Goal: Task Accomplishment & Management: Use online tool/utility

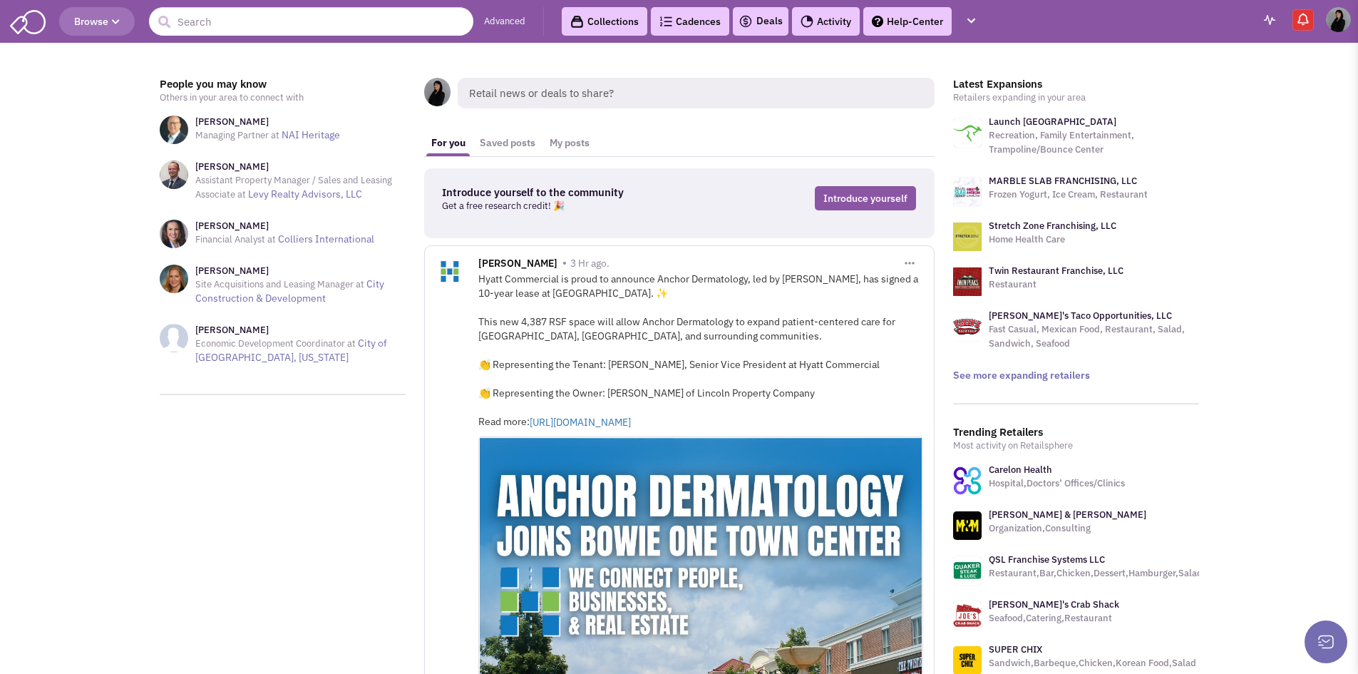
click at [516, 17] on link "Advanced" at bounding box center [504, 22] width 41 height 14
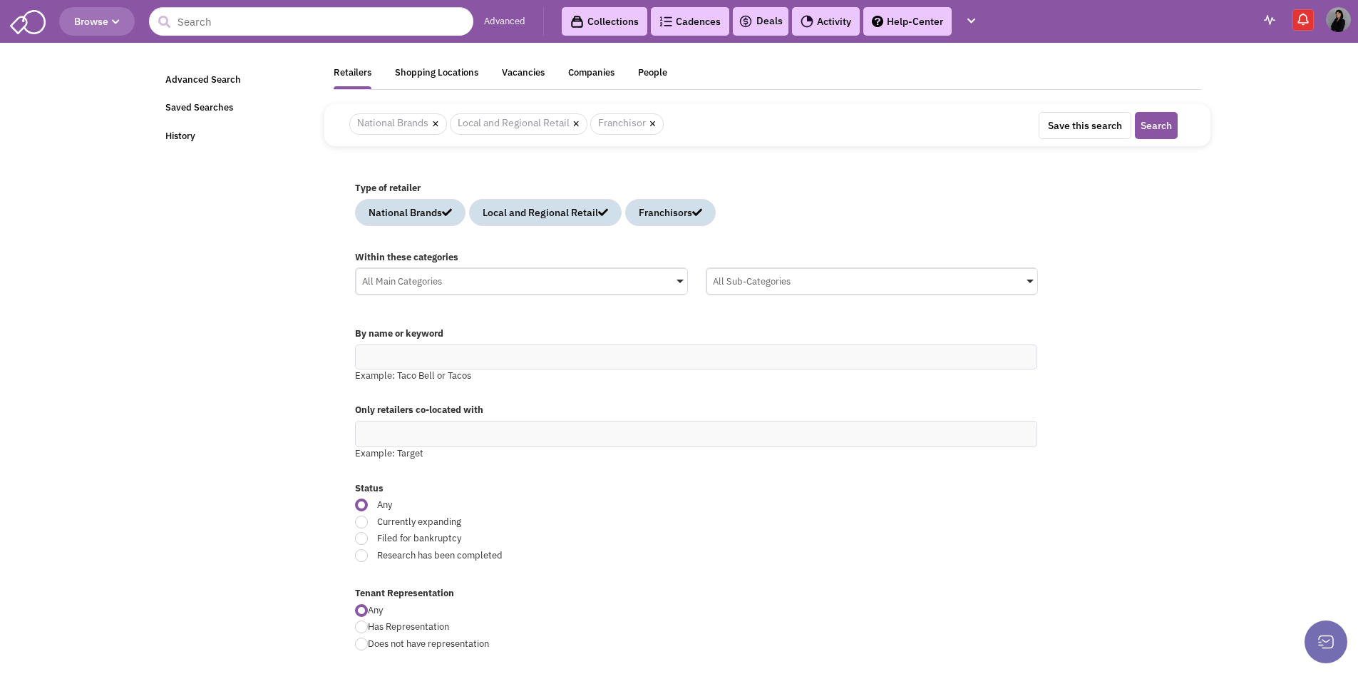
click at [473, 281] on div "All Main Categories" at bounding box center [522, 279] width 331 height 21
click at [0, 0] on input "All Main Categories No results found Main Category Select All Auto Beauty Healt…" at bounding box center [0, 0] width 0 height 0
click at [370, 376] on icon at bounding box center [369, 376] width 11 height 11
click at [370, 319] on input "All Main Categories No results found Main Category Select All Auto Beauty Healt…" at bounding box center [521, 309] width 319 height 21
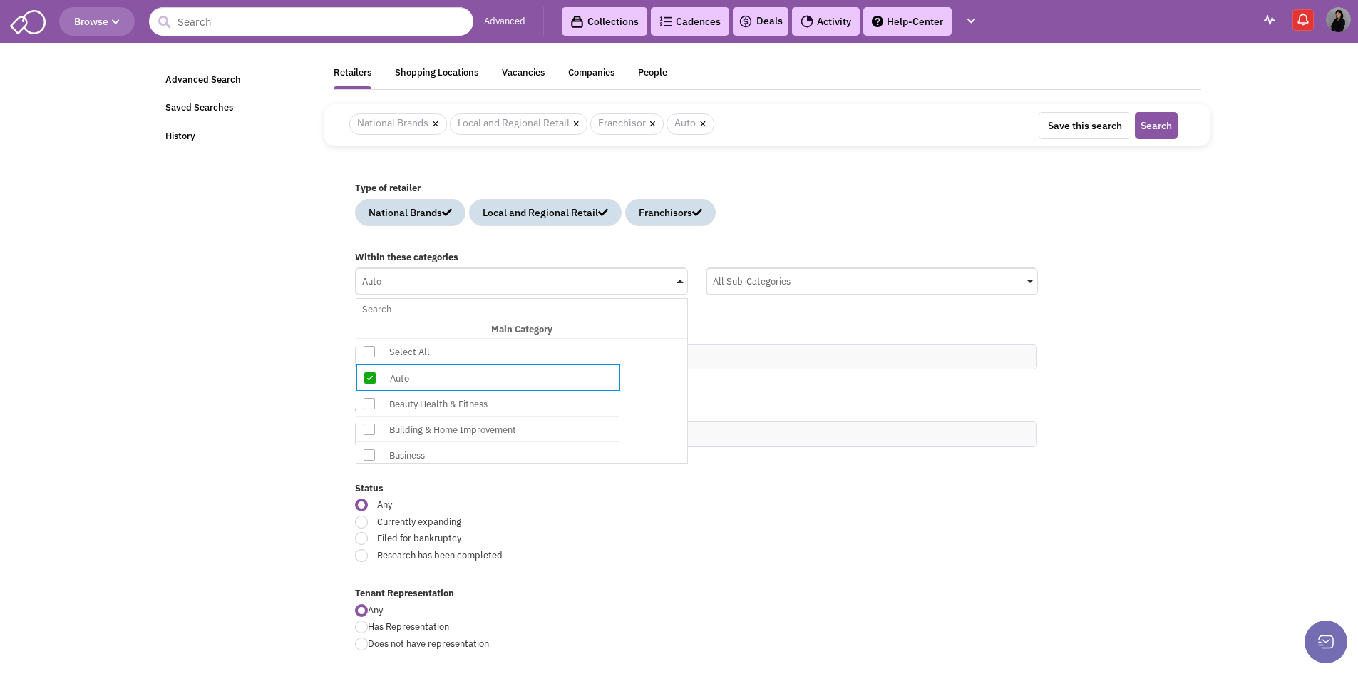
click at [371, 399] on icon at bounding box center [369, 403] width 11 height 11
click at [371, 319] on input "Auto No results found Main Category Select All Auto Beauty Health & Fitness Bui…" at bounding box center [521, 309] width 319 height 21
click at [366, 430] on icon at bounding box center [369, 429] width 11 height 11
click at [366, 319] on input "Auto, Beauty Health & Fitness No results found Main Category Select All Auto Be…" at bounding box center [521, 309] width 319 height 21
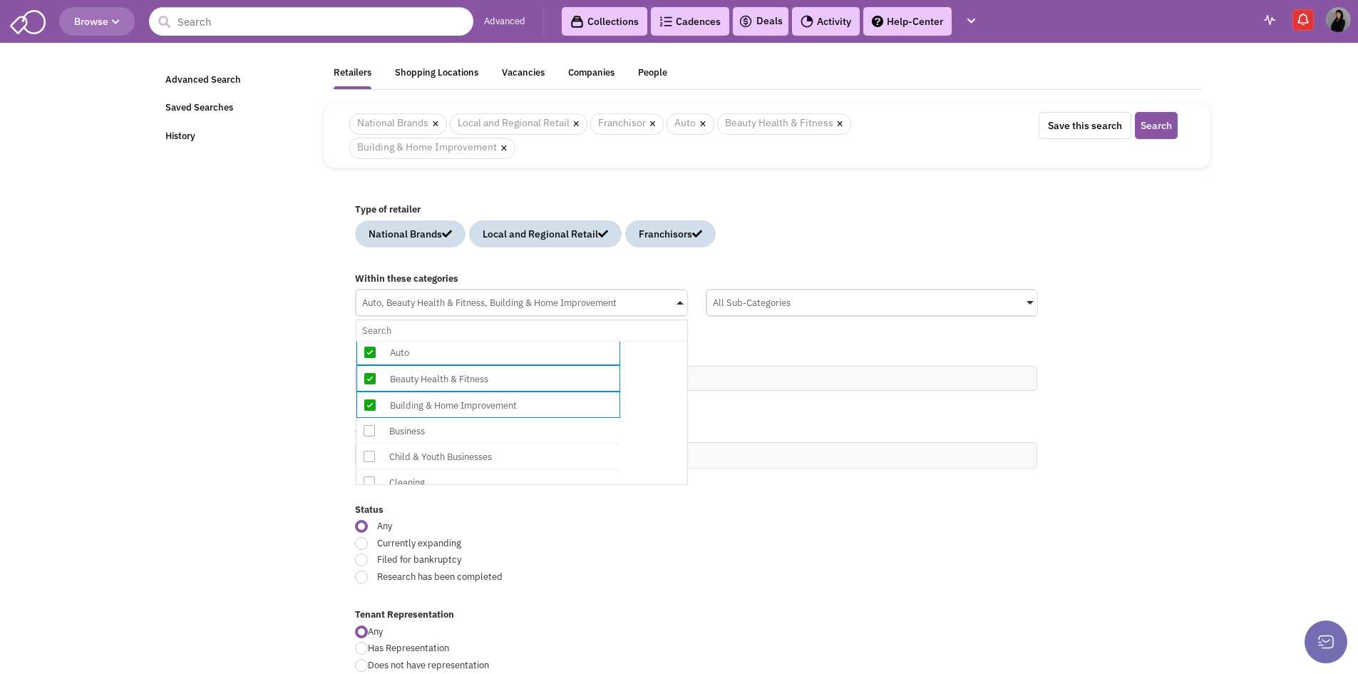
scroll to position [71, 0]
click at [451, 405] on div "Business" at bounding box center [499, 407] width 228 height 18
click at [451, 341] on input "Auto, Beauty Health & Fitness, Building & Home Improvement No results found Mai…" at bounding box center [521, 330] width 319 height 21
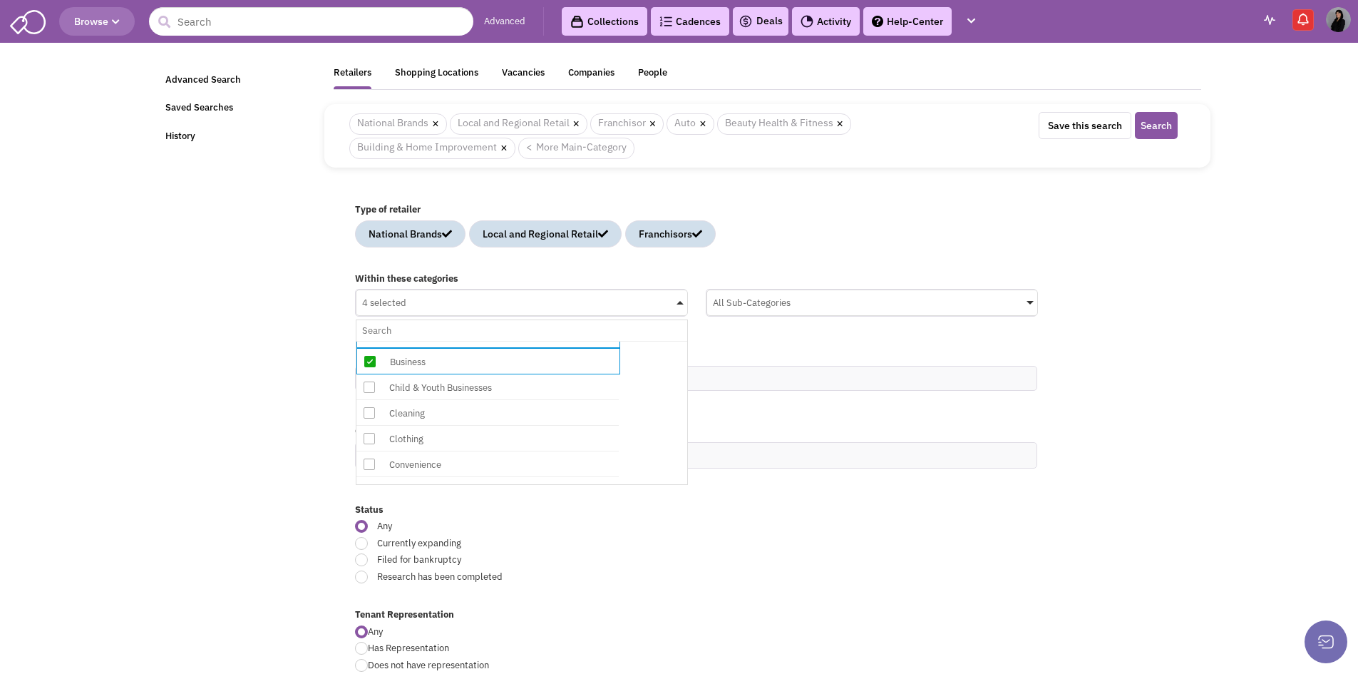
scroll to position [143, 0]
click at [534, 364] on div "Child & Youth Businesses" at bounding box center [499, 362] width 228 height 18
click at [534, 341] on input "4 selected No results found Main Category Select All Auto Beauty Health & Fitne…" at bounding box center [521, 330] width 319 height 21
click at [521, 393] on div "Cleaning" at bounding box center [499, 388] width 228 height 18
click at [521, 341] on input "5 selected No results found Main Category Select All Auto Beauty Health & Fitne…" at bounding box center [521, 330] width 319 height 21
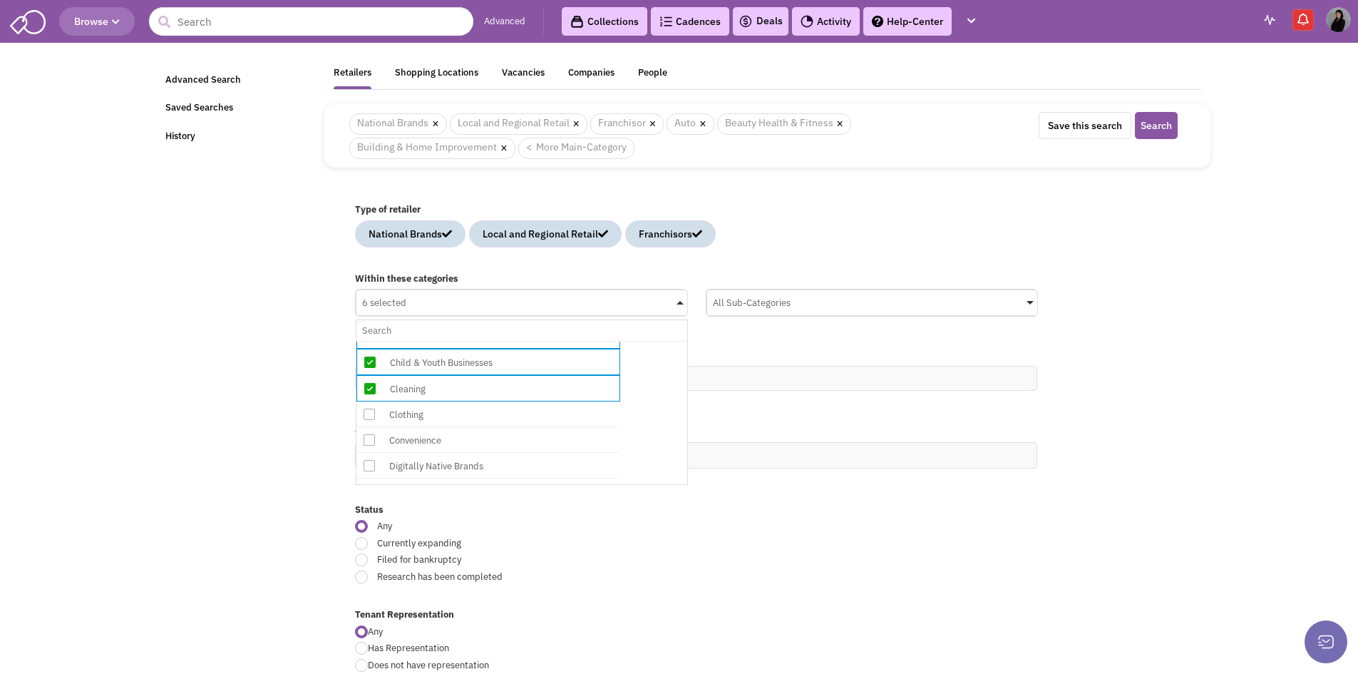
drag, startPoint x: 511, startPoint y: 416, endPoint x: 505, endPoint y: 429, distance: 13.4
click at [508, 419] on div "Clothing" at bounding box center [499, 415] width 228 height 18
click at [508, 341] on input "6 selected No results found Main Category Select All Auto Beauty Health & Fitne…" at bounding box center [521, 330] width 319 height 21
click at [501, 448] on div "Convenience" at bounding box center [499, 441] width 228 height 18
click at [501, 341] on input "7 selected No results found Main Category Select All Auto Beauty Health & Fitne…" at bounding box center [521, 330] width 319 height 21
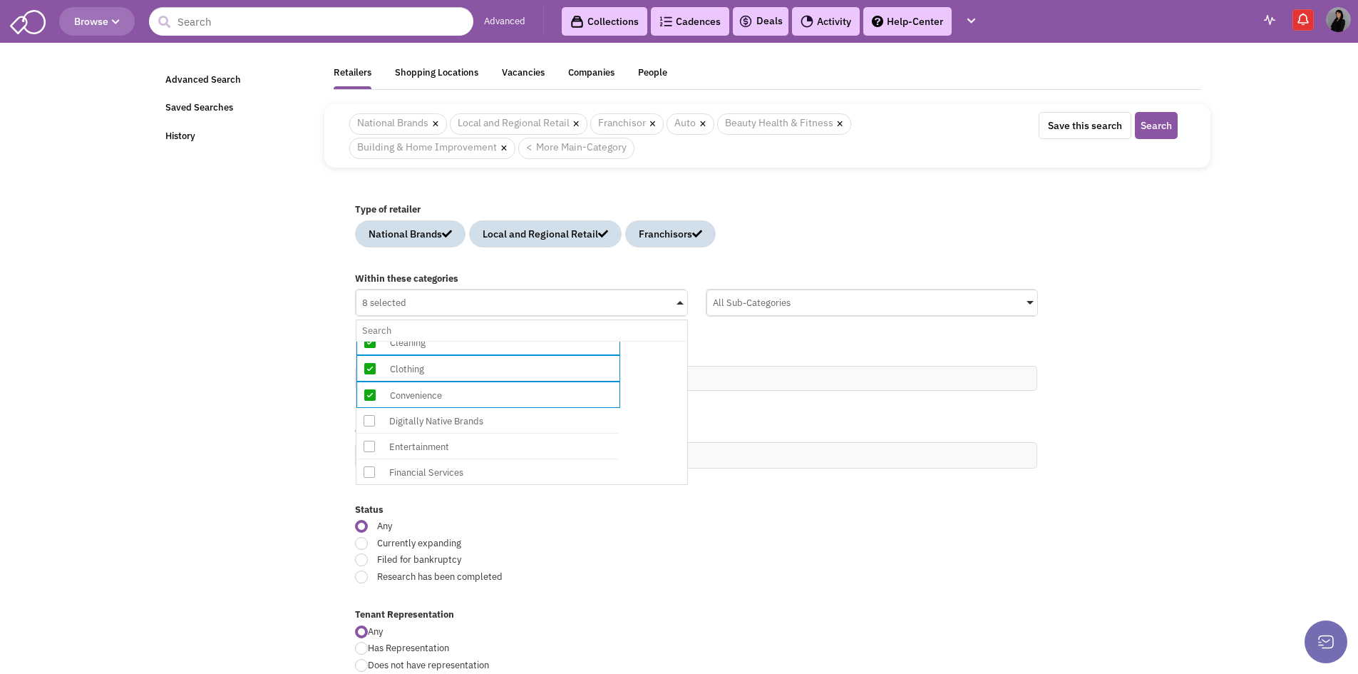
scroll to position [214, 0]
drag, startPoint x: 508, startPoint y: 398, endPoint x: 499, endPoint y: 419, distance: 23.0
click at [508, 399] on div "Digitally Native Brands" at bounding box center [499, 396] width 228 height 18
click at [508, 341] on input "8 selected No results found Main Category Select All Auto Beauty Health & Fitne…" at bounding box center [521, 330] width 319 height 21
drag, startPoint x: 496, startPoint y: 424, endPoint x: 495, endPoint y: 446, distance: 22.8
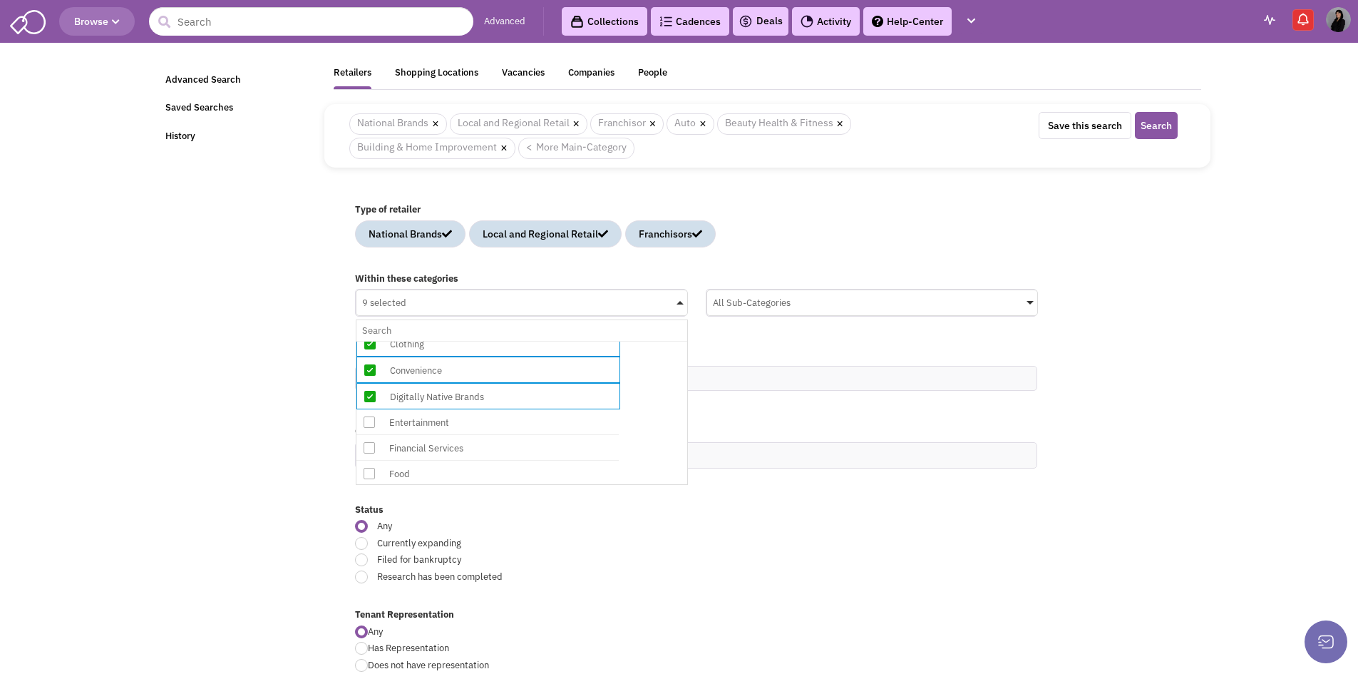
click at [496, 424] on div "Entertainment" at bounding box center [499, 423] width 228 height 18
click at [496, 341] on input "9 selected No results found Main Category Select All Auto Beauty Health & Fitne…" at bounding box center [521, 330] width 319 height 21
click at [495, 452] on div "Financial Services" at bounding box center [499, 449] width 228 height 18
click at [495, 341] on input "10 selected No results found Main Category Select All Auto Beauty Health & Fitn…" at bounding box center [521, 330] width 319 height 21
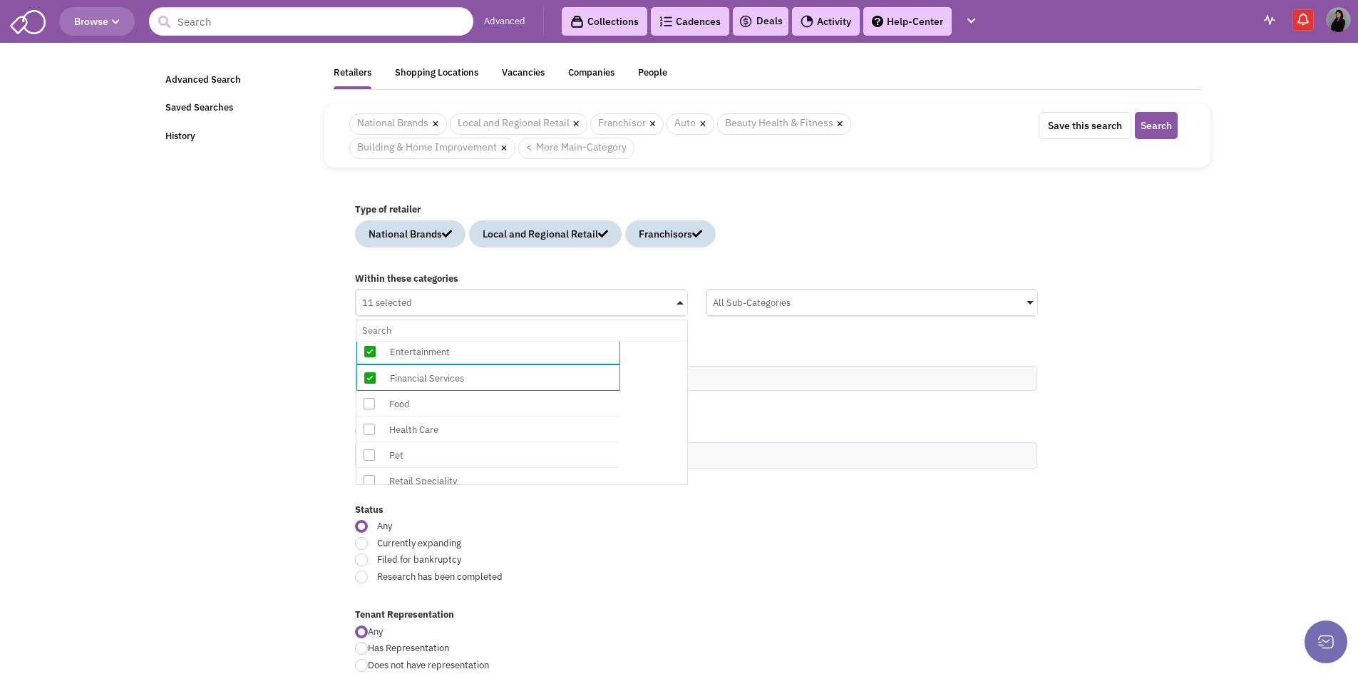
click at [493, 414] on div "Food" at bounding box center [488, 404] width 262 height 26
click at [493, 341] on input "11 selected No results found Main Category Select All Auto Beauty Health & Fitn…" at bounding box center [521, 330] width 319 height 21
click at [492, 431] on div "Health Care" at bounding box center [499, 430] width 228 height 18
click at [492, 341] on input "12 selected No results found Main Category Select All Auto Beauty Health & Fitn…" at bounding box center [521, 330] width 319 height 21
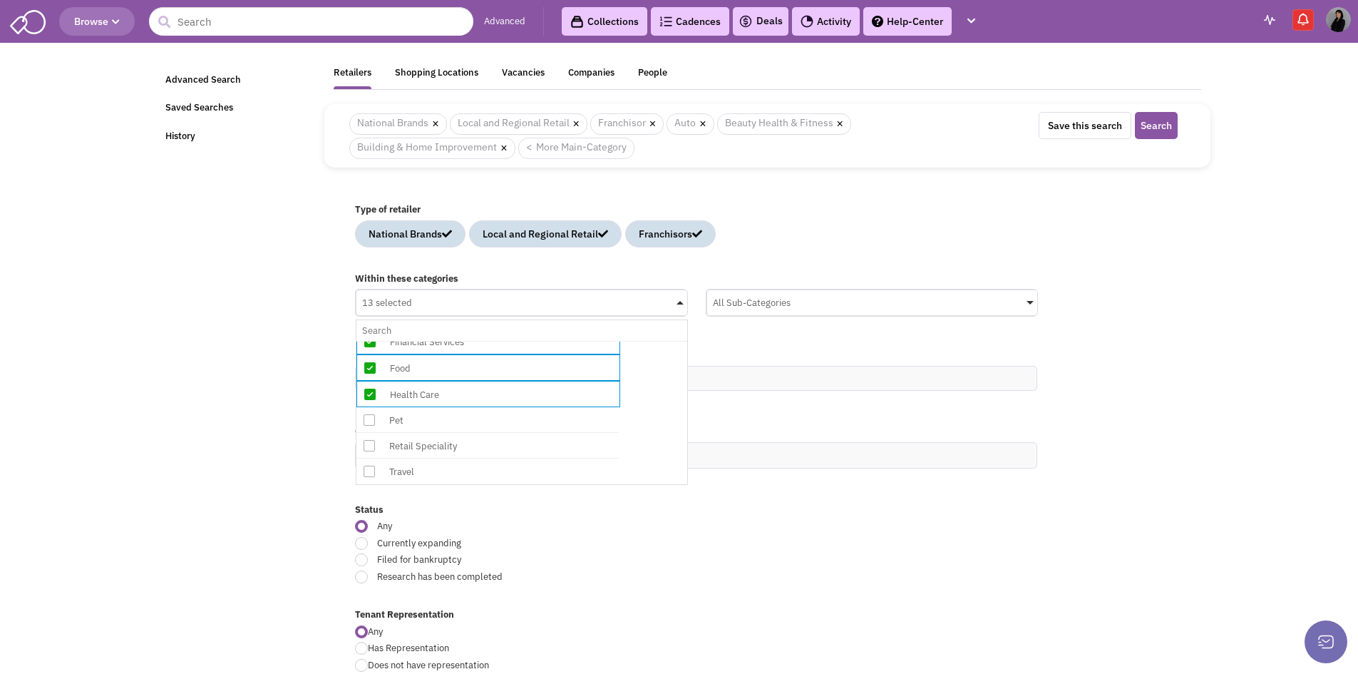
click at [483, 422] on div "Pet" at bounding box center [499, 420] width 228 height 18
click at [483, 341] on input "13 selected No results found Main Category Select All Auto Beauty Health & Fitn…" at bounding box center [521, 330] width 319 height 21
click at [488, 446] on div "Retail Speciality" at bounding box center [499, 447] width 228 height 18
click at [488, 341] on input "14 selected No results found Main Category Select All Auto Beauty Health & Fitn…" at bounding box center [521, 330] width 319 height 21
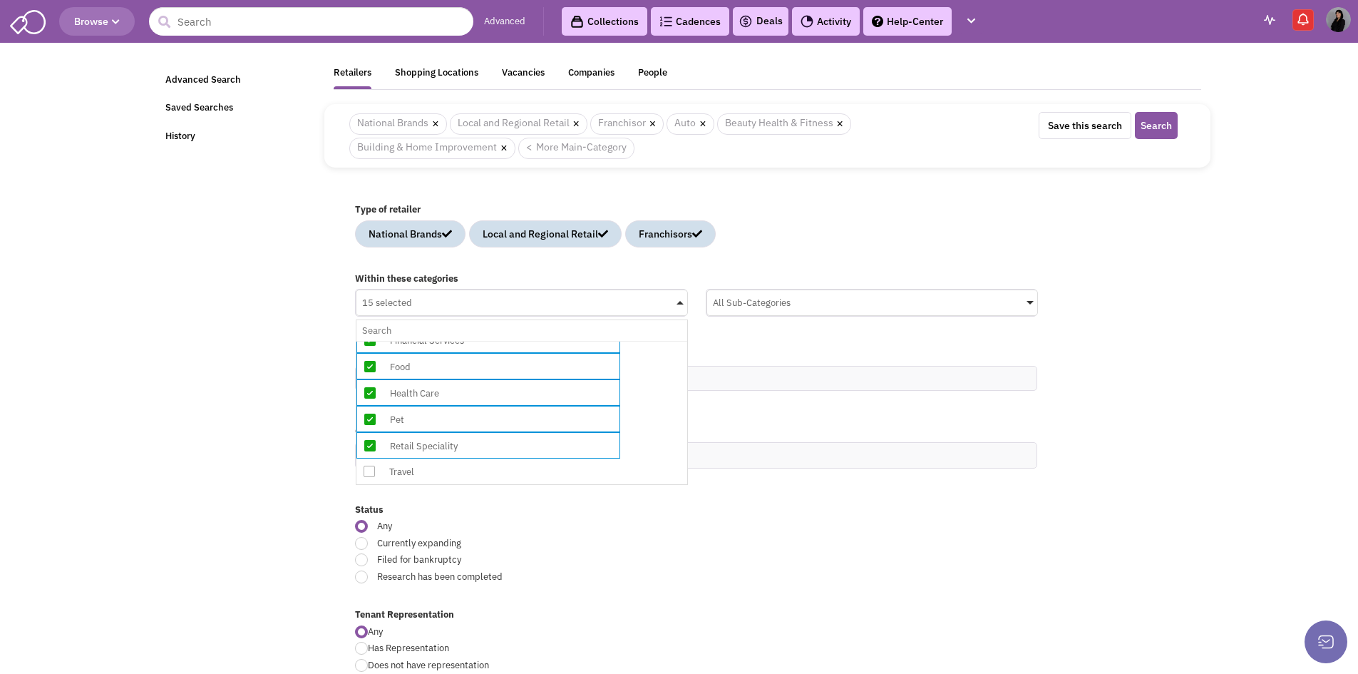
click at [458, 480] on div "Travel" at bounding box center [499, 472] width 228 height 18
click at [458, 341] on input "15 selected No results found Main Category Select All Auto Beauty Health & Fitn…" at bounding box center [521, 330] width 319 height 21
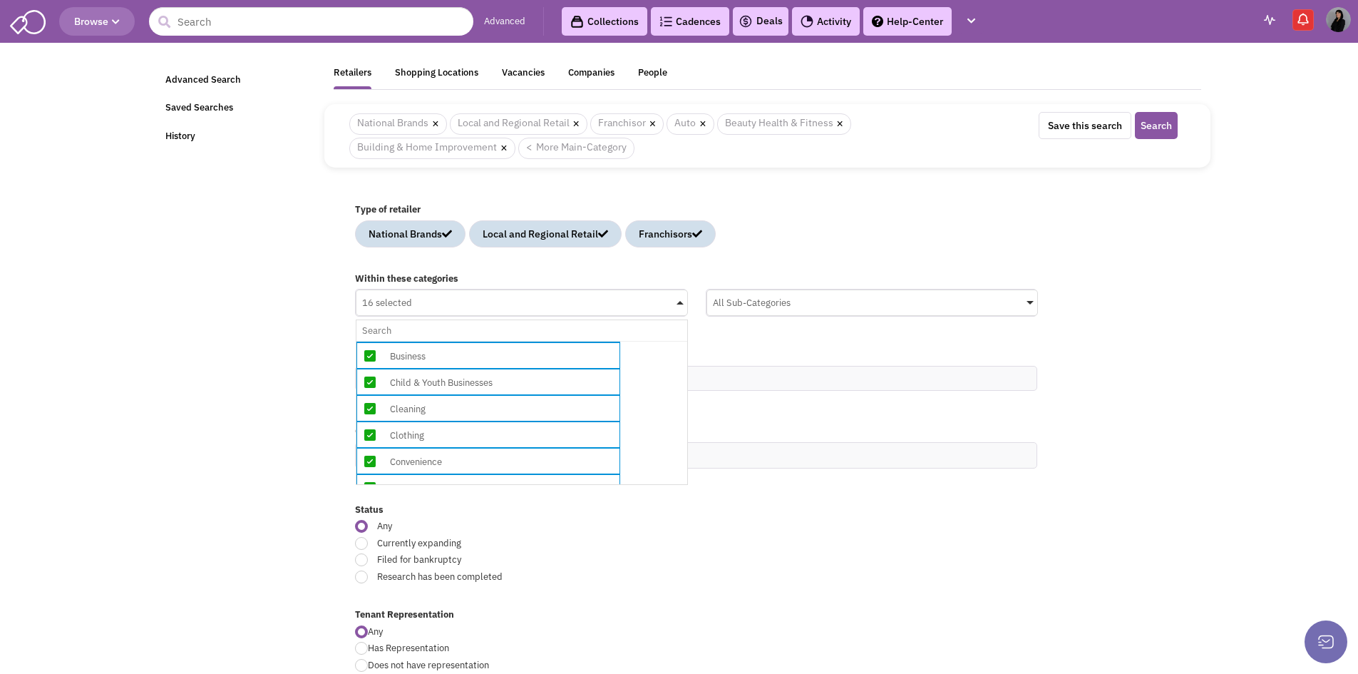
scroll to position [0, 0]
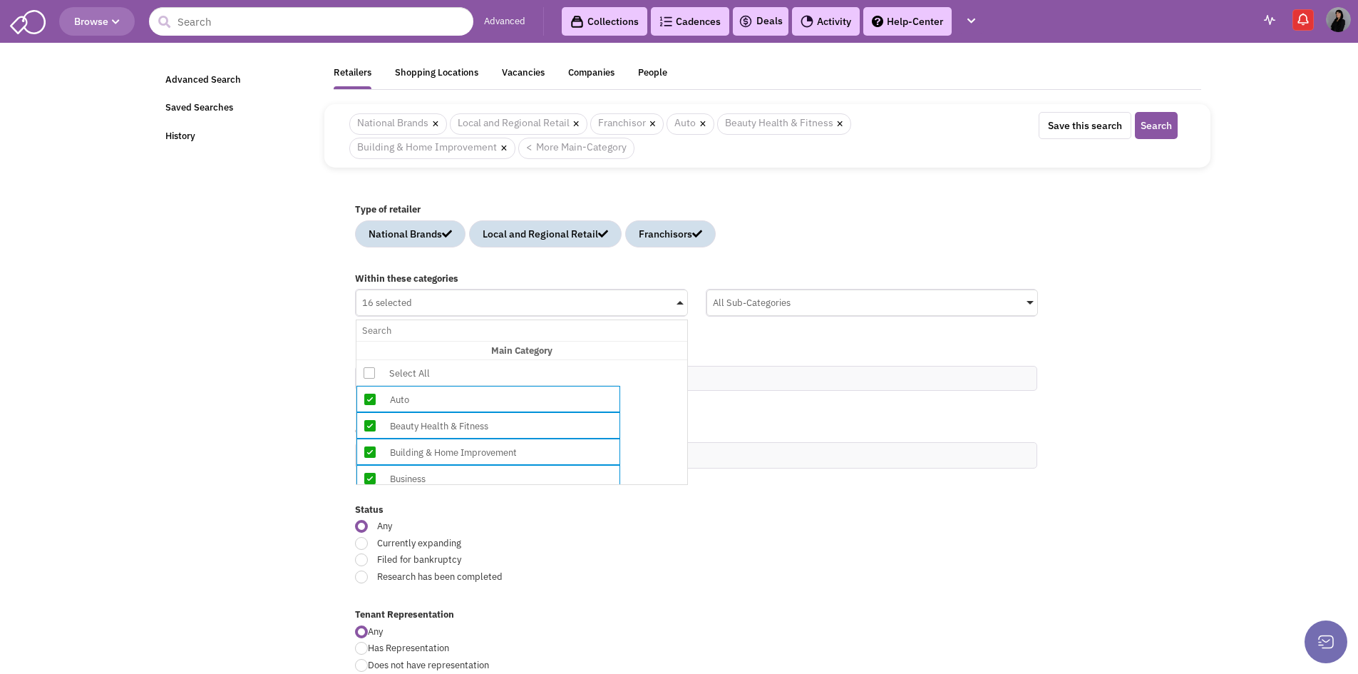
drag, startPoint x: 1235, startPoint y: 317, endPoint x: 1209, endPoint y: 317, distance: 26.4
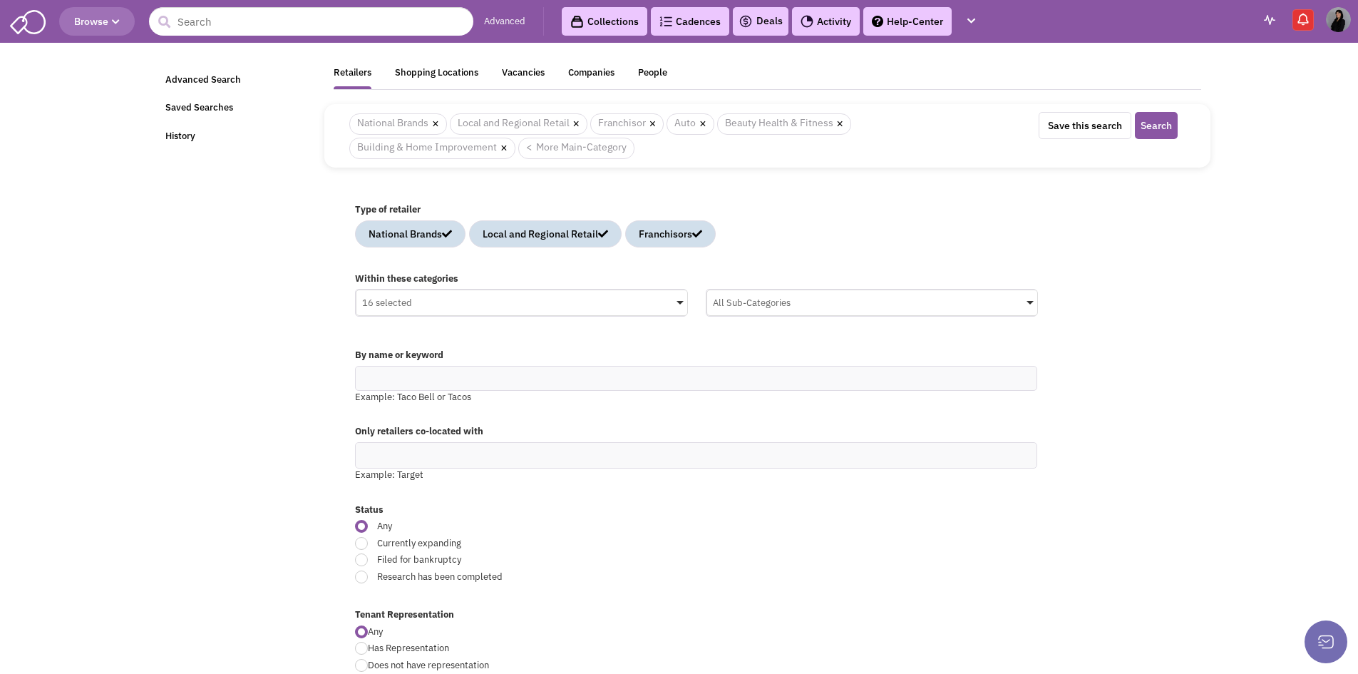
click at [1015, 310] on div "All Sub-Categories" at bounding box center [872, 300] width 331 height 21
click at [0, 0] on input "All Sub-Categories No results found Sub Category Select All Auto Collision & Bo…" at bounding box center [0, 0] width 0 height 0
click at [795, 409] on div "Car Audio" at bounding box center [850, 405] width 228 height 18
click at [795, 341] on input "All Sub-Categories No results found Sub Category Select All Auto Collision & Bo…" at bounding box center [872, 330] width 319 height 21
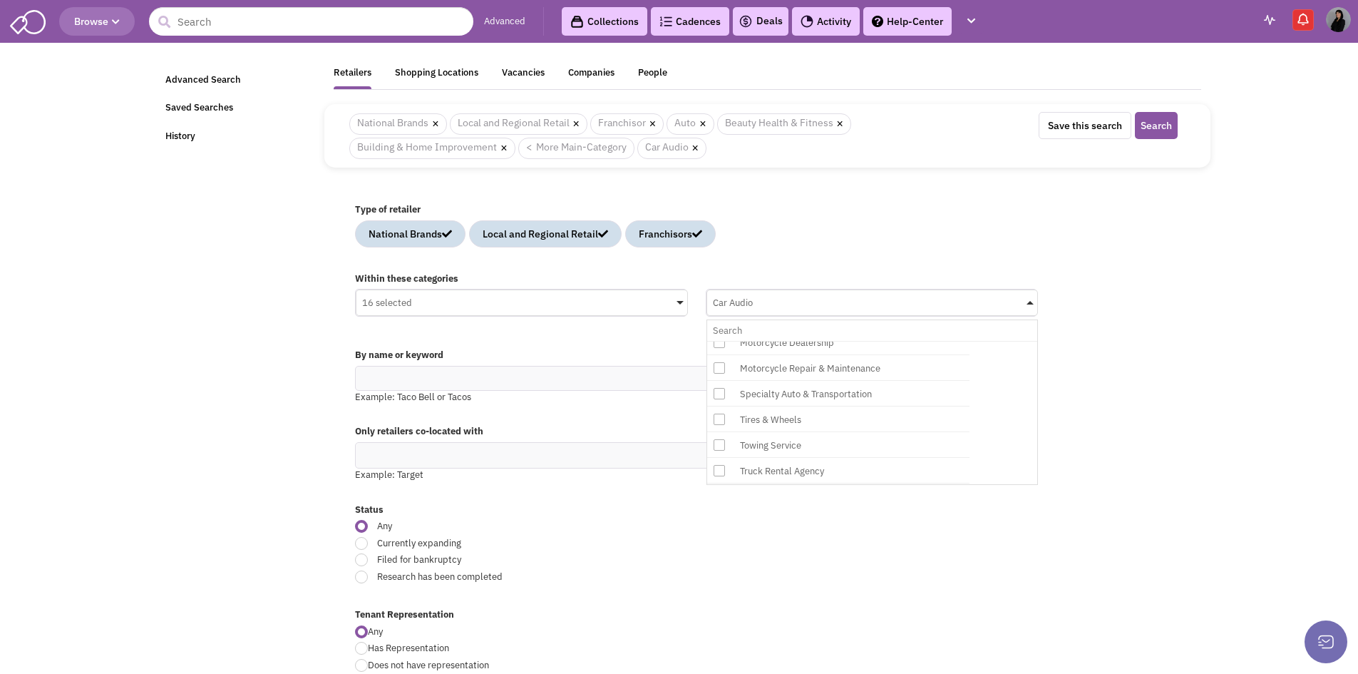
scroll to position [285, 0]
click at [848, 398] on div "Tires & Wheels" at bounding box center [850, 397] width 228 height 18
click at [848, 341] on input "Car Audio No results found Sub Category Select All Auto Collision & Body Work A…" at bounding box center [872, 330] width 319 height 21
click at [840, 427] on div "Auto Painting" at bounding box center [850, 425] width 228 height 18
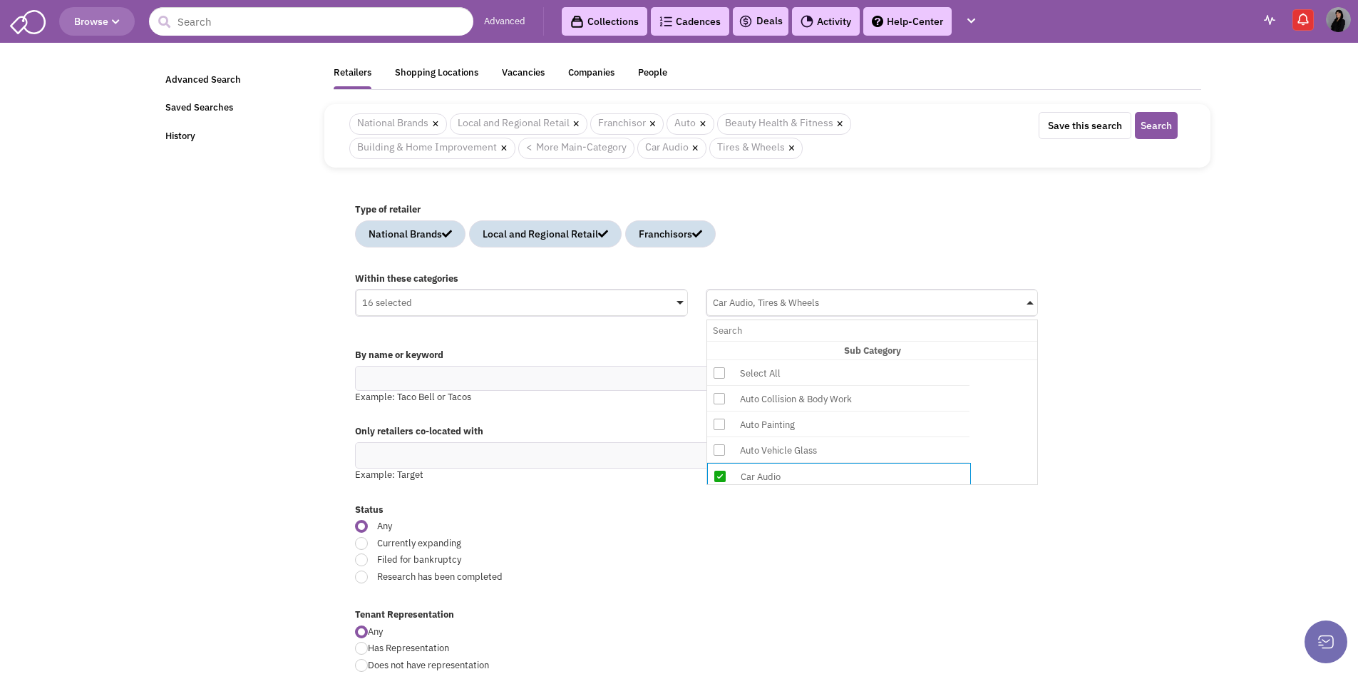
click at [840, 341] on input "Car Audio, Tires & Wheels No results found Sub Category Select All Auto Collisi…" at bounding box center [872, 330] width 319 height 21
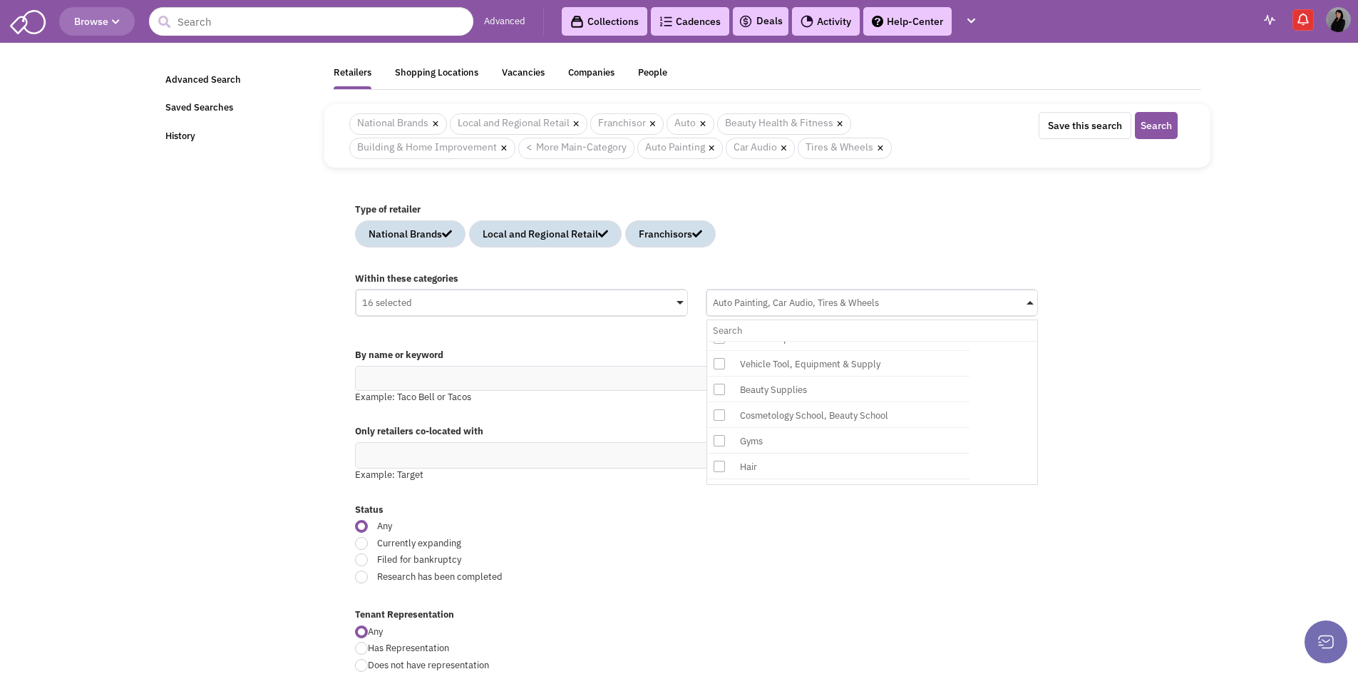
click at [813, 391] on div "Beauty Supplies" at bounding box center [850, 390] width 228 height 18
click at [813, 341] on input "Auto Painting, Car Audio, Tires & Wheels No results found Sub Category Select A…" at bounding box center [872, 330] width 319 height 21
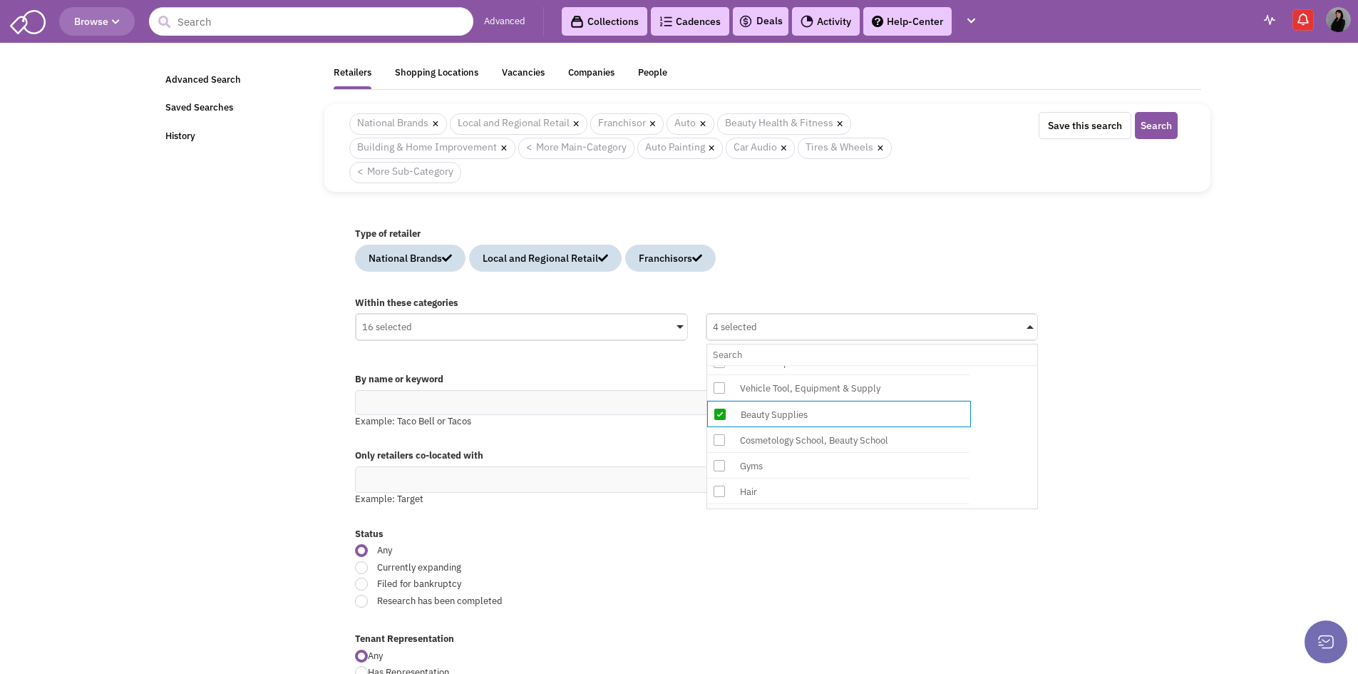
click at [903, 443] on div "Cosmetology School, Beauty School" at bounding box center [850, 440] width 228 height 18
click at [903, 365] on input "4 selected No results found Sub Category Select All Auto Collision & Body Work …" at bounding box center [872, 354] width 319 height 21
click at [852, 463] on div "Gyms" at bounding box center [850, 467] width 228 height 18
click at [852, 365] on input "5 selected No results found Sub Category Select All Auto Collision & Body Work …" at bounding box center [872, 354] width 319 height 21
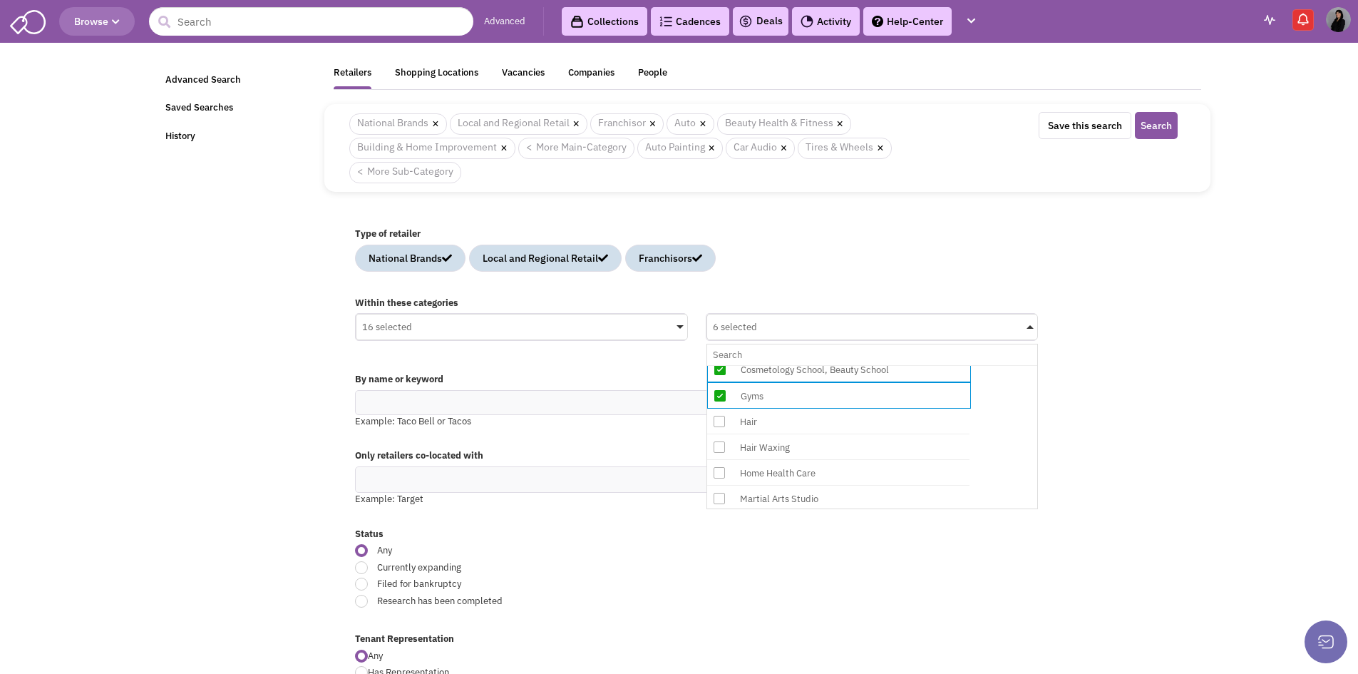
click at [793, 426] on div "Hair" at bounding box center [850, 422] width 228 height 18
click at [793, 365] on input "6 selected No results found Sub Category Select All Auto Collision & Body Work …" at bounding box center [872, 354] width 319 height 21
click at [827, 451] on div "Hair Waxing" at bounding box center [850, 448] width 228 height 18
click at [827, 365] on input "7 selected No results found Sub Category Select All Auto Collision & Body Work …" at bounding box center [872, 354] width 319 height 21
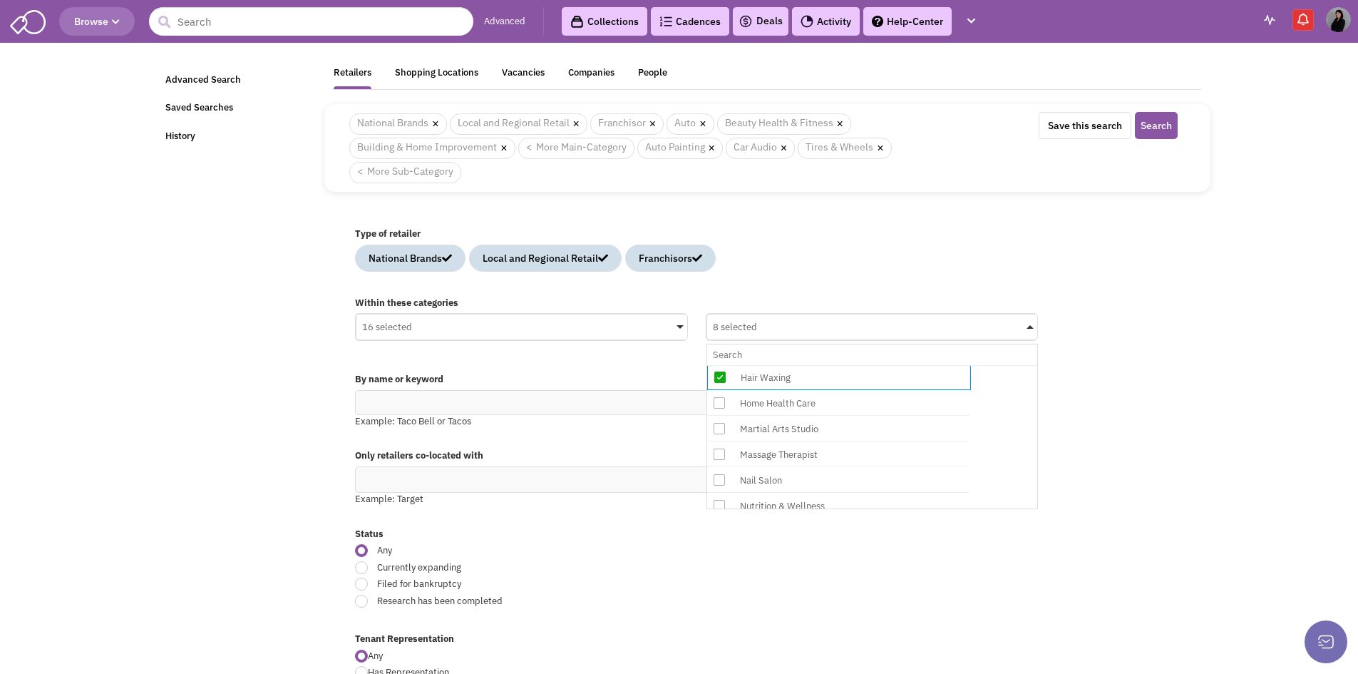
click at [847, 428] on div "Martial Arts Studio" at bounding box center [850, 429] width 228 height 18
click at [847, 365] on input "8 selected No results found Sub Category Select All Auto Collision & Body Work …" at bounding box center [872, 354] width 319 height 21
click at [842, 402] on div "Home Health Care" at bounding box center [850, 403] width 228 height 18
click at [842, 365] on input "9 selected No results found Sub Category Select All Auto Collision & Body Work …" at bounding box center [872, 354] width 319 height 21
click at [835, 453] on div "Massage Therapist" at bounding box center [850, 456] width 228 height 18
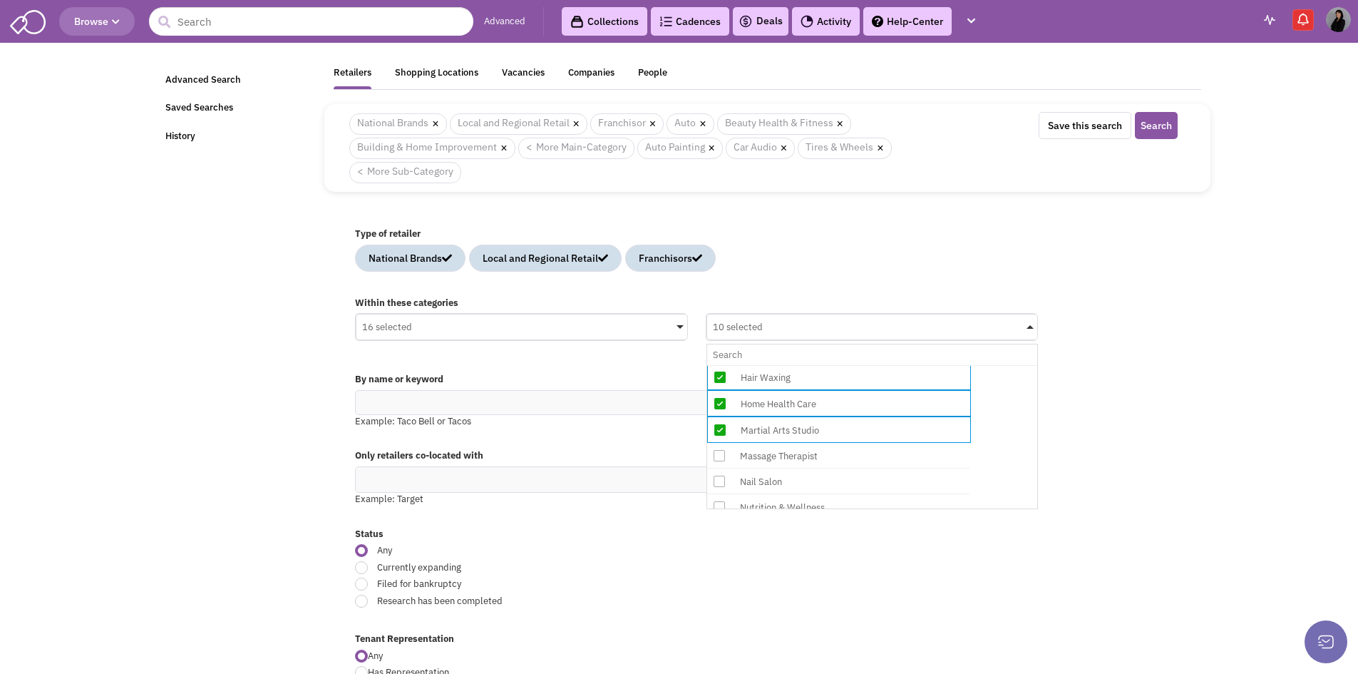
click at [835, 365] on input "10 selected No results found Sub Category Select All Auto Collision & Body Work…" at bounding box center [872, 354] width 319 height 21
click at [835, 480] on div "Nail Salon" at bounding box center [850, 482] width 228 height 18
click at [835, 365] on input "11 selected No results found Sub Category Select All Auto Collision & Body Work…" at bounding box center [872, 354] width 319 height 21
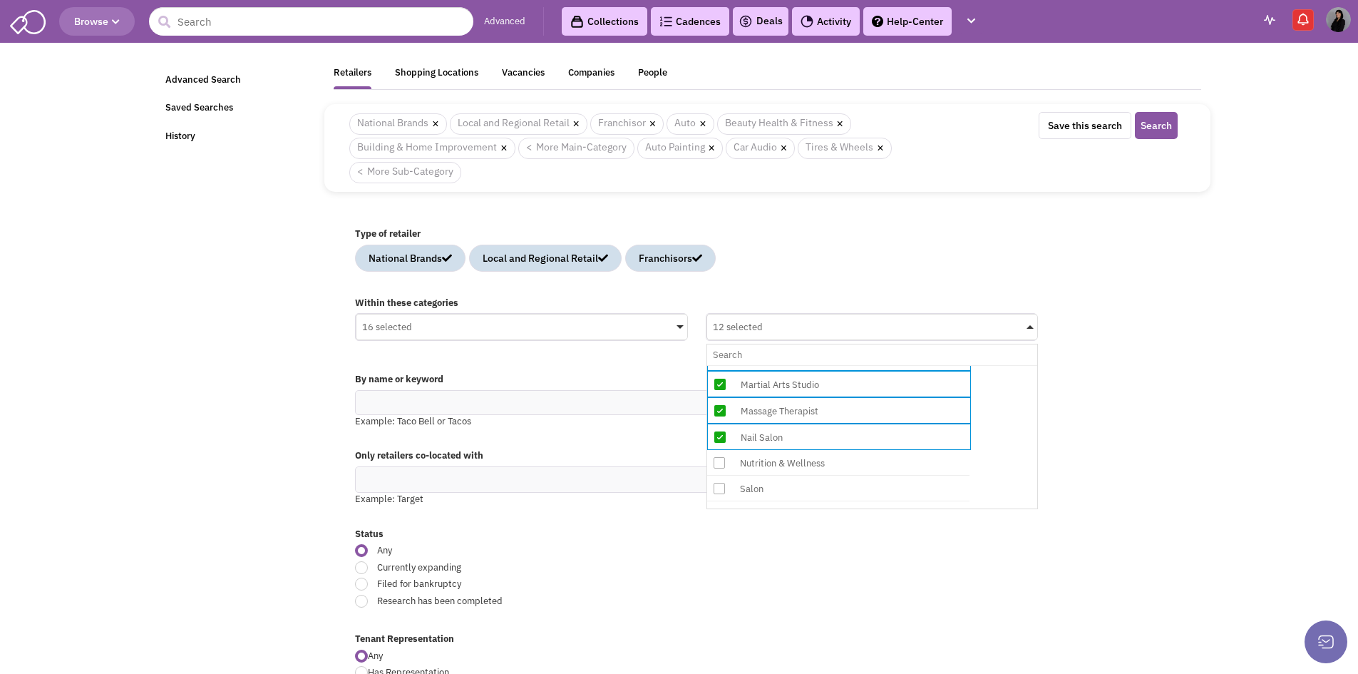
scroll to position [713, 0]
click at [840, 441] on div "Nutrition & Wellness" at bounding box center [850, 438] width 228 height 18
click at [840, 365] on input "12 selected No results found Sub Category Select All Auto Collision & Body Work…" at bounding box center [872, 354] width 319 height 21
click at [820, 463] on div "Salon" at bounding box center [850, 464] width 228 height 18
click at [820, 365] on input "13 selected No results found Sub Category Select All Auto Collision & Body Work…" at bounding box center [872, 354] width 319 height 21
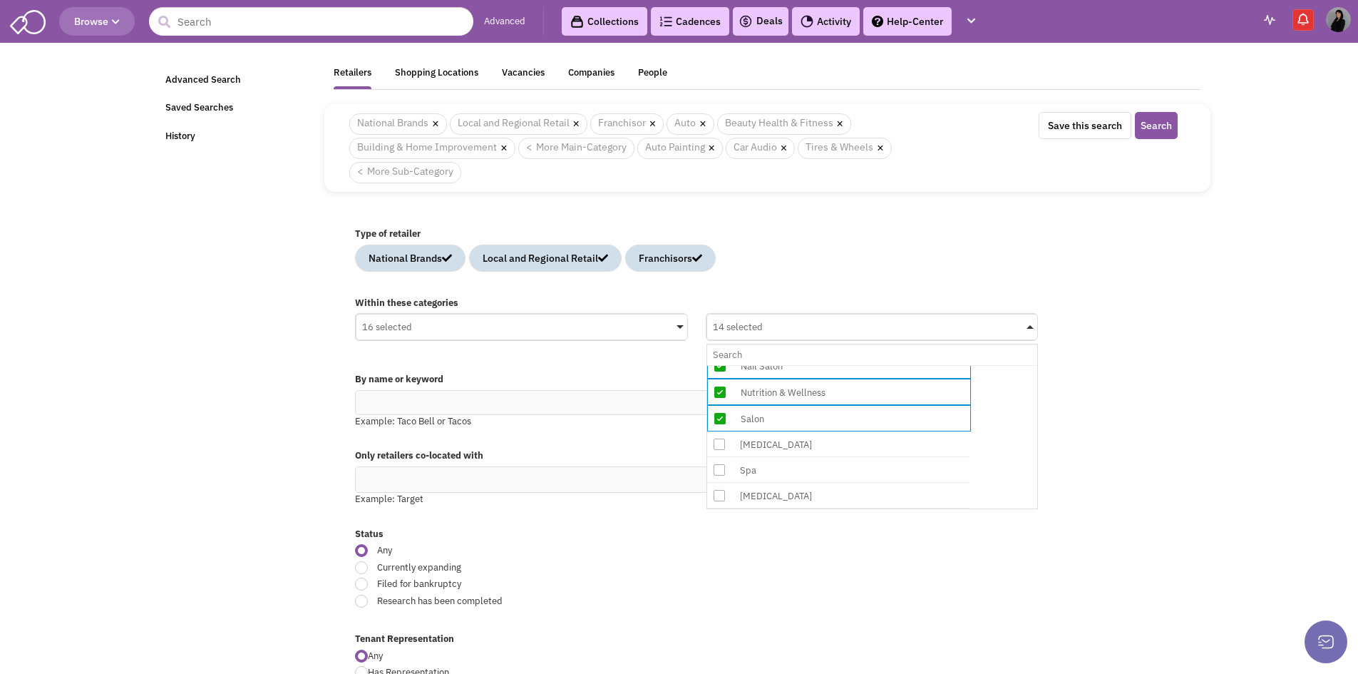
scroll to position [784, 0]
click at [814, 422] on div "[MEDICAL_DATA]" at bounding box center [850, 419] width 228 height 18
click at [814, 365] on input "14 selected No results found Sub Category Select All Auto Collision & Body Work…" at bounding box center [872, 354] width 319 height 21
drag, startPoint x: 810, startPoint y: 447, endPoint x: 809, endPoint y: 458, distance: 10.8
click at [809, 449] on div "Spa" at bounding box center [850, 445] width 228 height 18
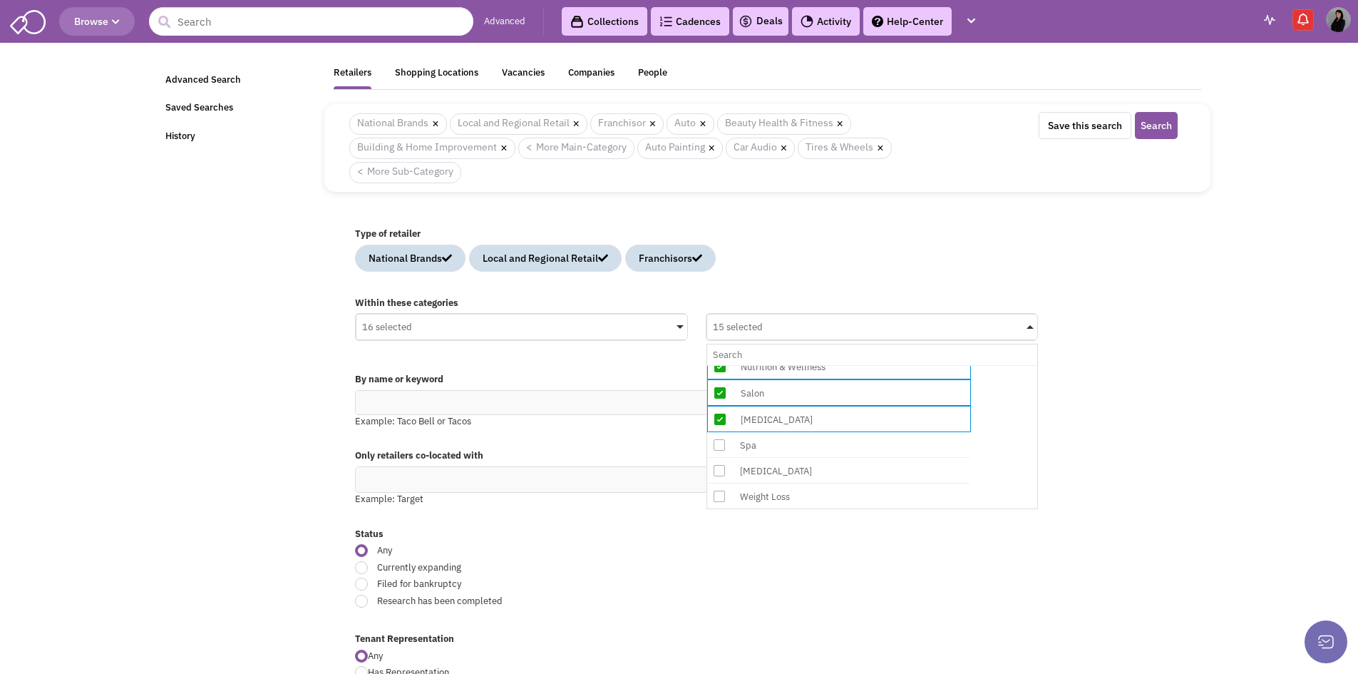
click at [809, 365] on input "15 selected No results found Sub Category Select All Auto Collision & Body Work…" at bounding box center [872, 354] width 319 height 21
drag, startPoint x: 804, startPoint y: 472, endPoint x: 800, endPoint y: 482, distance: 10.6
click at [803, 473] on div "[MEDICAL_DATA]" at bounding box center [850, 472] width 228 height 18
click at [803, 365] on input "16 selected No results found Sub Category Select All Auto Collision & Body Work…" at bounding box center [872, 354] width 319 height 21
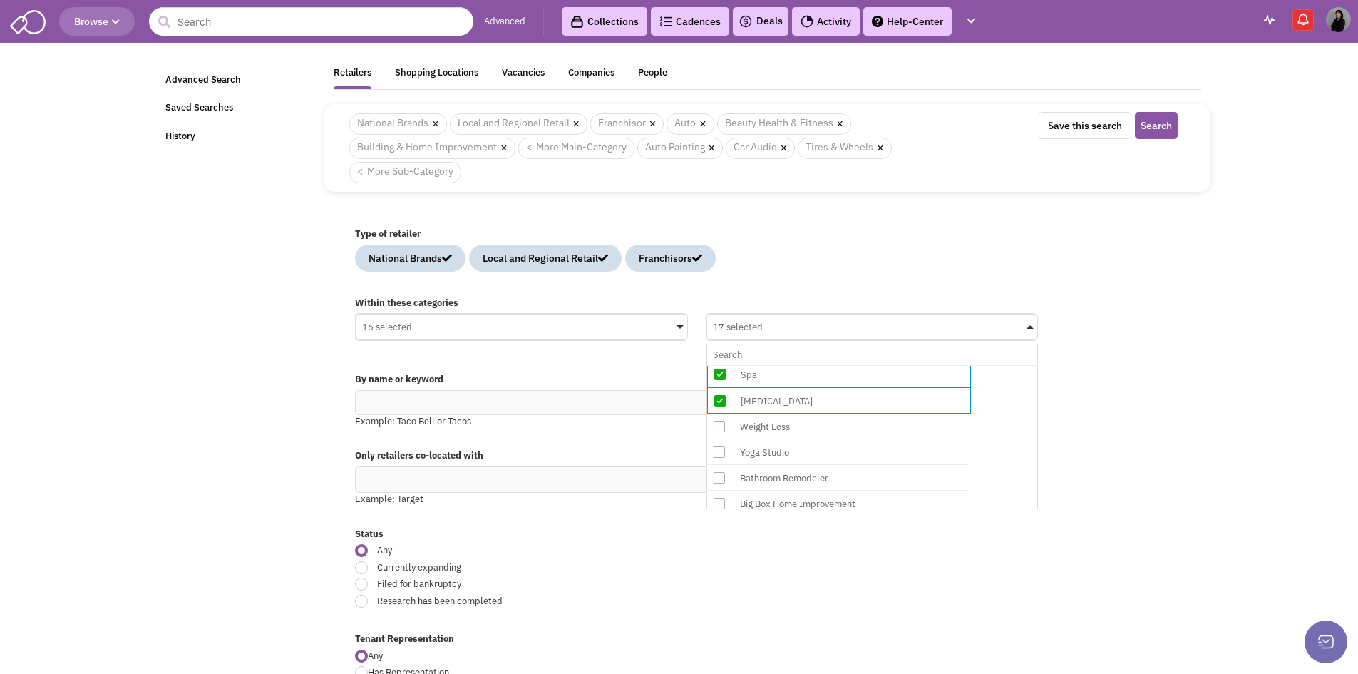
click at [808, 431] on div "Weight Loss" at bounding box center [850, 427] width 228 height 18
click at [808, 365] on input "17 selected No results found Sub Category Select All Auto Collision & Body Work…" at bounding box center [872, 354] width 319 height 21
click at [788, 457] on div "Yoga Studio" at bounding box center [850, 453] width 228 height 18
click at [788, 365] on input "18 selected No results found Sub Category Select All Auto Collision & Body Work…" at bounding box center [872, 354] width 319 height 21
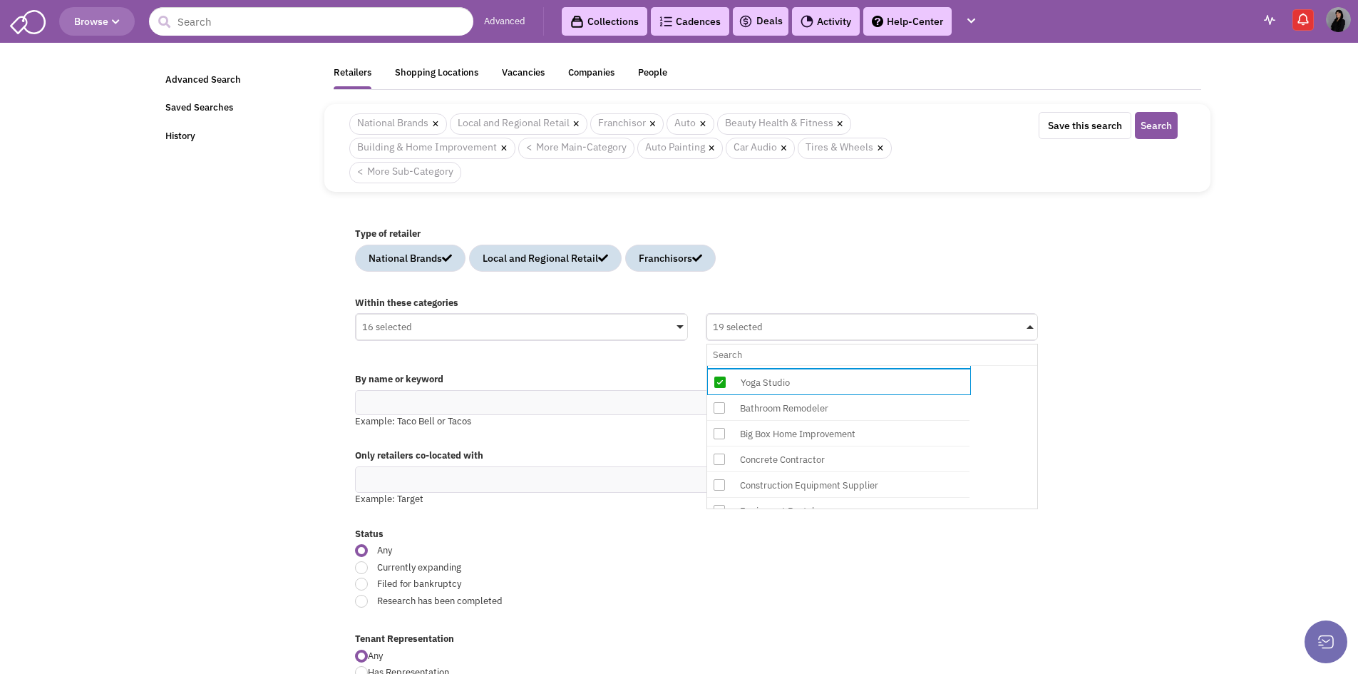
click at [836, 412] on div "Bathroom Remodeler" at bounding box center [850, 408] width 228 height 18
click at [836, 365] on input "19 selected No results found Sub Category Select All Auto Collision & Body Work…" at bounding box center [872, 354] width 319 height 21
click at [858, 436] on div "Big Box Home Improvement" at bounding box center [850, 435] width 228 height 18
click at [858, 365] on input "20 selected No results found Sub Category Select All Auto Collision & Body Work…" at bounding box center [872, 354] width 319 height 21
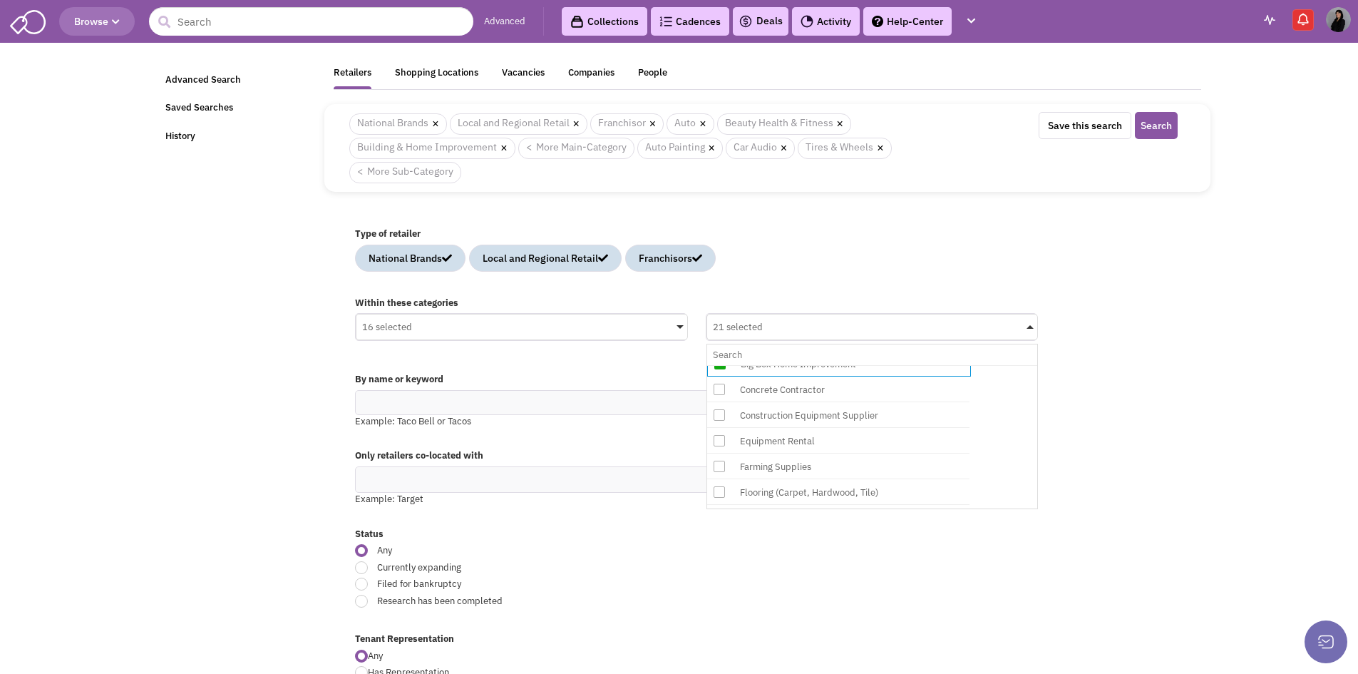
click at [845, 416] on div "Construction Equipment Supplier" at bounding box center [850, 415] width 228 height 18
click at [845, 365] on input "21 selected No results found Sub Category Select All Auto Collision & Body Work…" at bounding box center [872, 354] width 319 height 21
click at [832, 441] on div "Equipment Rental" at bounding box center [850, 442] width 228 height 18
click at [832, 365] on input "22 selected No results found Sub Category Select All Auto Collision & Body Work…" at bounding box center [872, 354] width 319 height 21
click at [822, 470] on div "Farming Supplies" at bounding box center [850, 468] width 228 height 18
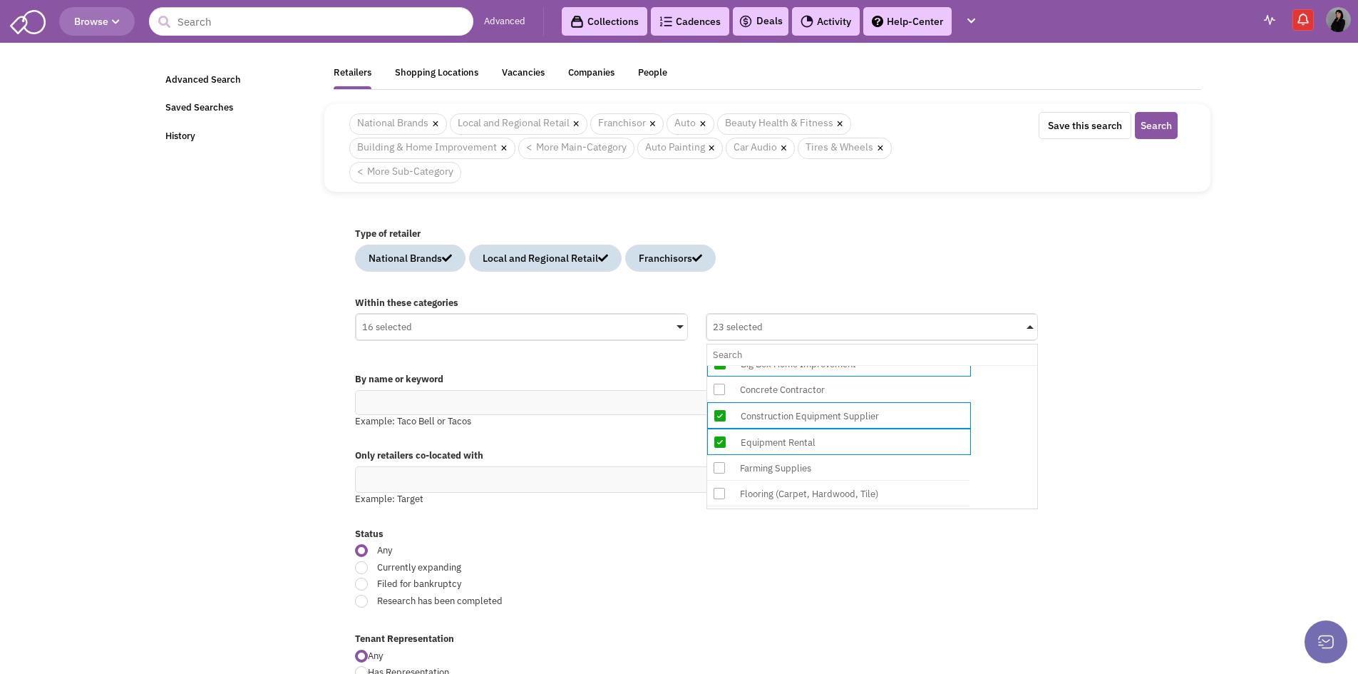
click at [822, 365] on input "23 selected No results found Sub Category Select All Auto Collision & Body Work…" at bounding box center [872, 354] width 319 height 21
click at [825, 497] on div "Flooring (Carpet, Hardwood, Tile)" at bounding box center [850, 495] width 228 height 18
click at [825, 365] on input "24 selected No results found Sub Category Select All Auto Collision & Body Work…" at bounding box center [872, 354] width 319 height 21
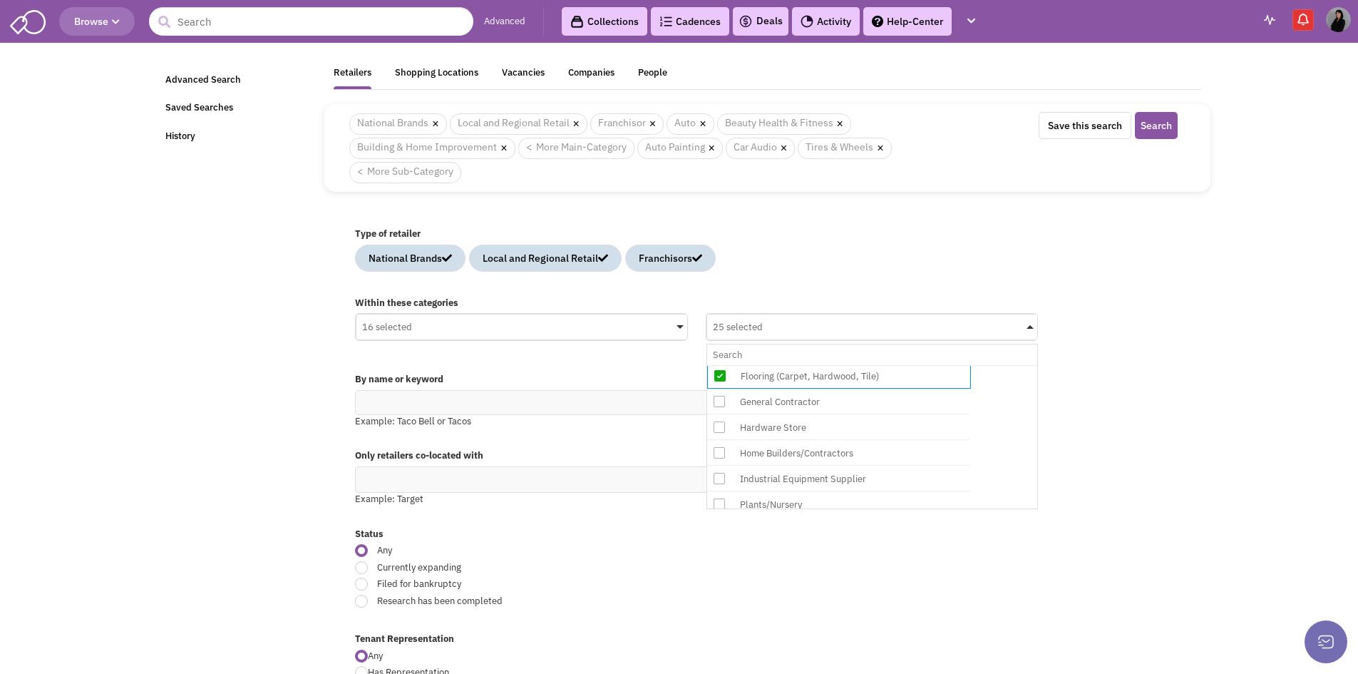
scroll to position [1141, 0]
click at [821, 403] on div "Hardware Store" at bounding box center [850, 404] width 228 height 18
click at [821, 365] on input "25 selected No results found Sub Category Select All Auto Collision & Body Work…" at bounding box center [872, 354] width 319 height 21
click at [820, 429] on div "Home Builders/Contractors" at bounding box center [850, 430] width 228 height 18
click at [820, 365] on input "26 selected No results found Sub Category Select All Auto Collision & Body Work…" at bounding box center [872, 354] width 319 height 21
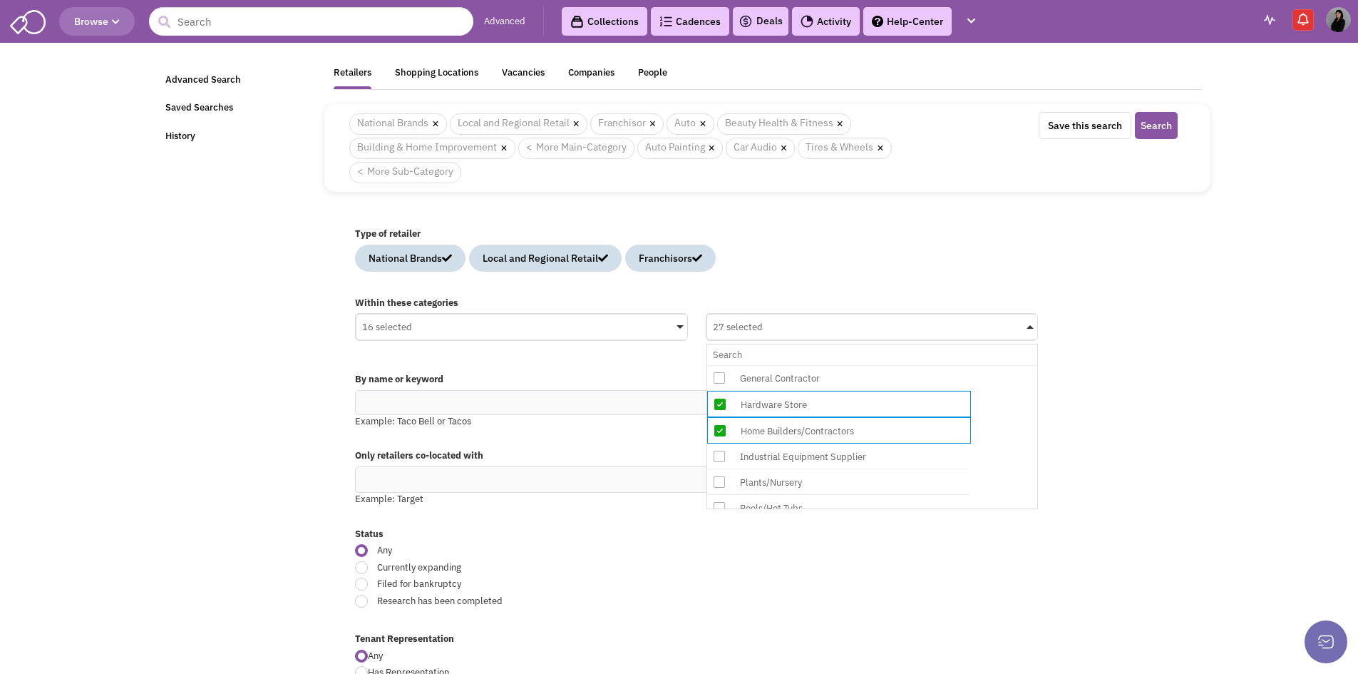
click at [820, 429] on div "Home Builders/Contractors" at bounding box center [851, 431] width 228 height 18
click at [820, 365] on input "27 selected No results found Sub Category Select All Auto Collision & Body Work…" at bounding box center [872, 354] width 319 height 21
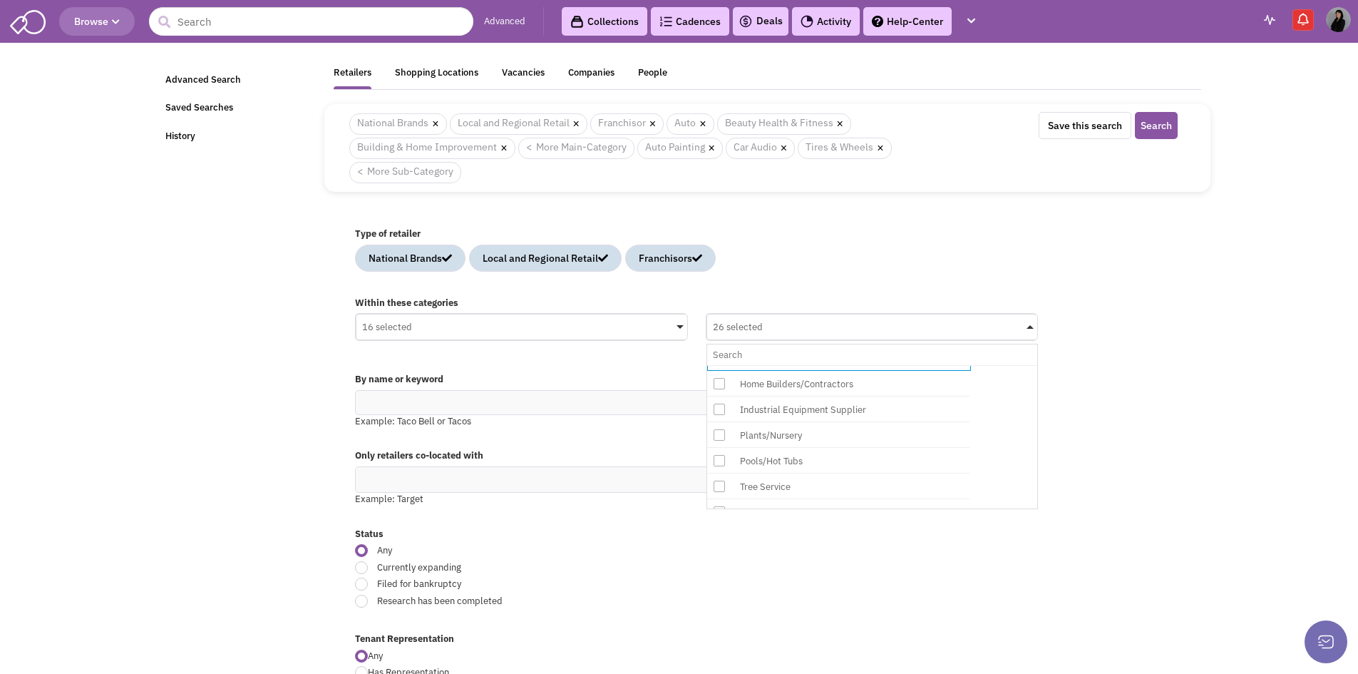
scroll to position [1212, 0]
click at [809, 408] on div "Plants/Nursery" at bounding box center [850, 410] width 228 height 18
click at [809, 365] on input "26 selected No results found Sub Category Select All Auto Collision & Body Work…" at bounding box center [872, 354] width 319 height 21
click at [806, 439] on div "Pools/Hot Tubs" at bounding box center [850, 437] width 228 height 18
click at [806, 365] on input "27 selected No results found Sub Category Select All Auto Collision & Body Work…" at bounding box center [872, 354] width 319 height 21
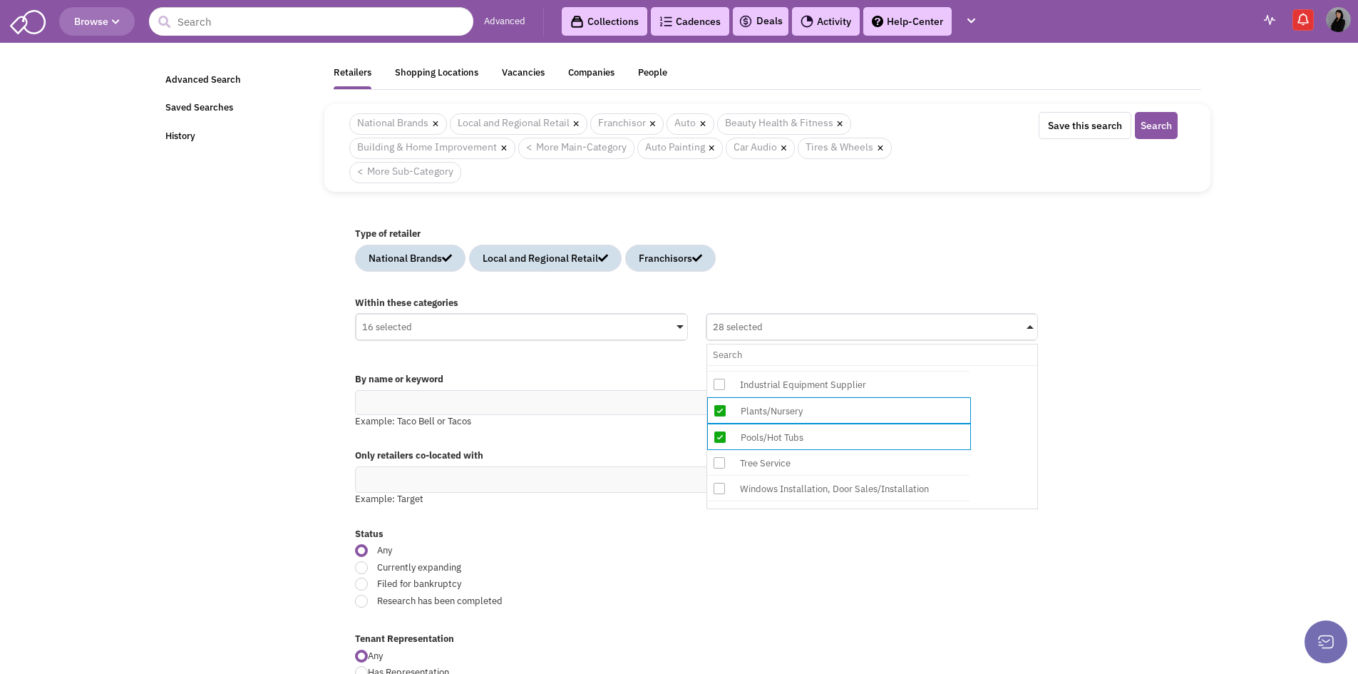
scroll to position [1283, 0]
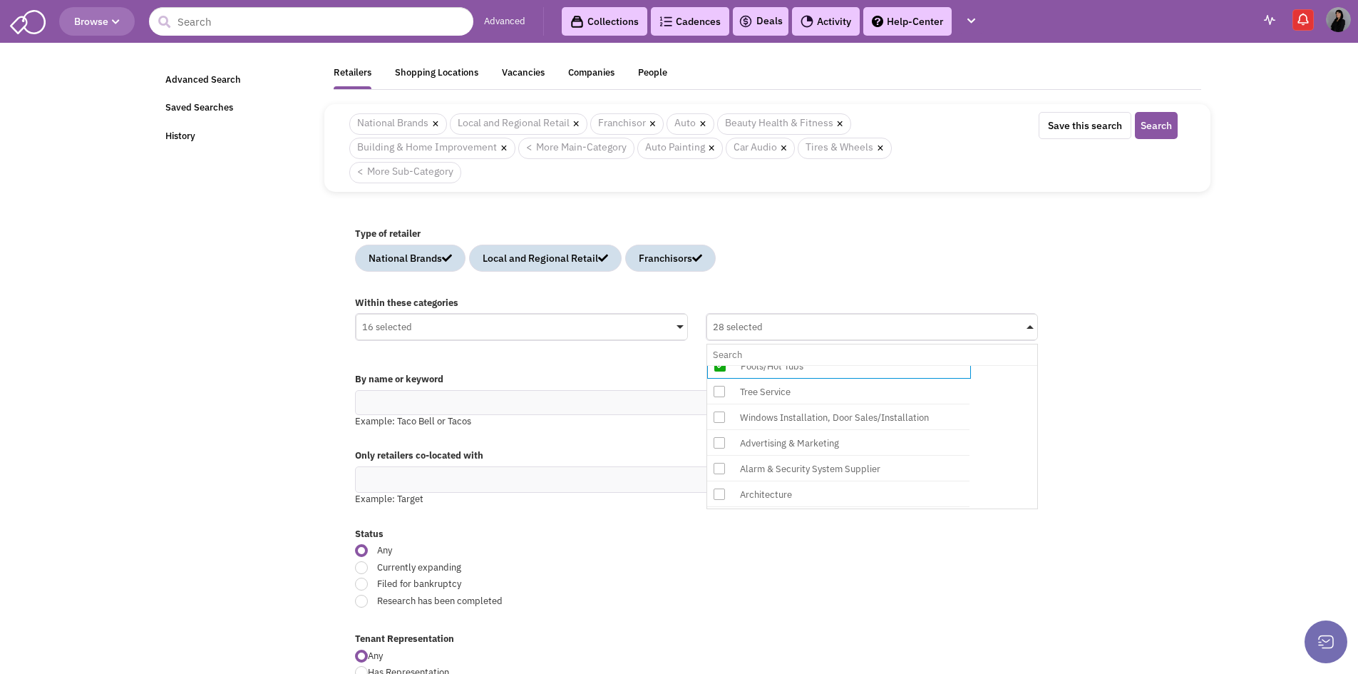
click at [814, 416] on div "Windows Installation, Door Sales/Installation" at bounding box center [850, 418] width 228 height 18
click at [814, 365] on input "28 selected No results found Sub Category Select All Auto Collision & Body Work…" at bounding box center [872, 354] width 319 height 21
click at [789, 470] on div "Alarm & Security System Supplier" at bounding box center [850, 470] width 228 height 18
click at [789, 365] on input "29 selected No results found Sub Category Select All Auto Collision & Body Work…" at bounding box center [872, 354] width 319 height 21
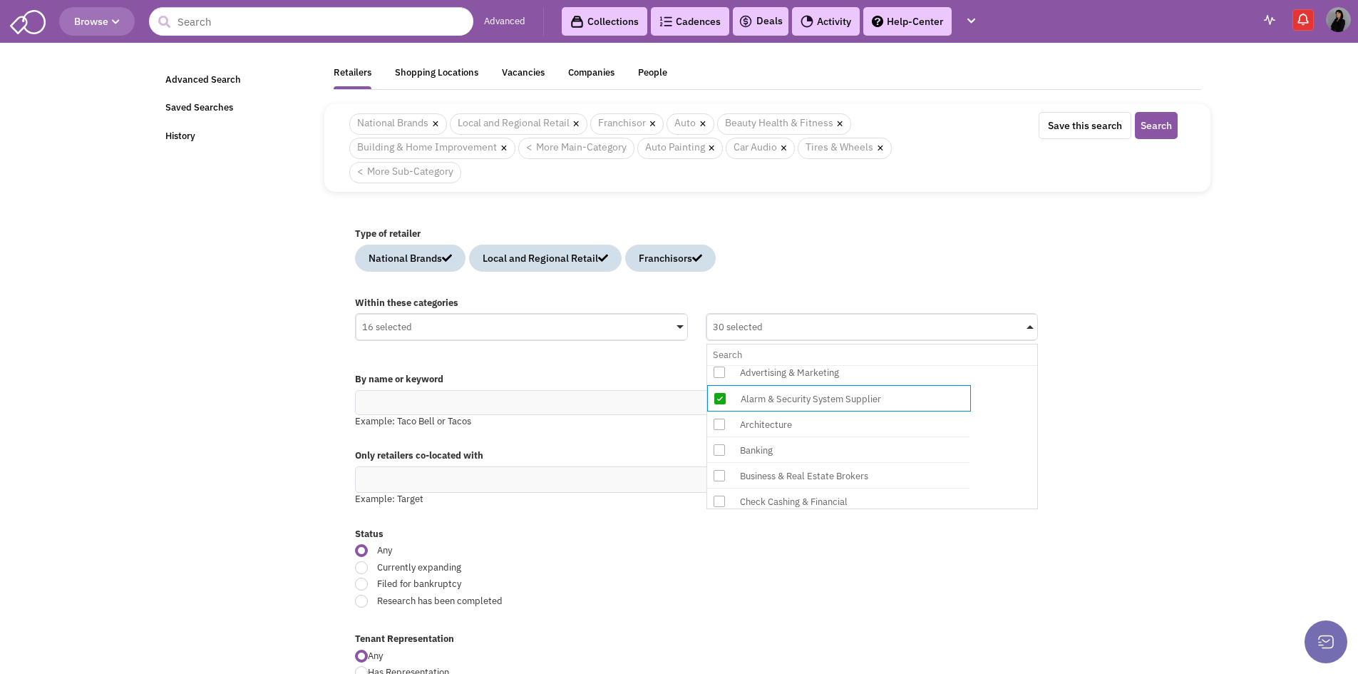
click at [797, 426] on div "Architecture" at bounding box center [850, 425] width 228 height 18
click at [797, 365] on input "30 selected No results found Sub Category Select All Auto Collision & Body Work…" at bounding box center [872, 354] width 319 height 21
click at [790, 458] on div "Banking" at bounding box center [850, 451] width 228 height 18
click at [790, 365] on input "31 selected No results found Sub Category Select All Auto Collision & Body Work…" at bounding box center [872, 354] width 319 height 21
click at [791, 480] on div "Business & Real Estate Brokers" at bounding box center [850, 477] width 228 height 18
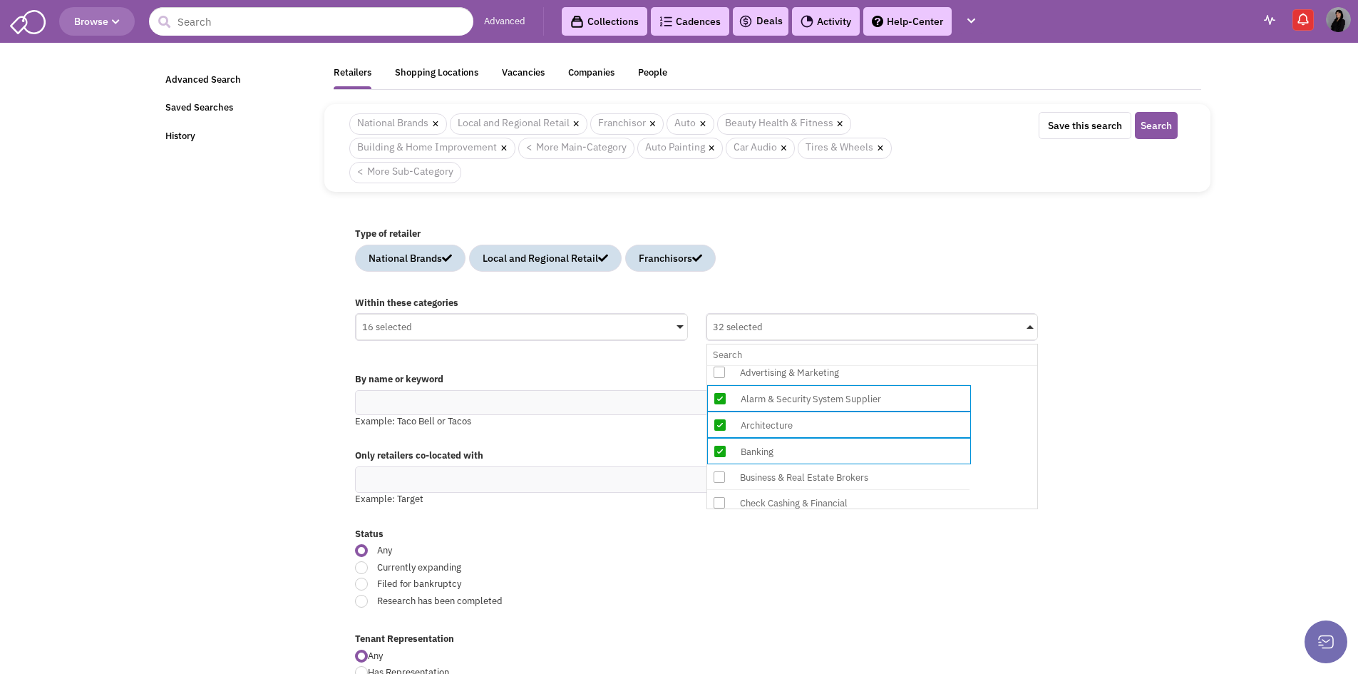
click at [791, 365] on input "32 selected No results found Sub Category Select All Auto Collision & Body Work…" at bounding box center [872, 354] width 319 height 21
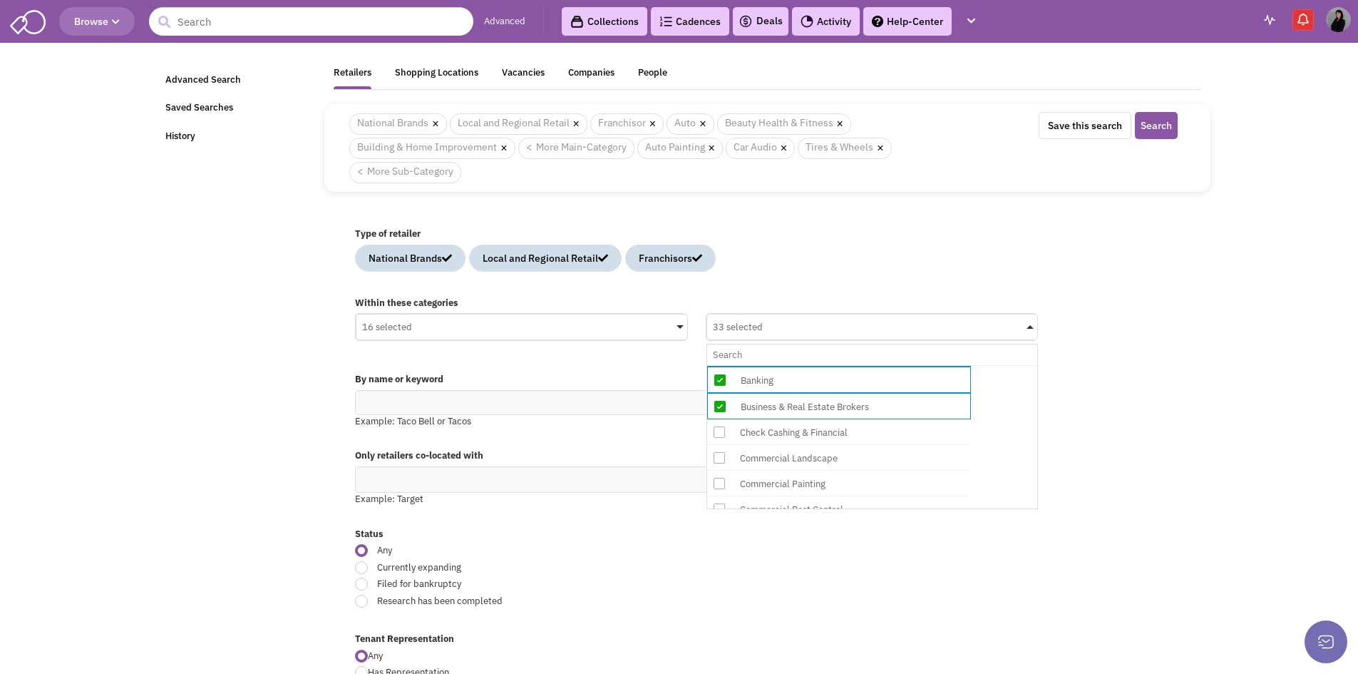
click at [787, 436] on div "Check Cashing & Financial" at bounding box center [850, 433] width 228 height 18
click at [787, 365] on input "33 selected No results found Sub Category Select All Auto Collision & Body Work…" at bounding box center [872, 354] width 319 height 21
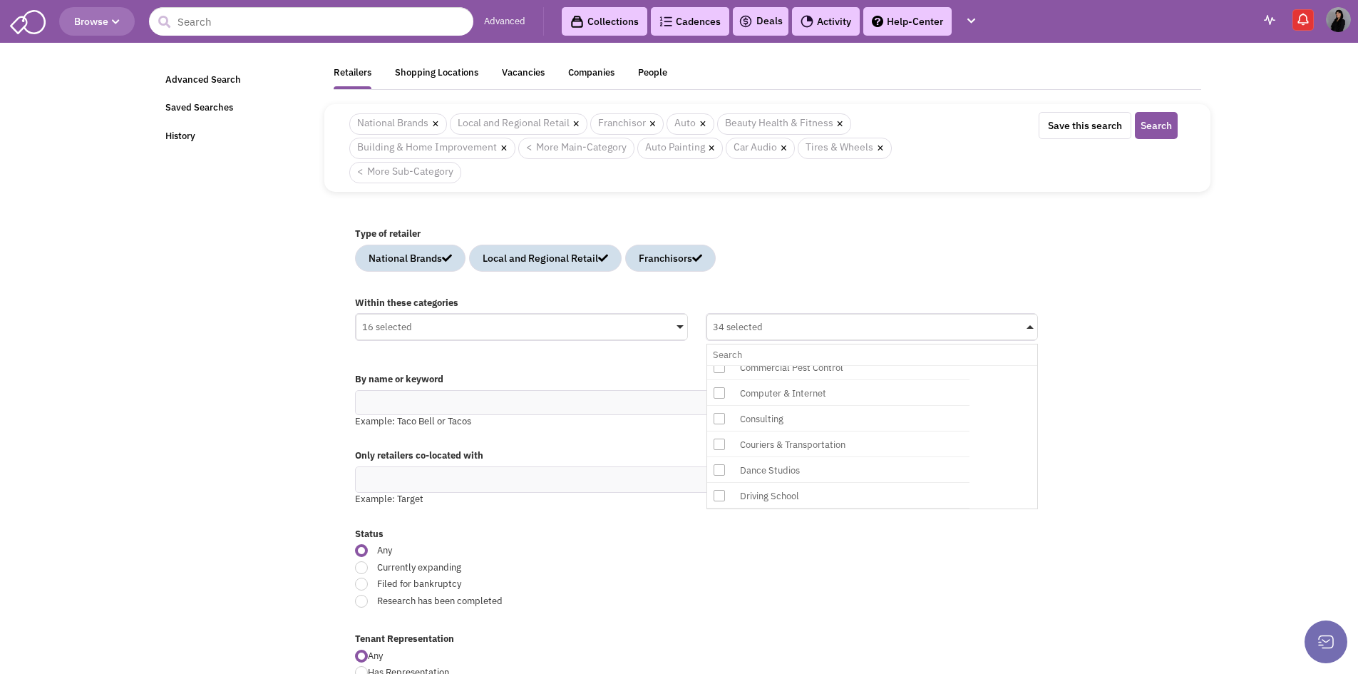
click at [799, 466] on div "Dance Studios" at bounding box center [850, 470] width 228 height 18
click at [799, 365] on input "34 selected No results found Sub Category Select All Auto Collision & Body Work…" at bounding box center [872, 354] width 319 height 21
click at [815, 384] on div "Education & Training" at bounding box center [850, 380] width 228 height 18
click at [815, 365] on input "35 selected No results found Sub Category Select All Auto Collision & Body Work…" at bounding box center [872, 354] width 319 height 21
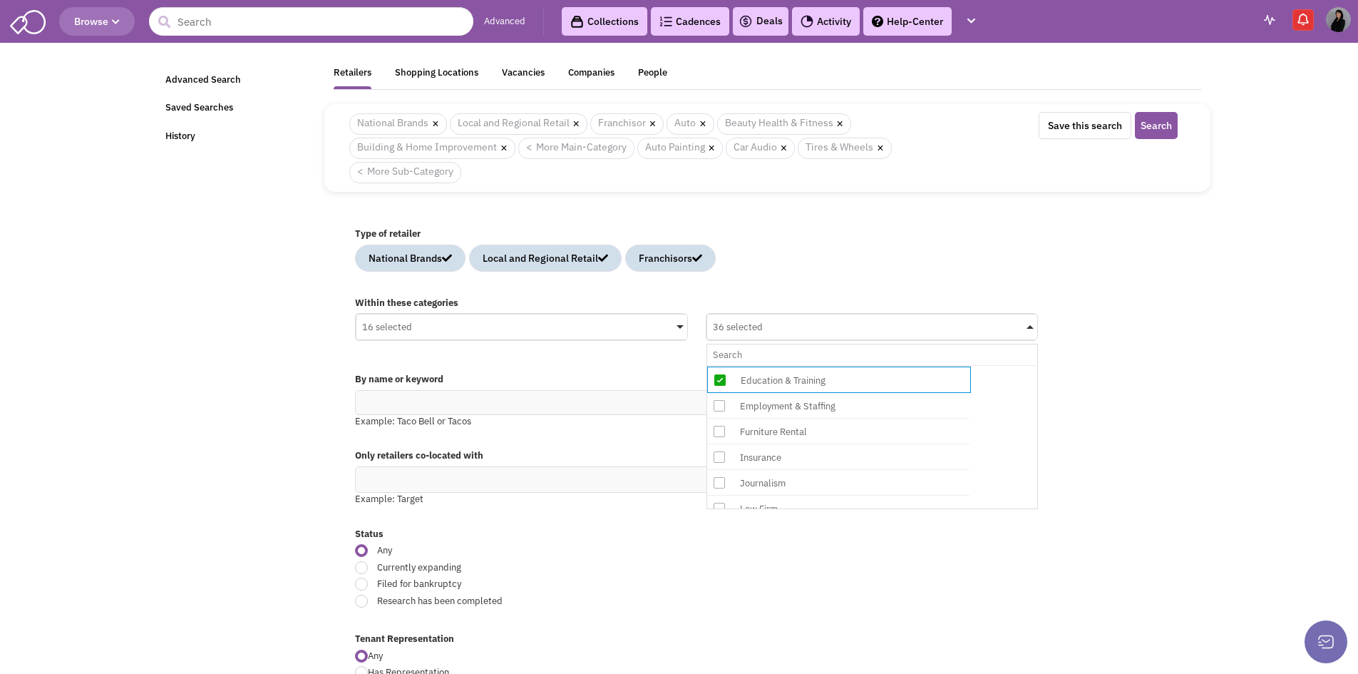
click at [815, 410] on div "Employment & Staffing" at bounding box center [850, 406] width 228 height 18
click at [815, 365] on input "36 selected No results found Sub Category Select All Auto Collision & Body Work…" at bounding box center [872, 354] width 319 height 21
click at [804, 438] on div "Furniture Rental" at bounding box center [850, 433] width 228 height 18
click at [804, 365] on input "37 selected No results found Sub Category Select All Auto Collision & Body Work…" at bounding box center [872, 354] width 319 height 21
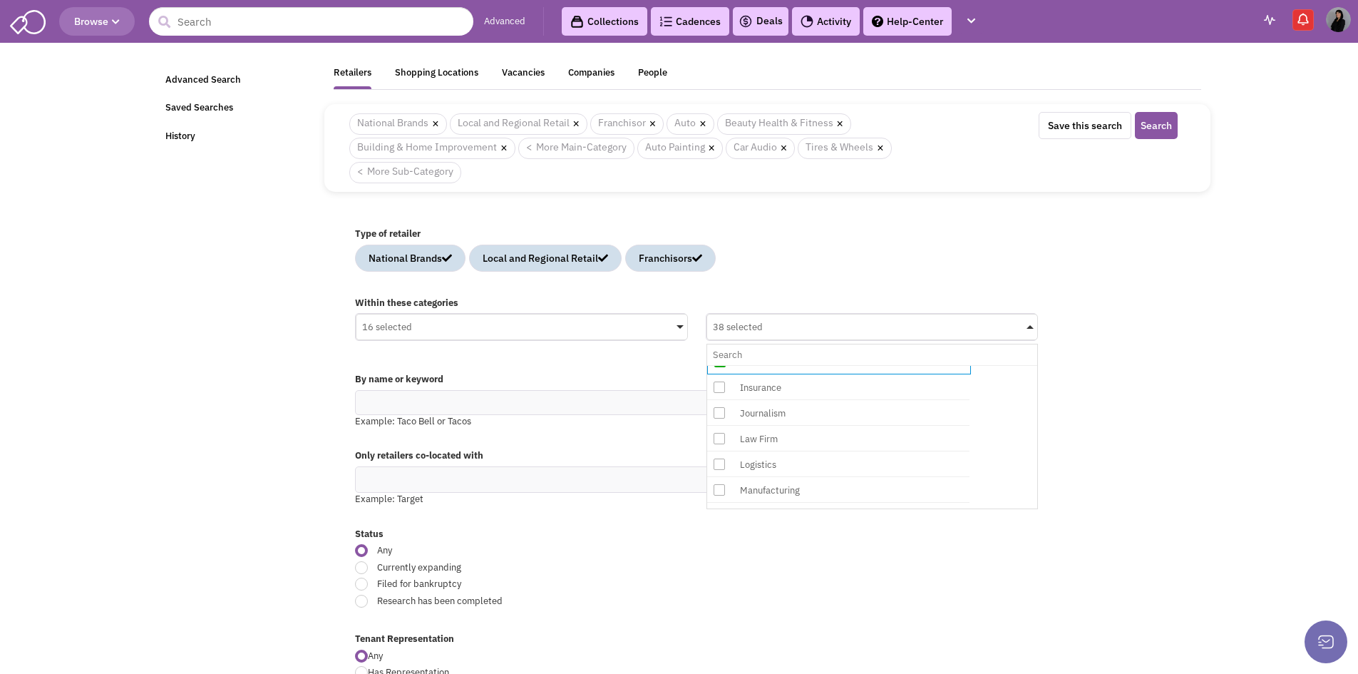
click at [784, 391] on div "Insurance" at bounding box center [850, 388] width 228 height 18
click at [784, 365] on input "38 selected No results found Sub Category Select All Auto Collision & Body Work…" at bounding box center [872, 354] width 319 height 21
click at [788, 439] on div "Law Firm" at bounding box center [850, 440] width 228 height 18
click at [788, 365] on input "39 selected No results found Sub Category Select All Auto Collision & Body Work…" at bounding box center [872, 354] width 319 height 21
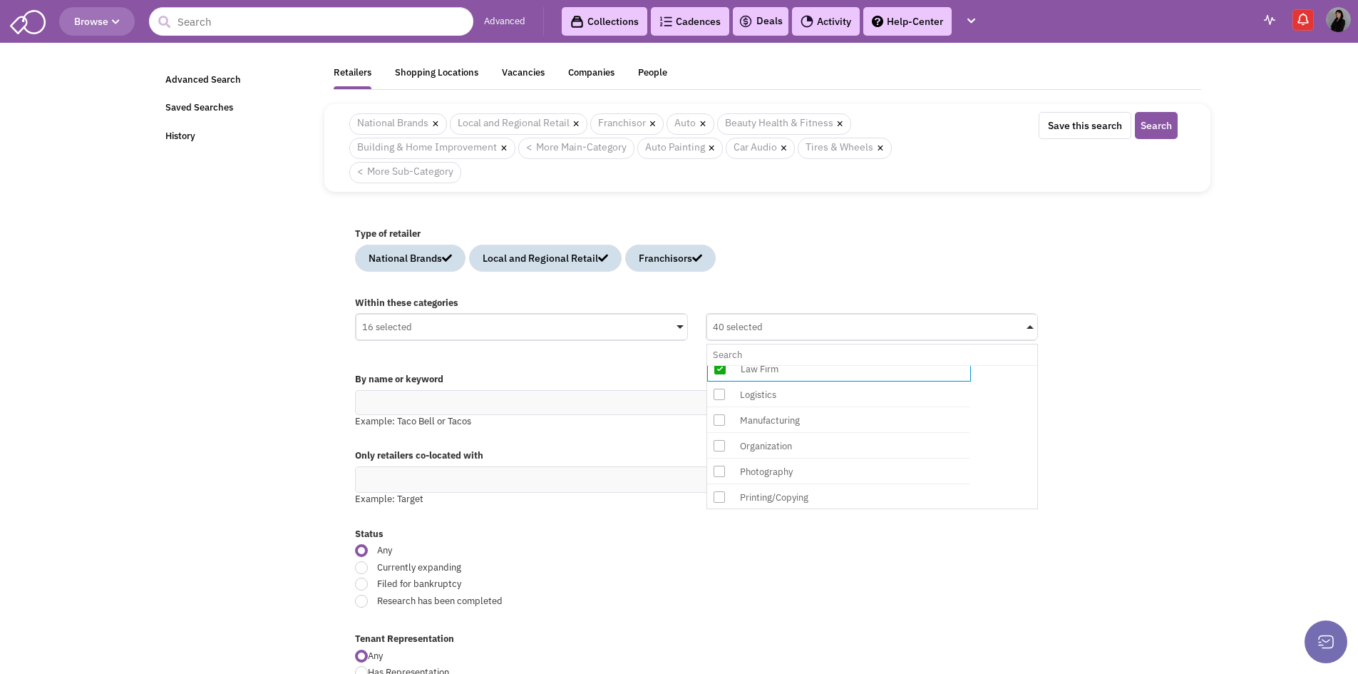
click at [789, 423] on div "Manufacturing" at bounding box center [850, 420] width 228 height 18
click at [789, 365] on input "40 selected No results found Sub Category Select All Auto Collision & Body Work…" at bounding box center [872, 354] width 319 height 21
click at [789, 423] on div "Manufacturing" at bounding box center [851, 421] width 228 height 18
click at [789, 365] on input "41 selected No results found Sub Category Select All Auto Collision & Body Work…" at bounding box center [872, 354] width 319 height 21
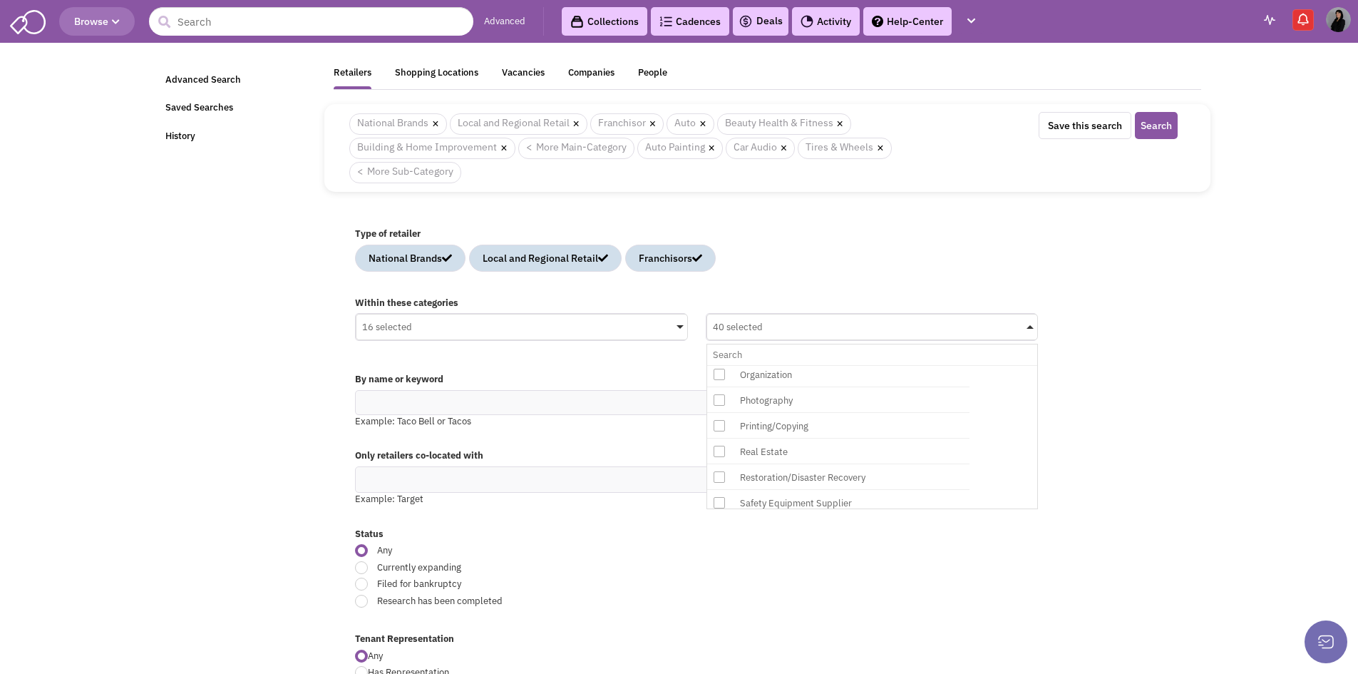
click at [841, 424] on div "Printing/Copying" at bounding box center [850, 426] width 228 height 18
click at [841, 365] on input "40 selected No results found Sub Category Select All Auto Collision & Body Work…" at bounding box center [872, 354] width 319 height 21
click at [816, 453] on div "Real Estate" at bounding box center [850, 452] width 228 height 18
click at [816, 365] on input "41 selected No results found Sub Category Select All Auto Collision & Body Work…" at bounding box center [872, 354] width 319 height 21
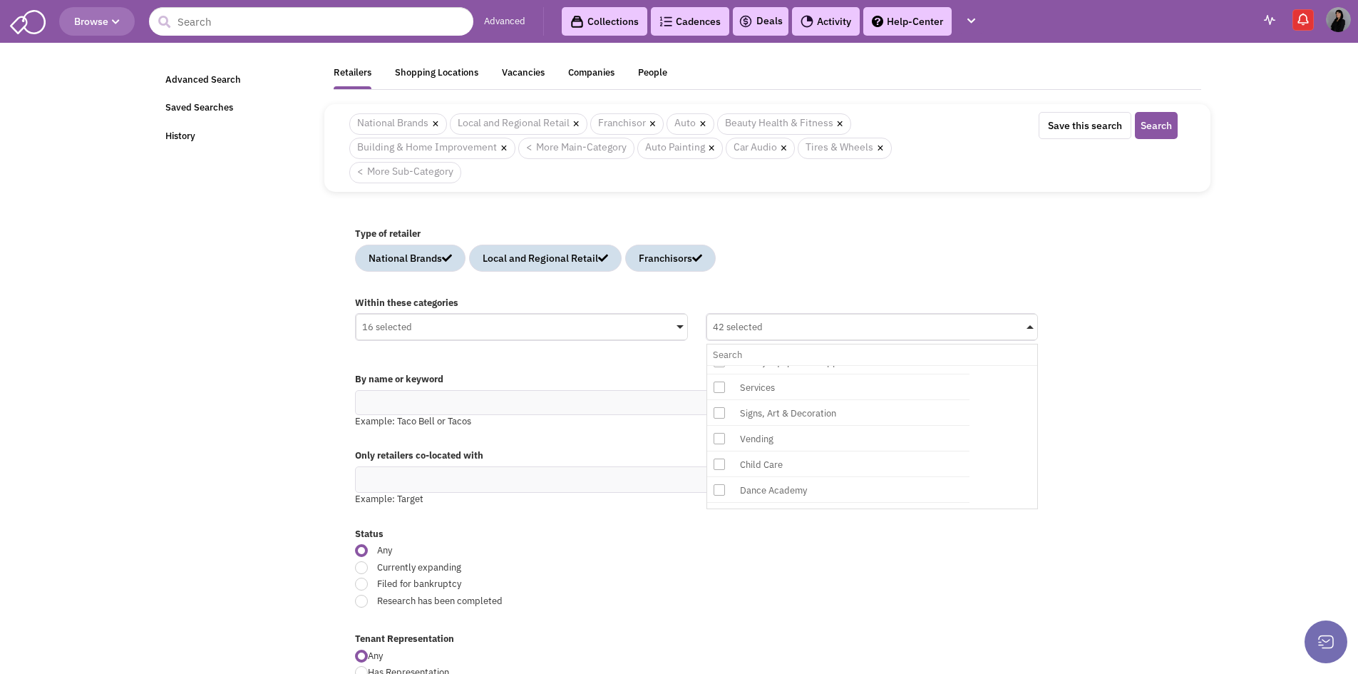
click at [819, 416] on div "Signs, Art & Decoration" at bounding box center [850, 413] width 228 height 18
click at [819, 365] on input "42 selected No results found Sub Category Select All Auto Collision & Body Work…" at bounding box center [872, 354] width 319 height 21
click at [810, 461] on div "Child Care" at bounding box center [850, 465] width 228 height 18
click at [810, 365] on input "43 selected No results found Sub Category Select All Auto Collision & Body Work…" at bounding box center [872, 354] width 319 height 21
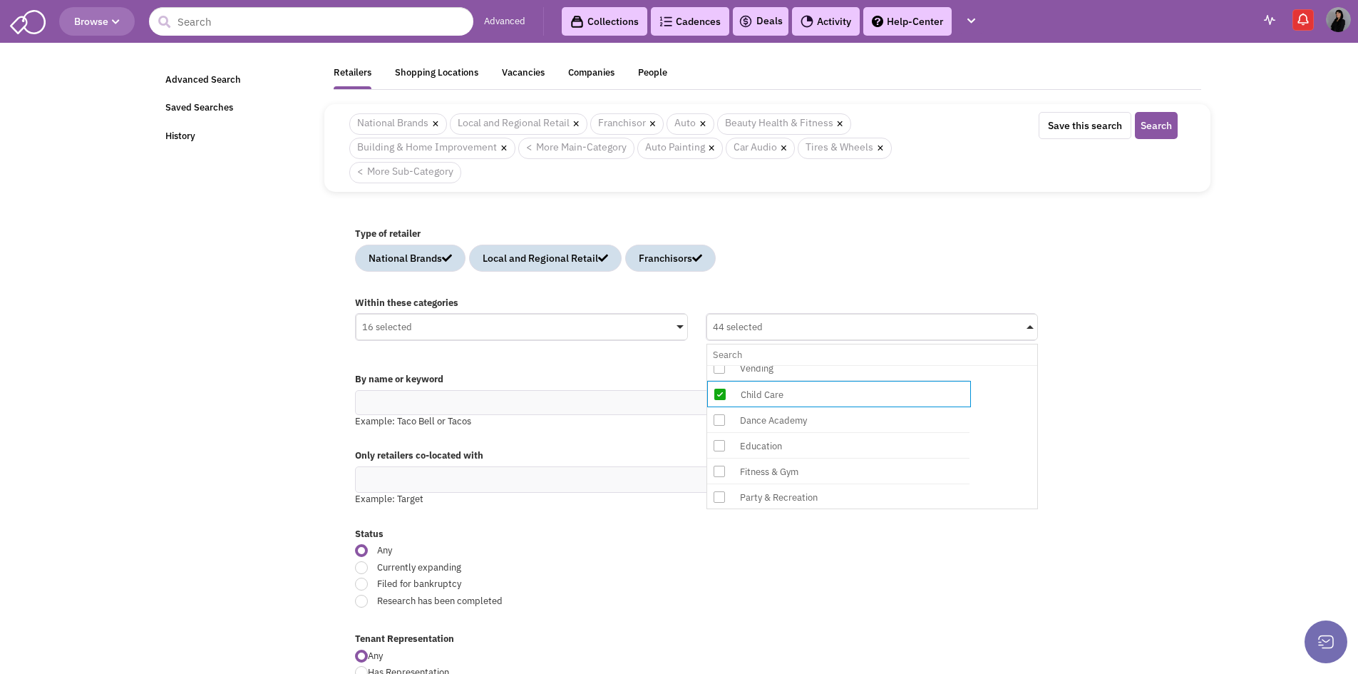
click at [798, 426] on div "Dance Academy" at bounding box center [850, 420] width 228 height 18
click at [798, 365] on input "44 selected No results found Sub Category Select All Auto Collision & Body Work…" at bounding box center [872, 354] width 319 height 21
click at [794, 445] on div "Education" at bounding box center [850, 447] width 228 height 18
click at [794, 365] on input "45 selected No results found Sub Category Select All Auto Collision & Body Work…" at bounding box center [872, 354] width 319 height 21
click at [795, 473] on div "Fitness & Gym" at bounding box center [850, 473] width 228 height 18
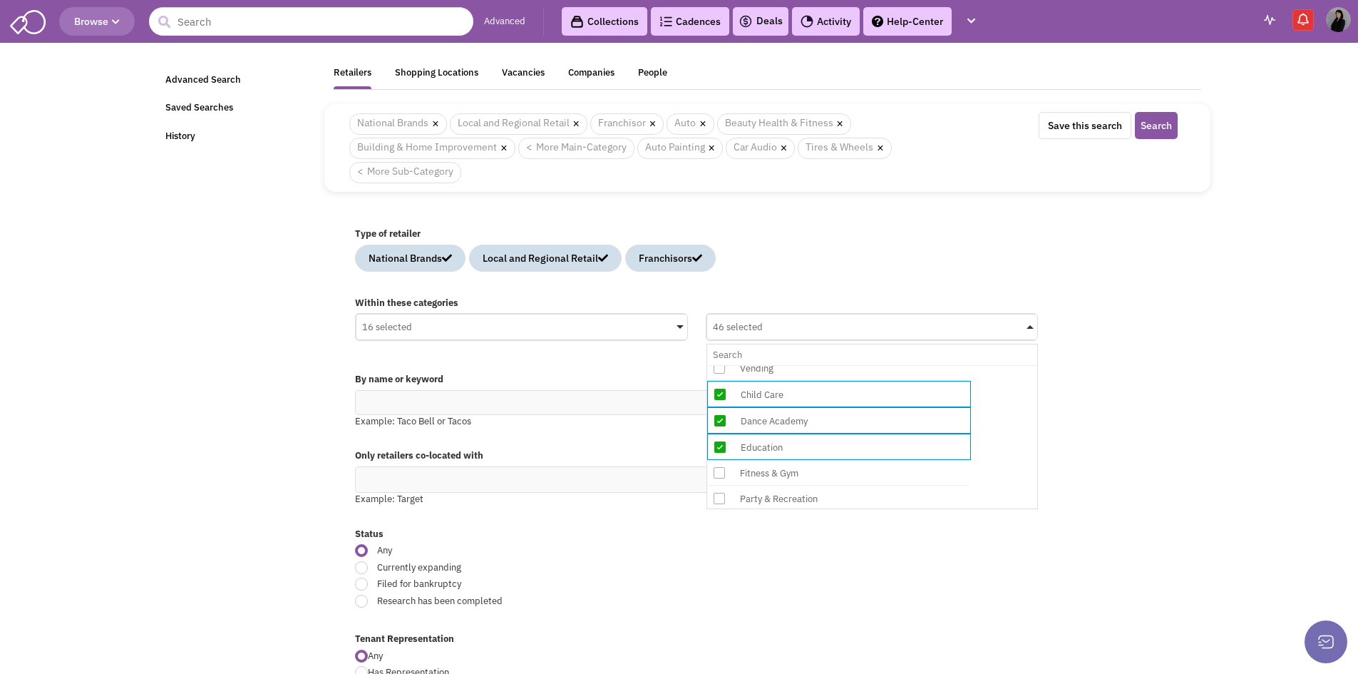
click at [795, 365] on input "46 selected No results found Sub Category Select All Auto Collision & Body Work…" at bounding box center [872, 354] width 319 height 21
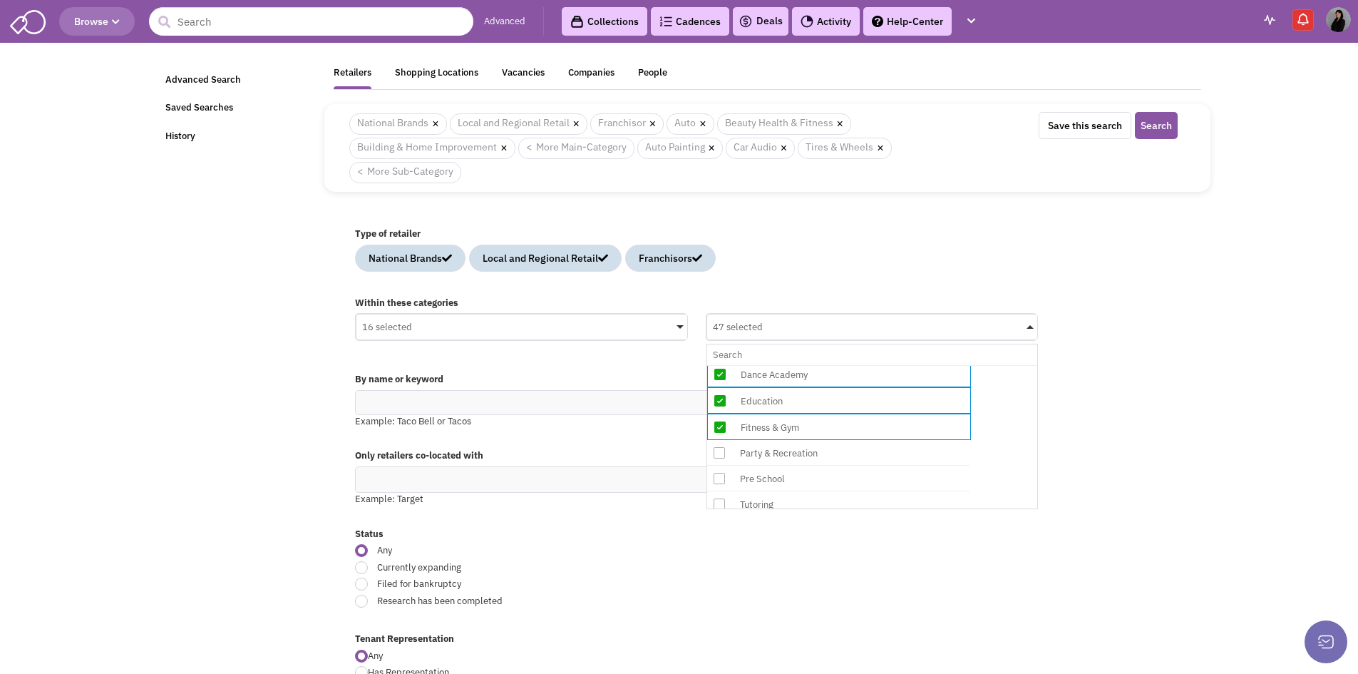
scroll to position [2210, 0]
click at [810, 427] on div "Party & Recreation" at bounding box center [850, 428] width 228 height 18
click at [810, 365] on input "47 selected No results found Sub Category Select All Auto Collision & Body Work…" at bounding box center [872, 354] width 319 height 21
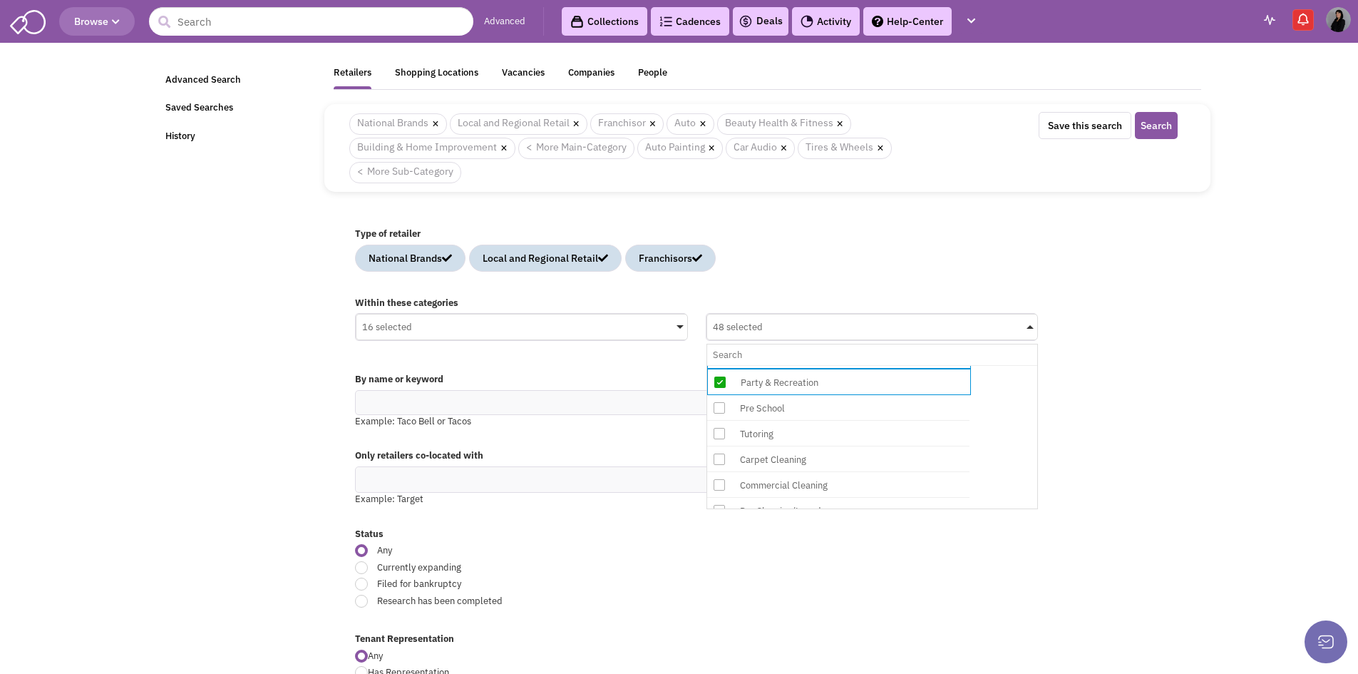
scroll to position [2282, 0]
drag, startPoint x: 811, startPoint y: 386, endPoint x: 800, endPoint y: 404, distance: 20.8
click at [811, 386] on div "Pre School" at bounding box center [850, 383] width 228 height 18
click at [811, 365] on input "48 selected No results found Sub Category Select All Auto Collision & Body Work…" at bounding box center [872, 354] width 319 height 21
click at [789, 421] on div "Tutoring" at bounding box center [838, 409] width 262 height 26
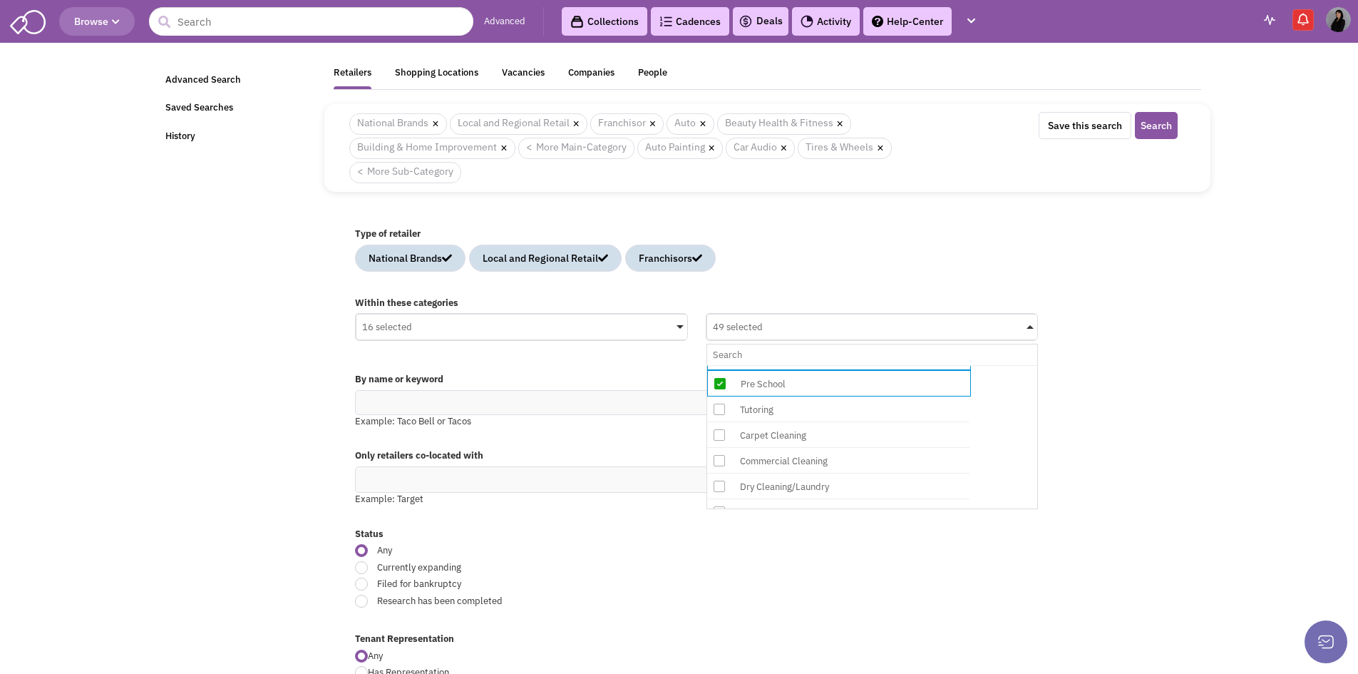
click at [789, 365] on input "49 selected No results found Sub Category Select All Auto Collision & Body Work…" at bounding box center [872, 354] width 319 height 21
click at [835, 488] on div "Dry Cleaning/Laundry" at bounding box center [850, 487] width 228 height 18
click at [835, 365] on input "50 selected No results found Sub Category Select All Auto Collision & Body Work…" at bounding box center [872, 354] width 319 height 21
click at [793, 446] on div "House Cleaning" at bounding box center [850, 443] width 228 height 18
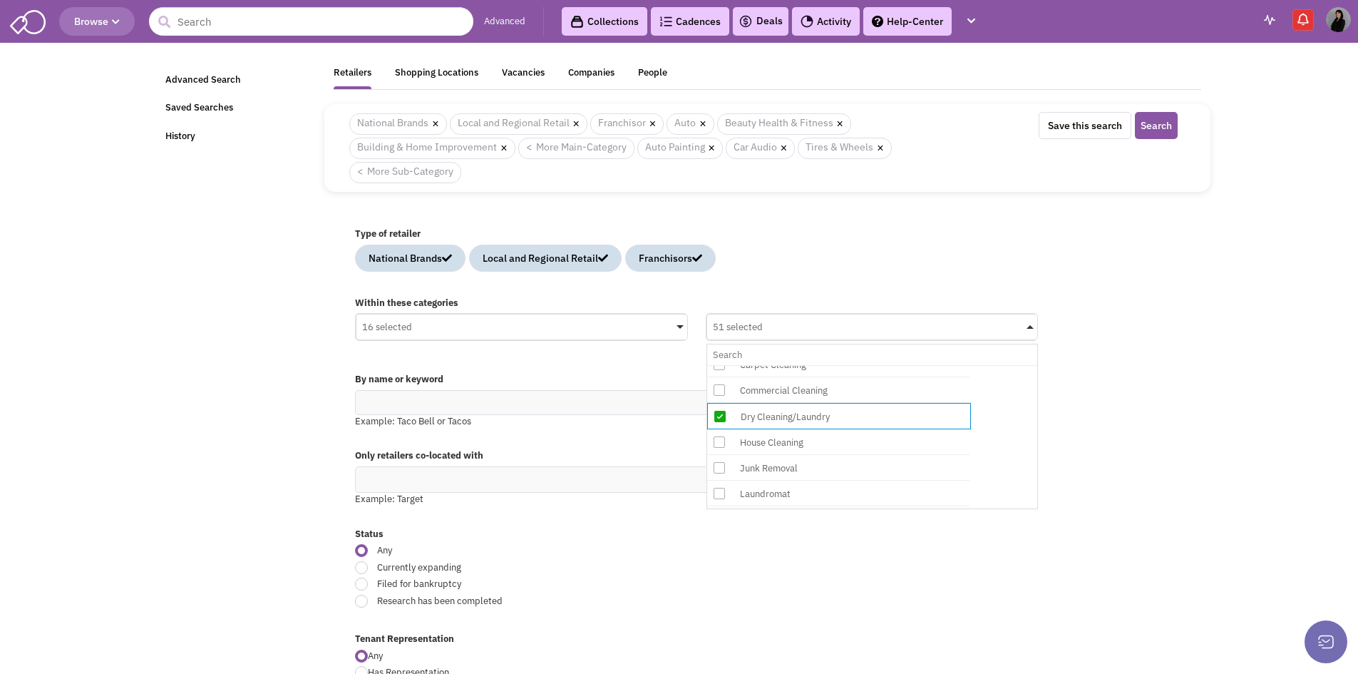
click at [793, 365] on input "51 selected No results found Sub Category Select All Auto Collision & Body Work…" at bounding box center [872, 354] width 319 height 21
click at [782, 431] on div "Boutique" at bounding box center [850, 429] width 228 height 18
click at [782, 365] on input "52 selected No results found Sub Category Select All Auto Collision & Body Work…" at bounding box center [872, 354] width 319 height 21
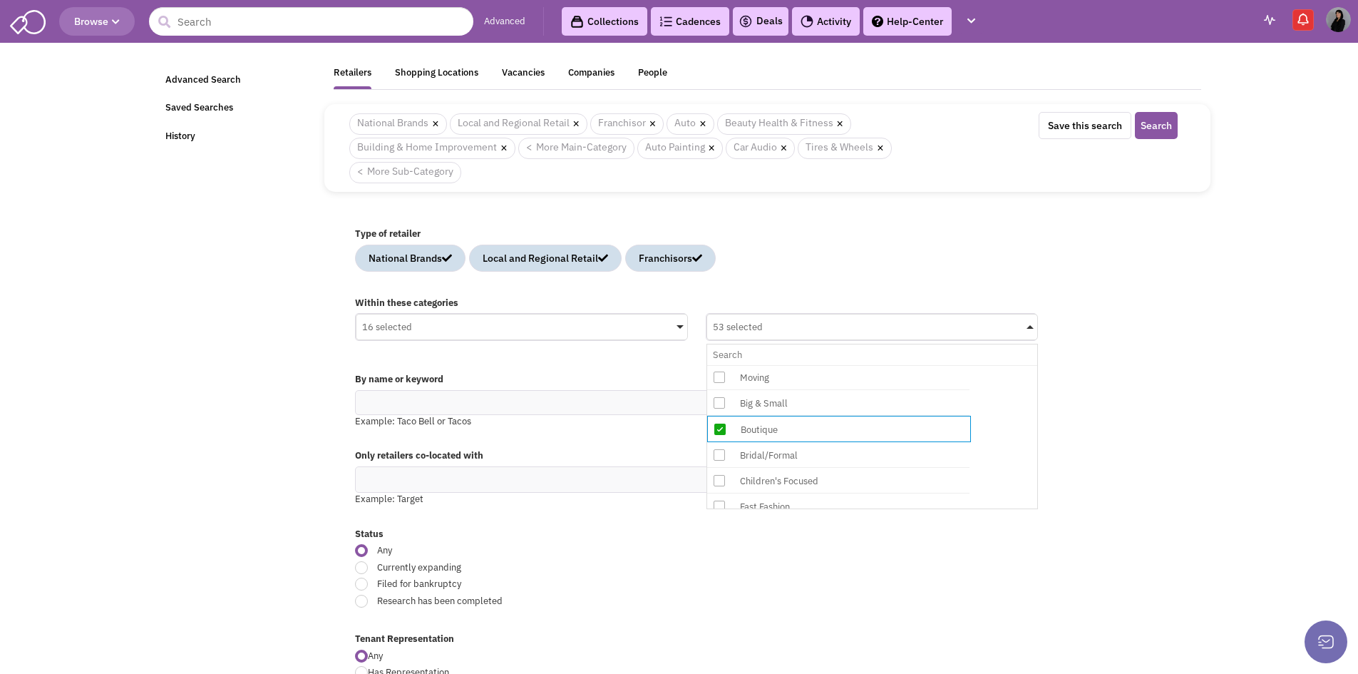
click at [789, 459] on div "Bridal/Formal" at bounding box center [850, 455] width 228 height 18
click at [789, 365] on input "53 selected No results found Sub Category Select All Auto Collision & Body Work…" at bounding box center [872, 354] width 319 height 21
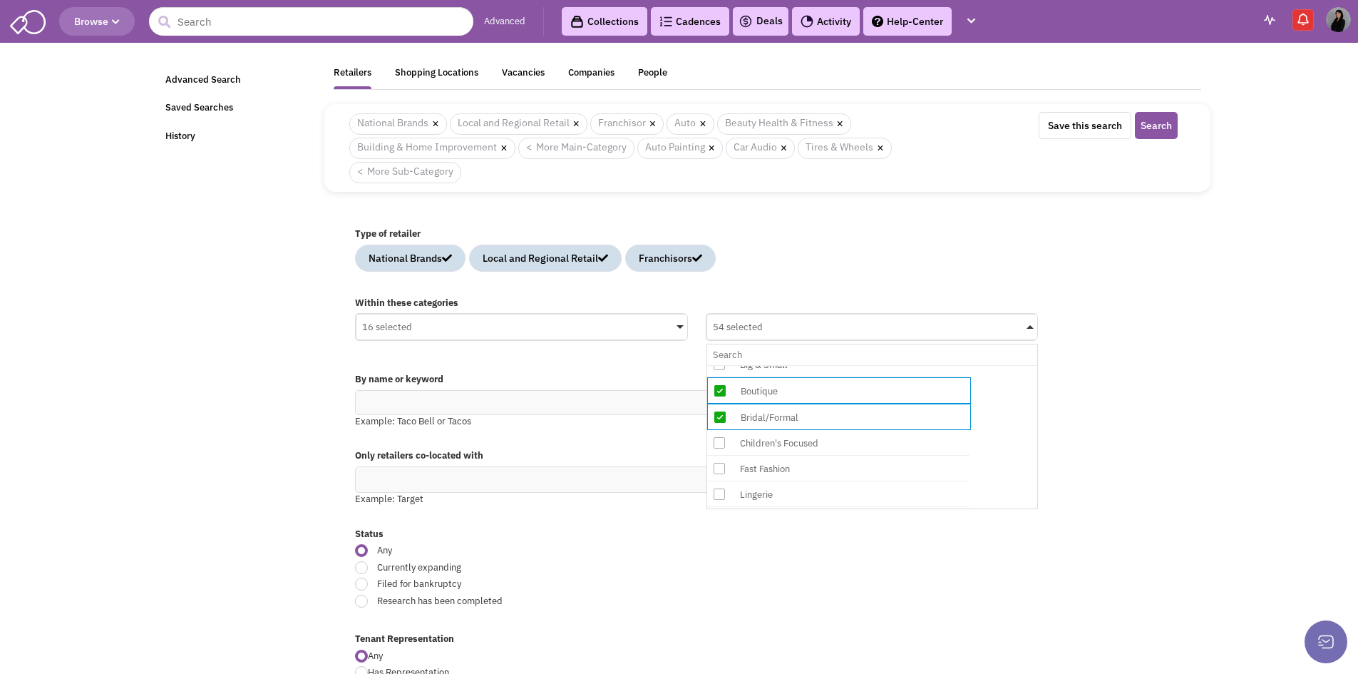
scroll to position [2567, 0]
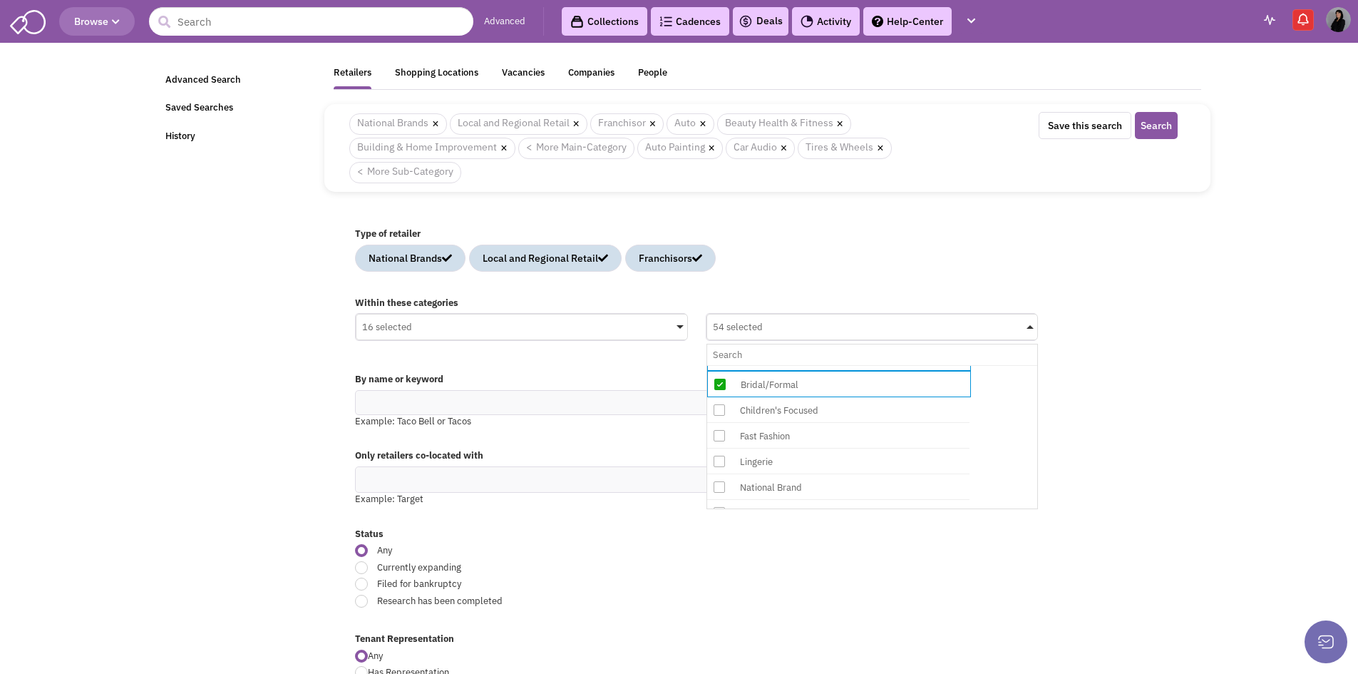
click at [796, 435] on div "Fast Fashion" at bounding box center [850, 436] width 228 height 18
click at [796, 365] on input "54 selected No results found Sub Category Select All Auto Collision & Body Work…" at bounding box center [872, 354] width 319 height 21
click at [811, 415] on div "Children's Focused" at bounding box center [850, 410] width 228 height 18
click at [811, 365] on input "55 selected No results found Sub Category Select All Auto Collision & Body Work…" at bounding box center [872, 354] width 319 height 21
click at [797, 460] on div "Lingerie" at bounding box center [850, 463] width 228 height 18
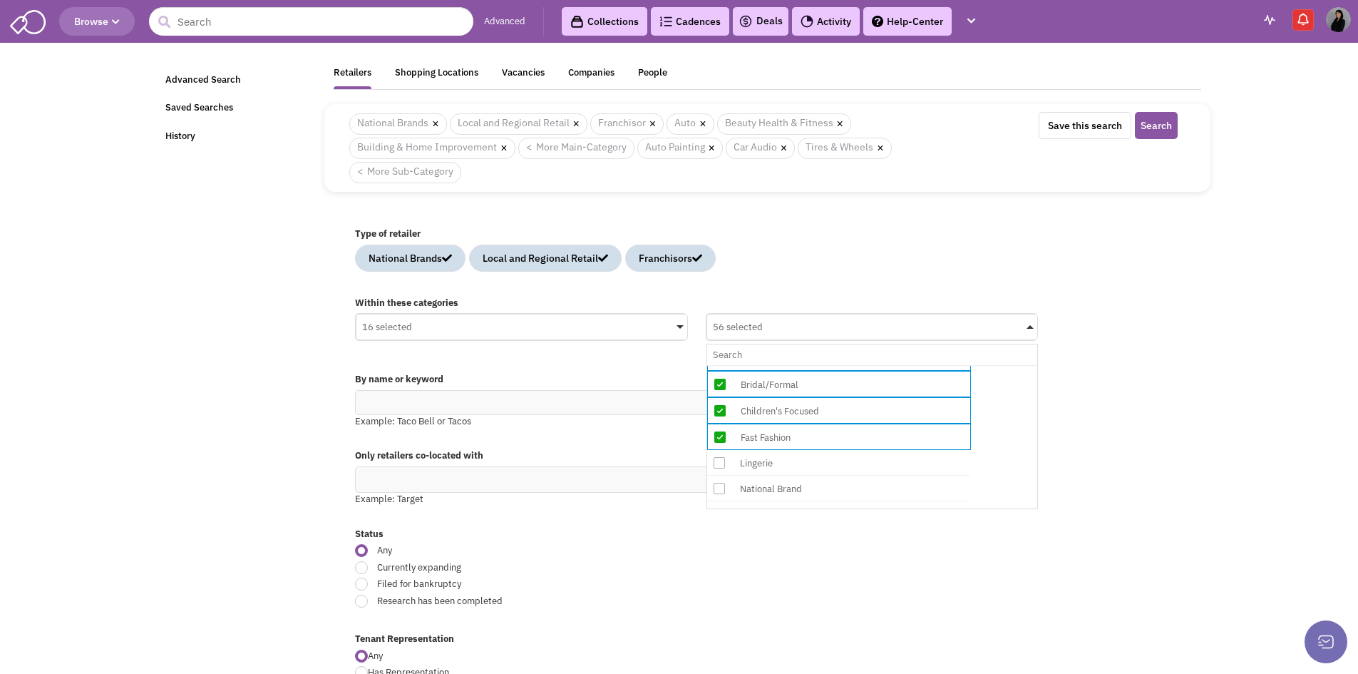
click at [797, 365] on input "56 selected No results found Sub Category Select All Auto Collision & Body Work…" at bounding box center [872, 354] width 319 height 21
click at [800, 490] on div "National Brand" at bounding box center [850, 490] width 228 height 18
click at [800, 365] on input "57 selected No results found Sub Category Select All Auto Collision & Body Work…" at bounding box center [872, 354] width 319 height 21
drag, startPoint x: 804, startPoint y: 445, endPoint x: 801, endPoint y: 466, distance: 21.5
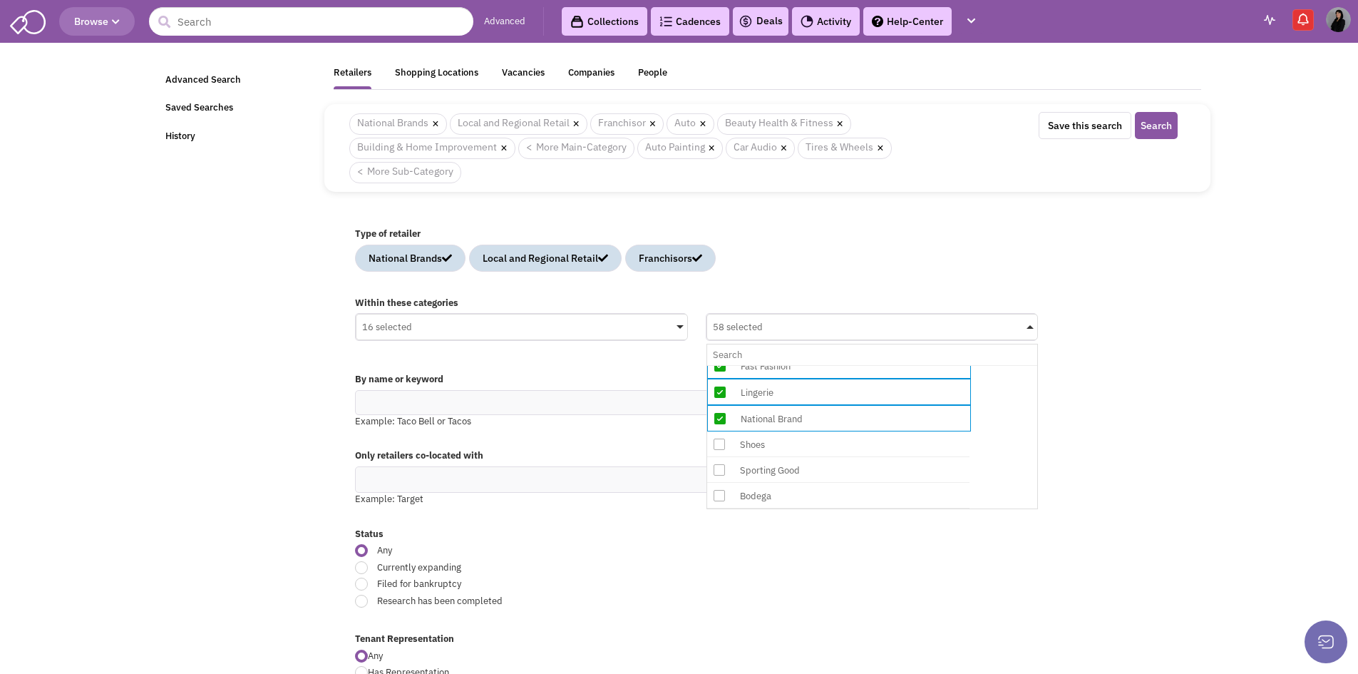
click at [804, 446] on div "Shoes" at bounding box center [850, 445] width 228 height 18
click at [804, 365] on input "58 selected No results found Sub Category Select All Auto Collision & Body Work…" at bounding box center [872, 354] width 319 height 21
click at [800, 473] on div "Sporting Good" at bounding box center [850, 471] width 228 height 18
click at [800, 365] on input "59 selected No results found Sub Category Select All Auto Collision & Body Work…" at bounding box center [872, 354] width 319 height 21
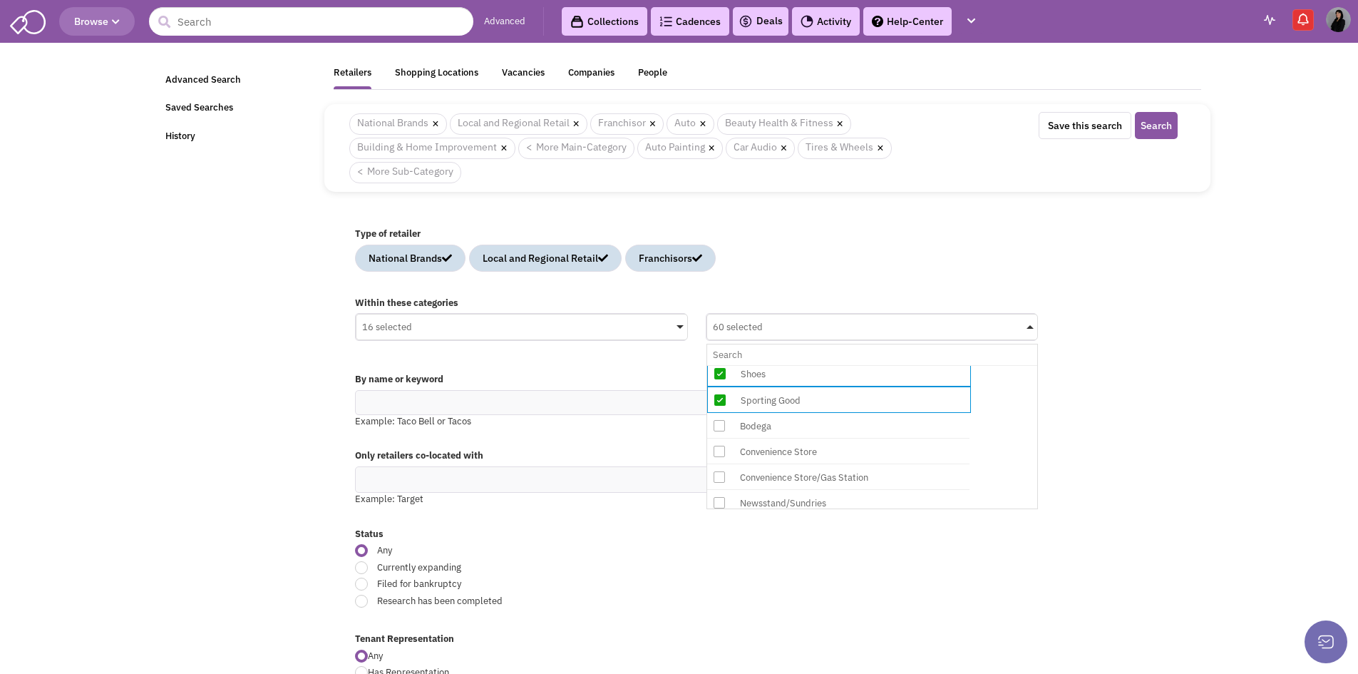
click at [818, 453] on div "Convenience Store" at bounding box center [850, 452] width 228 height 18
click at [818, 365] on input "60 selected No results found Sub Category Select All Auto Collision & Body Work…" at bounding box center [872, 354] width 319 height 21
click at [818, 476] on div "Convenience Store/Gas Station" at bounding box center [850, 478] width 228 height 18
click at [818, 365] on input "61 selected No results found Sub Category Select All Auto Collision & Body Work…" at bounding box center [872, 354] width 319 height 21
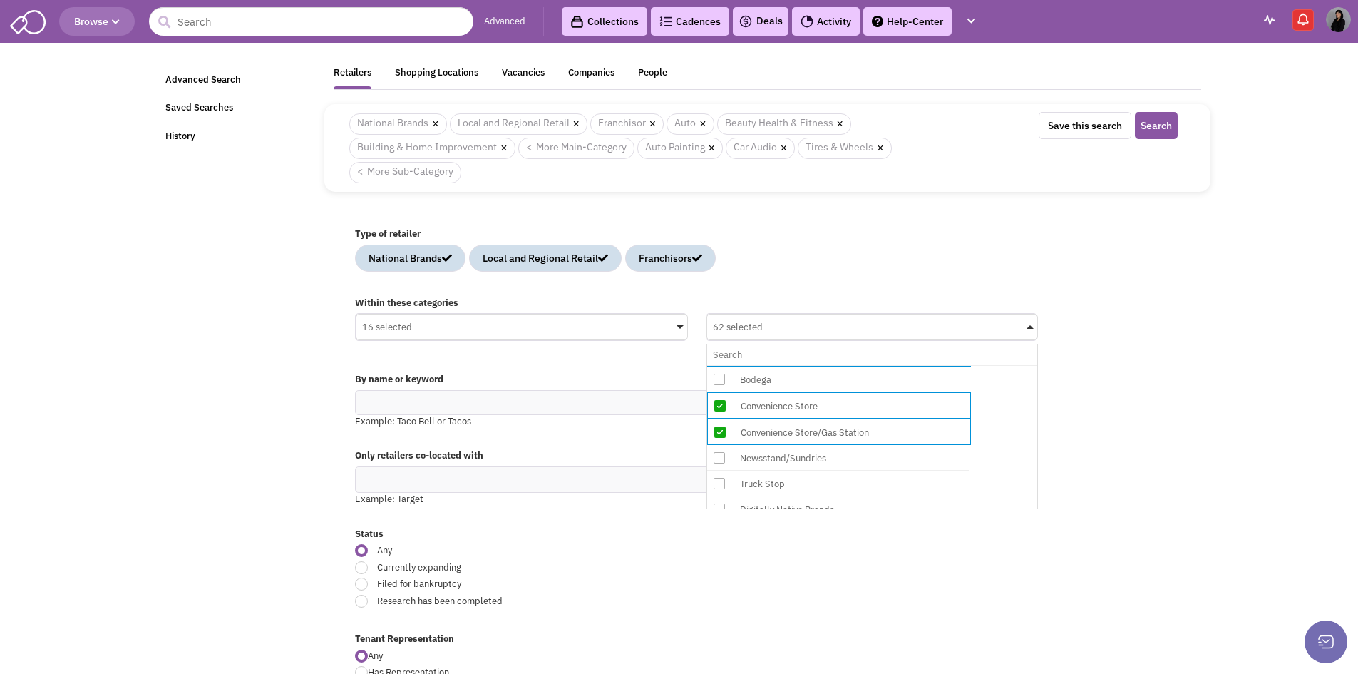
scroll to position [2781, 0]
click at [811, 411] on div "Convenience Store/Gas Station" at bounding box center [851, 408] width 228 height 18
click at [811, 365] on input "62 selected No results found Sub Category Select All Auto Collision & Body Work…" at bounding box center [872, 354] width 319 height 21
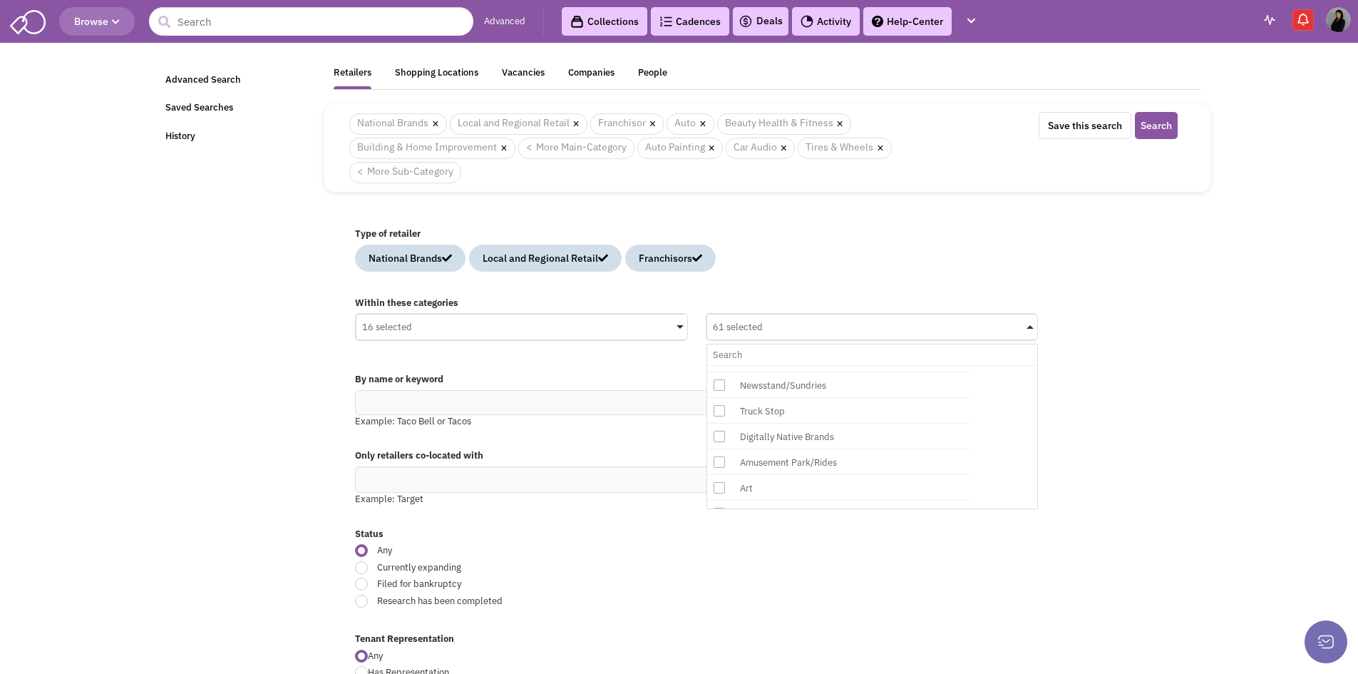
scroll to position [2852, 0]
click at [826, 416] on div "Digitally Native Brands" at bounding box center [850, 413] width 228 height 18
click at [826, 365] on input "61 selected No results found Sub Category Select All Auto Collision & Body Work…" at bounding box center [872, 354] width 319 height 21
drag, startPoint x: 815, startPoint y: 458, endPoint x: 811, endPoint y: 471, distance: 12.9
click at [815, 462] on div "Art" at bounding box center [850, 465] width 228 height 18
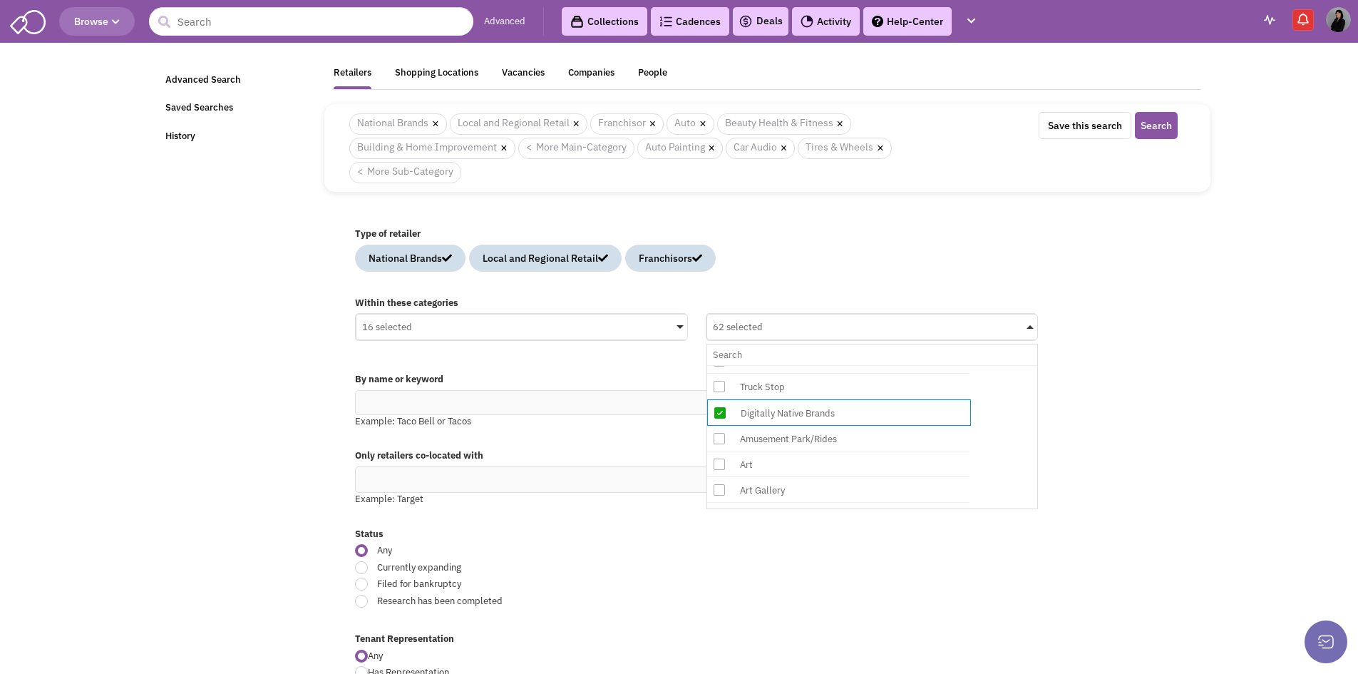
click at [815, 365] on input "62 selected No results found Sub Category Select All Auto Collision & Body Work…" at bounding box center [872, 354] width 319 height 21
click at [801, 491] on div "Art Gallery" at bounding box center [850, 491] width 228 height 18
click at [801, 365] on input "63 selected No results found Sub Category Select All Auto Collision & Body Work…" at bounding box center [872, 354] width 319 height 21
click at [824, 401] on div "Escape Room" at bounding box center [850, 400] width 228 height 18
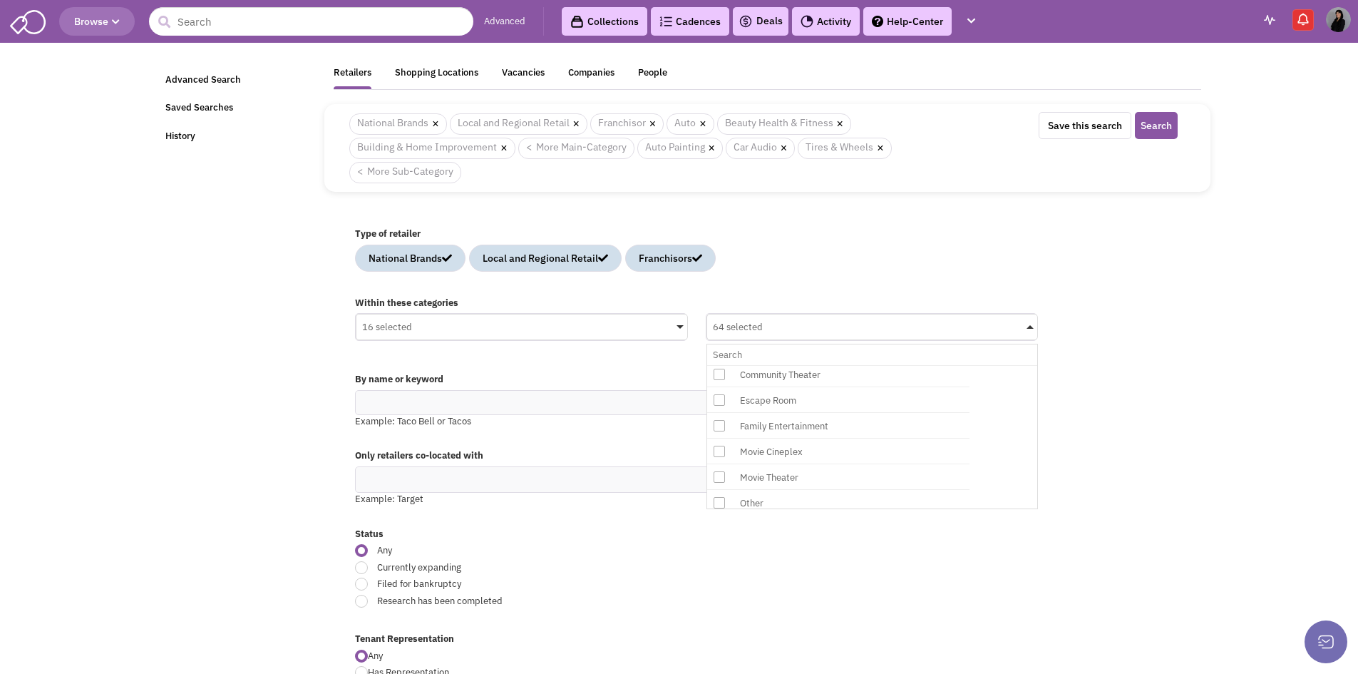
click at [824, 365] on input "64 selected No results found Sub Category Select All Auto Collision & Body Work…" at bounding box center [872, 354] width 319 height 21
click at [837, 427] on div "Family Entertainment" at bounding box center [850, 427] width 228 height 18
click at [837, 365] on input "65 selected No results found Sub Category Select All Auto Collision & Body Work…" at bounding box center [872, 354] width 319 height 21
click at [821, 461] on div "Performing Arts" at bounding box center [850, 459] width 228 height 18
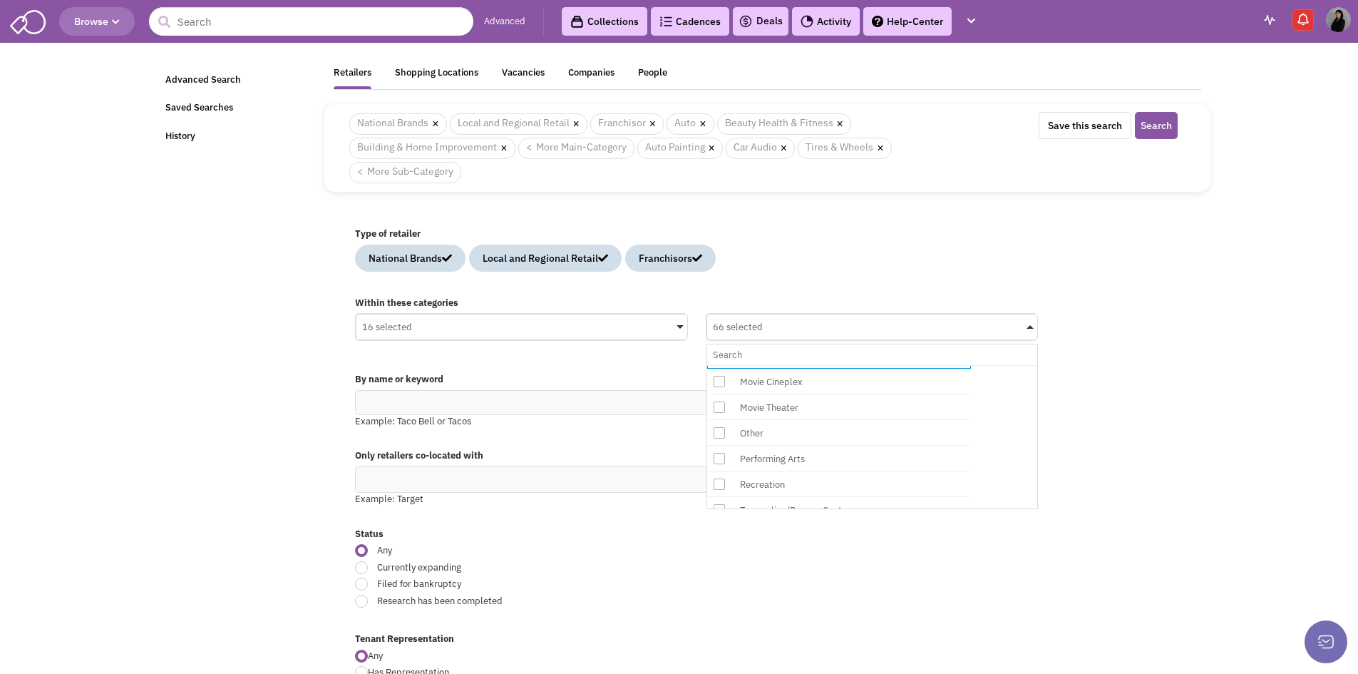
click at [821, 365] on input "66 selected No results found Sub Category Select All Auto Collision & Body Work…" at bounding box center [872, 354] width 319 height 21
click at [832, 416] on div "Recreation" at bounding box center [850, 414] width 228 height 18
click at [832, 365] on input "67 selected No results found Sub Category Select All Auto Collision & Body Work…" at bounding box center [872, 354] width 319 height 21
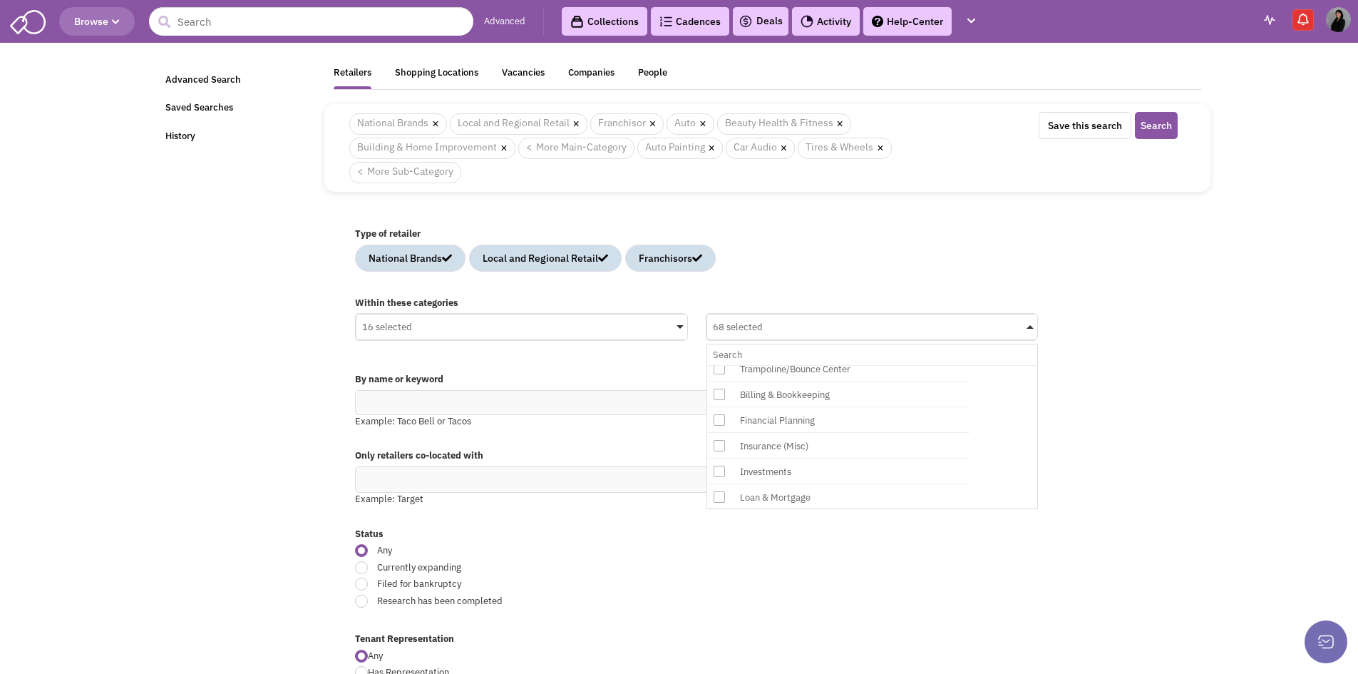
click at [816, 422] on div "Financial Planning" at bounding box center [850, 420] width 228 height 18
click at [816, 365] on input "68 selected No results found Sub Category Select All Auto Collision & Body Work…" at bounding box center [872, 354] width 319 height 21
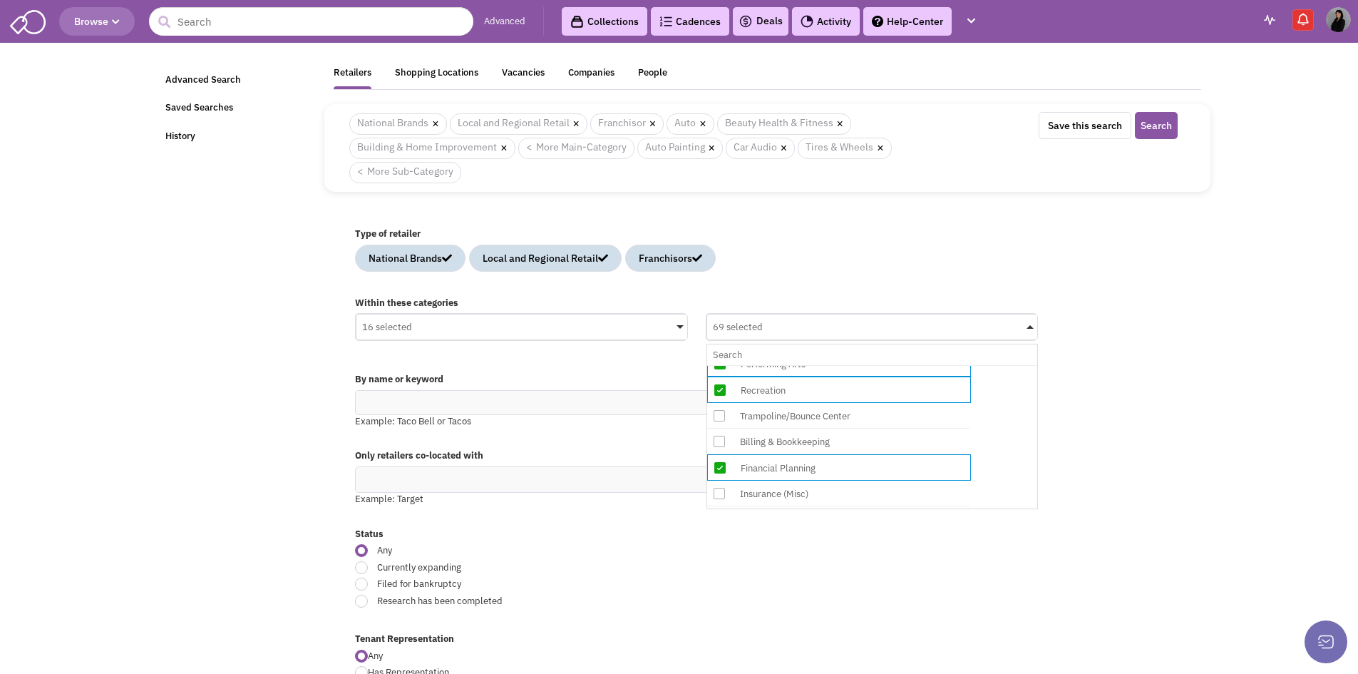
scroll to position [3137, 0]
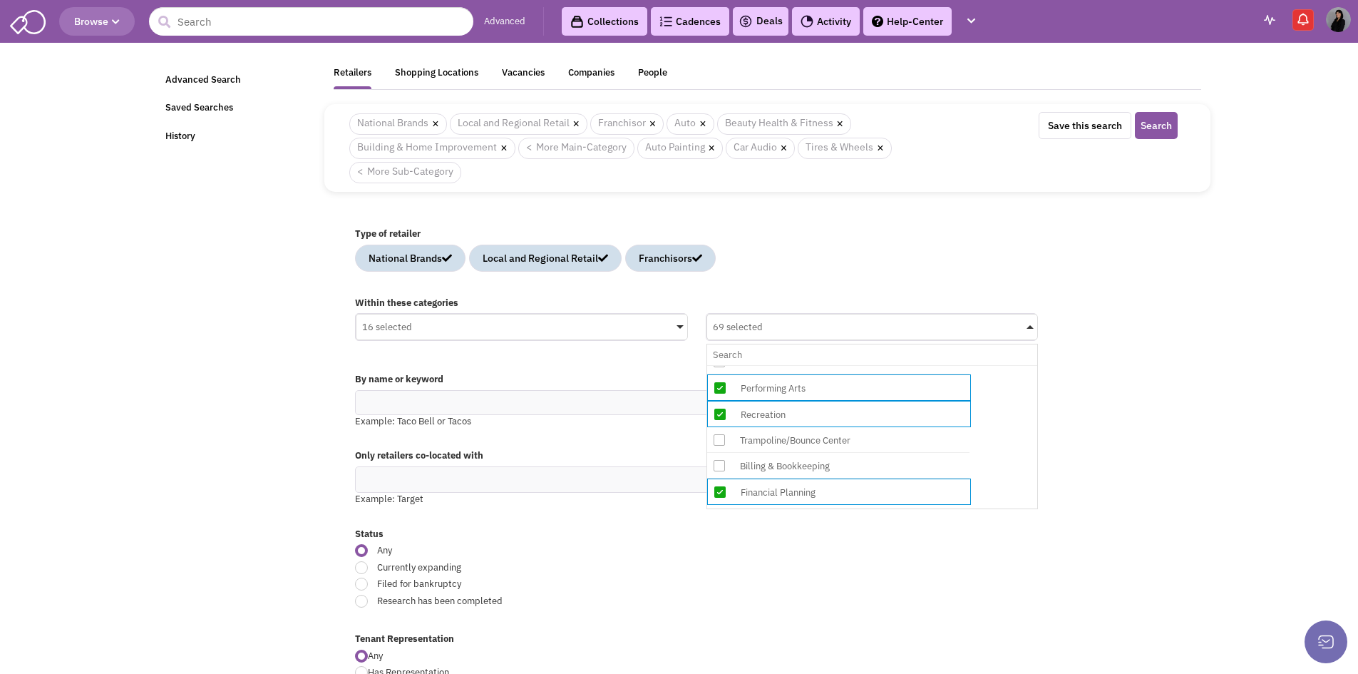
click at [796, 445] on div "Trampoline/Bounce Center" at bounding box center [850, 440] width 228 height 18
click at [796, 365] on input "69 selected No results found Sub Category Select All Auto Collision & Body Work…" at bounding box center [872, 354] width 319 height 21
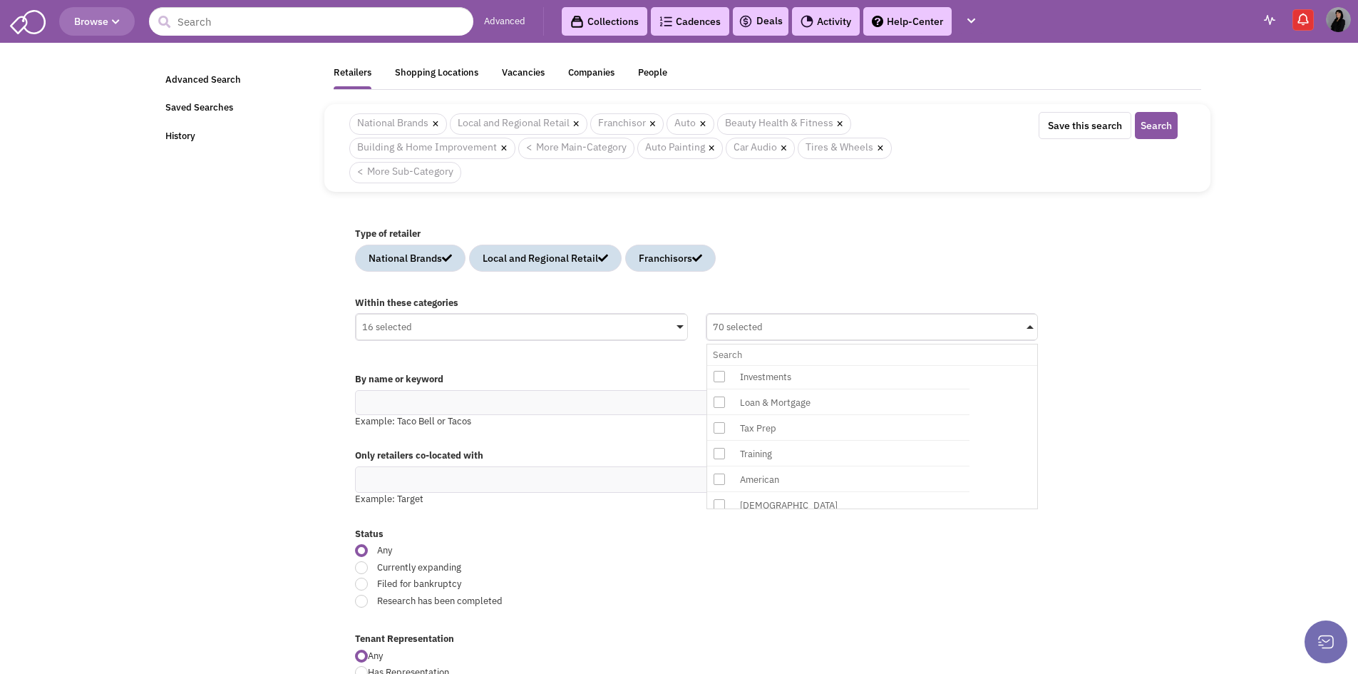
scroll to position [3280, 0]
click at [795, 457] on div "Tax Prep" at bounding box center [850, 453] width 228 height 18
click at [795, 365] on input "70 selected No results found Sub Category Select All Auto Collision & Body Work…" at bounding box center [872, 354] width 319 height 21
click at [825, 425] on div "Loan & Mortgage" at bounding box center [850, 428] width 228 height 18
click at [825, 365] on input "71 selected No results found Sub Category Select All Auto Collision & Body Work…" at bounding box center [872, 354] width 319 height 21
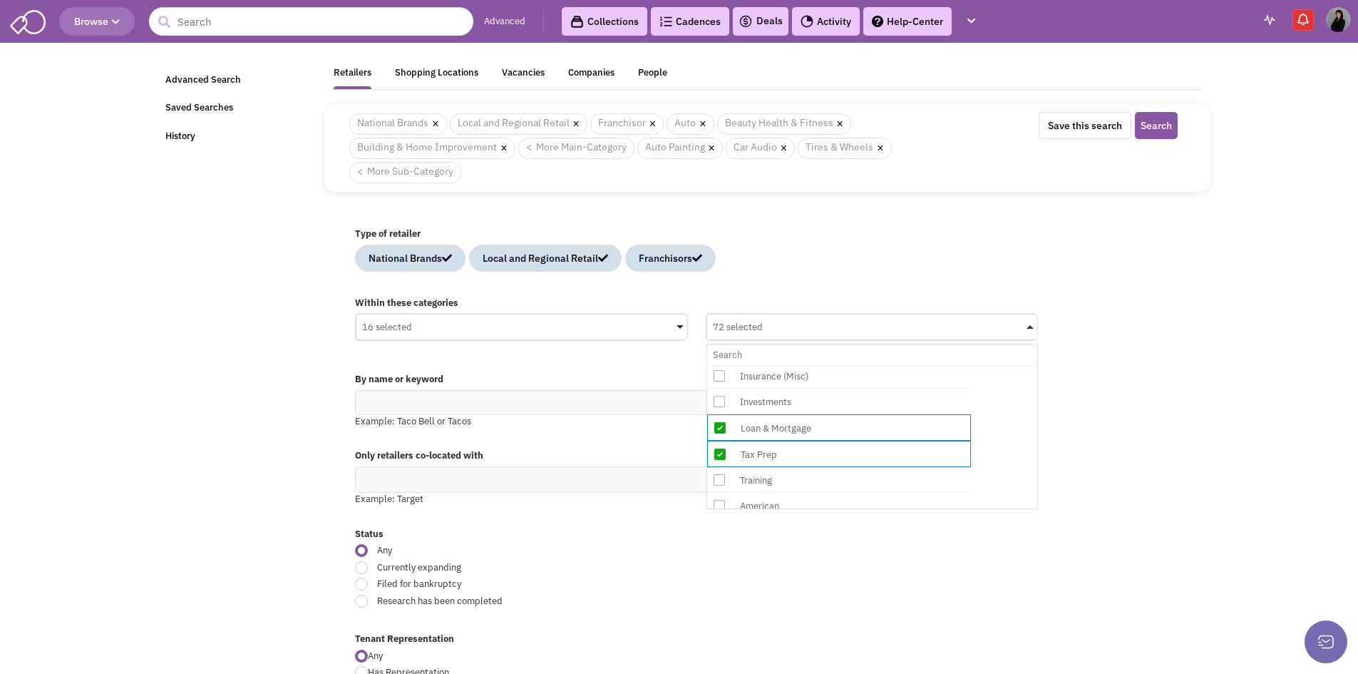
click at [832, 409] on div "Investments" at bounding box center [850, 402] width 228 height 18
click at [832, 365] on input "72 selected No results found Sub Category Select All Auto Collision & Body Work…" at bounding box center [872, 354] width 319 height 21
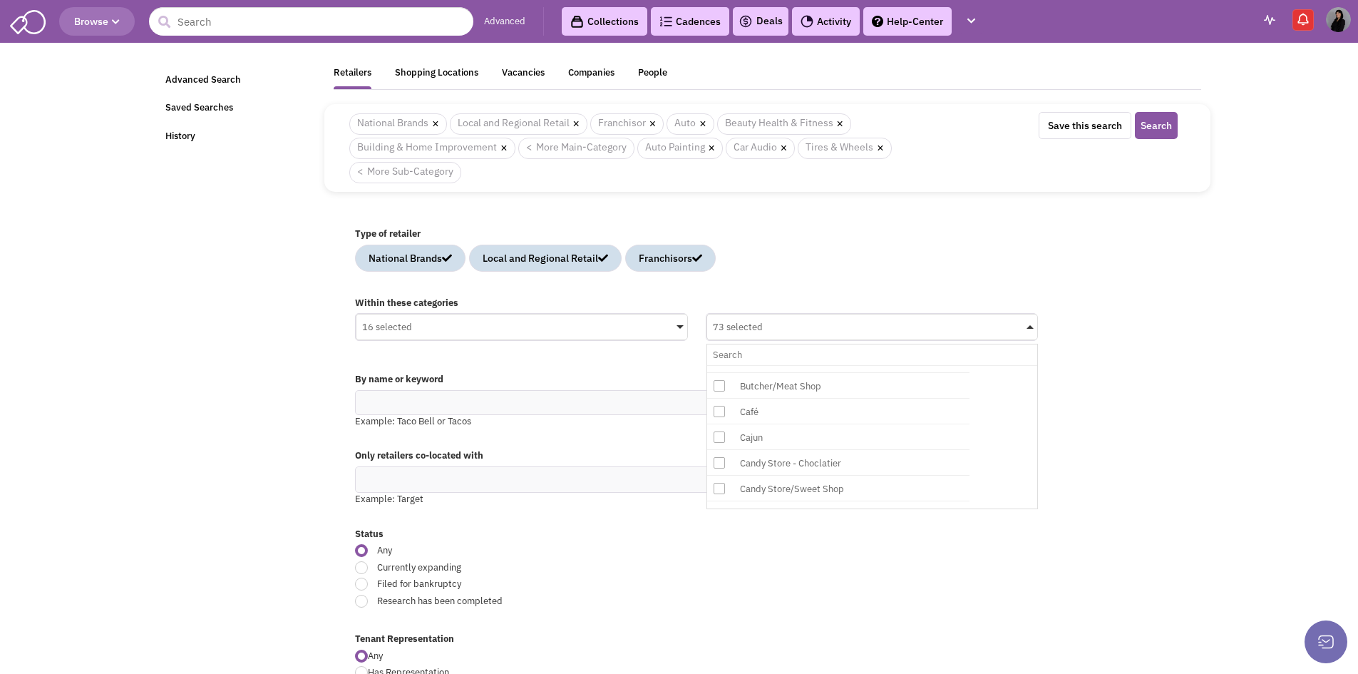
scroll to position [3708, 0]
click at [841, 441] on div "Candy Store - Choclatier" at bounding box center [850, 438] width 228 height 18
click at [841, 365] on input "73 selected No results found Sub Category Select All Auto Collision & Body Work…" at bounding box center [872, 354] width 319 height 21
click at [851, 463] on div "Candy Store/Sweet Shop" at bounding box center [850, 465] width 228 height 18
click at [851, 365] on input "74 selected No results found Sub Category Select All Auto Collision & Body Work…" at bounding box center [872, 354] width 319 height 21
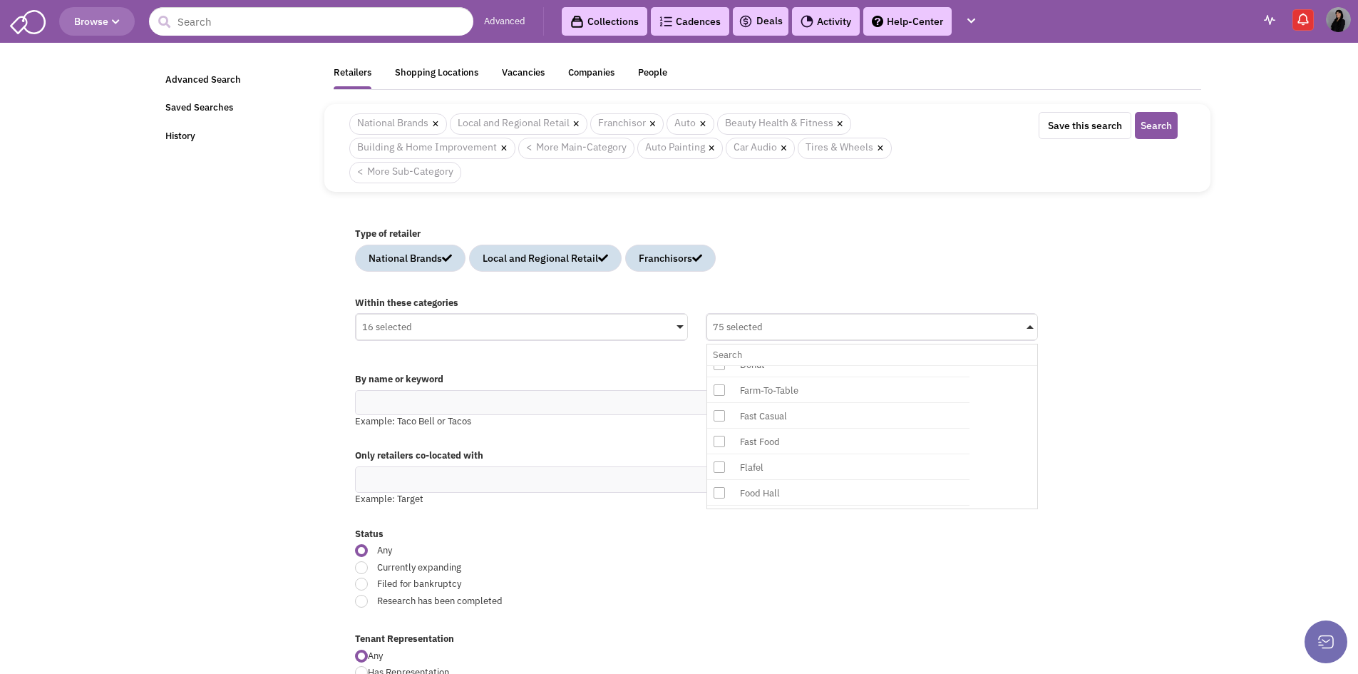
scroll to position [4064, 0]
click at [788, 465] on div "Food Hall" at bounding box center [850, 468] width 228 height 18
click at [788, 365] on input "75 selected No results found Sub Category Select All Auto Collision & Body Work…" at bounding box center [872, 354] width 319 height 21
click at [779, 452] on div "Grocery" at bounding box center [850, 455] width 228 height 18
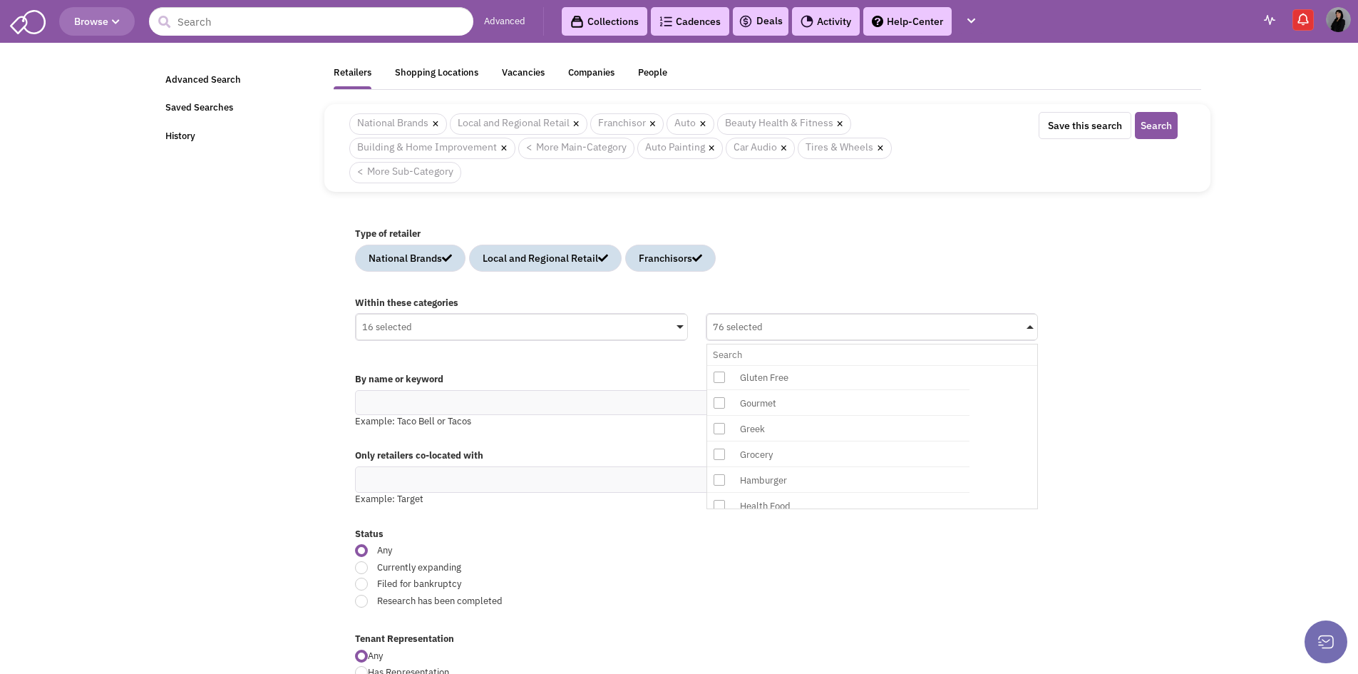
click at [779, 365] on input "76 selected No results found Sub Category Select All Auto Collision & Body Work…" at bounding box center [872, 354] width 319 height 21
click at [787, 459] on div "Steakhouse" at bounding box center [850, 455] width 228 height 18
click at [787, 365] on input "77 selected No results found Sub Category Select All Auto Collision & Body Work…" at bounding box center [872, 354] width 319 height 21
click at [788, 482] on div "Sushi/Japanese Food" at bounding box center [850, 482] width 228 height 18
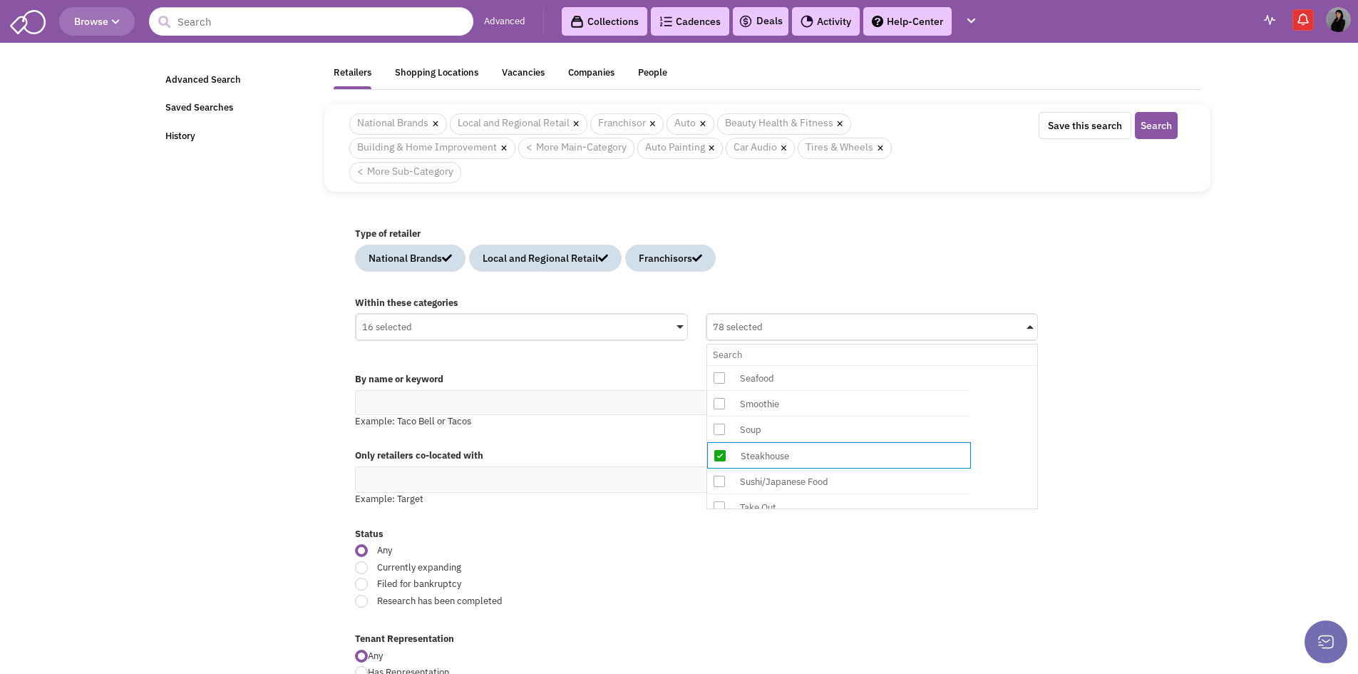
click at [788, 365] on input "78 selected No results found Sub Category Select All Auto Collision & Body Work…" at bounding box center [872, 354] width 319 height 21
click at [798, 444] on div "Restaurant" at bounding box center [850, 444] width 228 height 18
click at [798, 365] on input "79 selected No results found Sub Category Select All Auto Collision & Body Work…" at bounding box center [872, 354] width 319 height 21
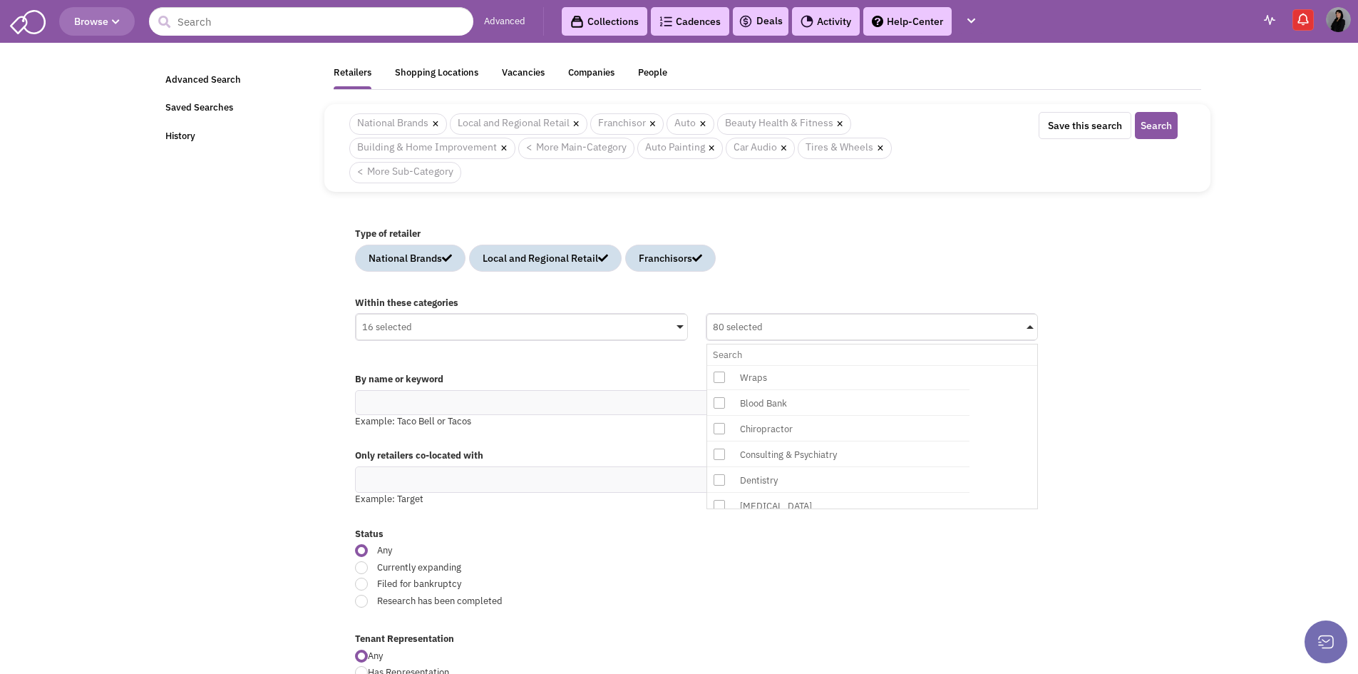
click at [801, 429] on div "Chiropractor" at bounding box center [850, 429] width 228 height 18
click at [801, 365] on input "80 selected No results found Sub Category Select All Auto Collision & Body Work…" at bounding box center [872, 354] width 319 height 21
click at [794, 472] on div "Dentistry" at bounding box center [850, 481] width 228 height 18
click at [794, 365] on input "81 selected No results found Sub Category Select All Auto Collision & Body Work…" at bounding box center [872, 354] width 319 height 21
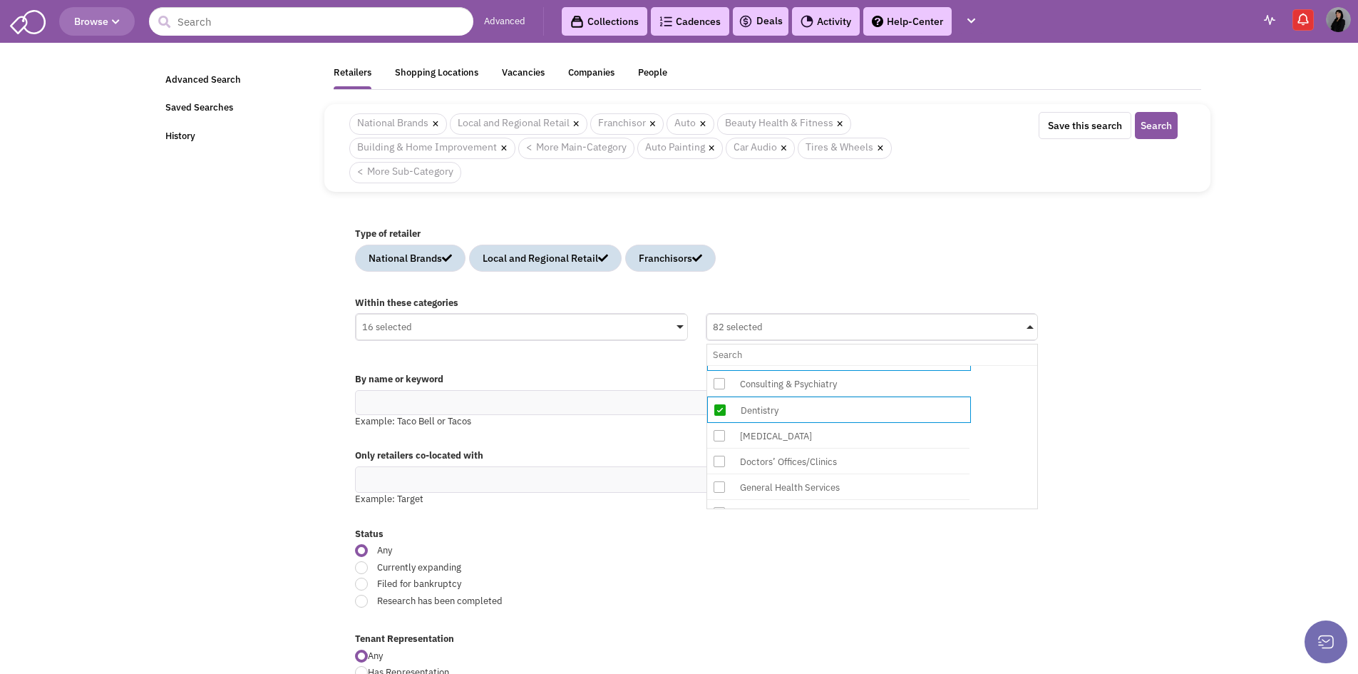
click at [796, 441] on div "[MEDICAL_DATA]" at bounding box center [850, 436] width 228 height 18
click at [796, 365] on input "82 selected No results found Sub Category Select All Auto Collision & Body Work…" at bounding box center [872, 354] width 319 height 21
click at [801, 420] on div "General Health Services" at bounding box center [850, 417] width 228 height 18
click at [801, 365] on input "83 selected No results found Sub Category Select All Auto Collision & Body Work…" at bounding box center [872, 354] width 319 height 21
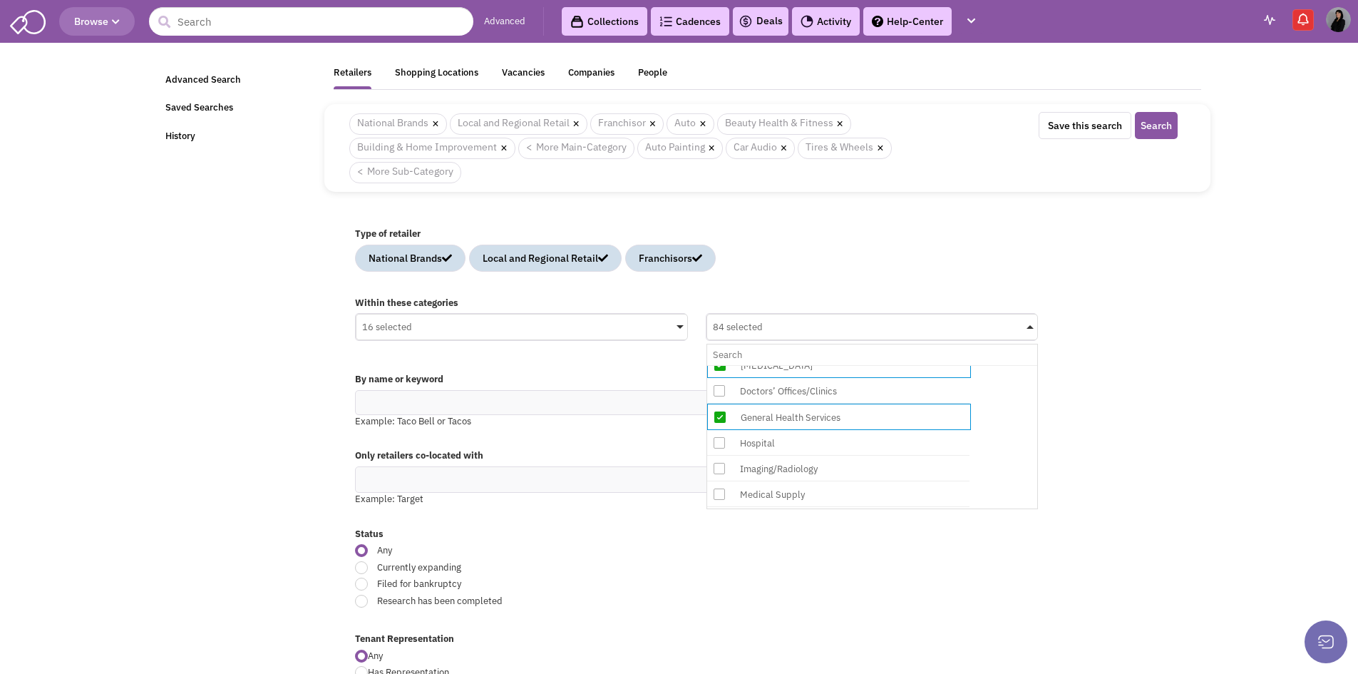
click at [816, 395] on div "Doctors’ Offices/Clinics" at bounding box center [850, 391] width 228 height 18
click at [816, 365] on input "84 selected No results found Sub Category Select All Auto Collision & Body Work…" at bounding box center [872, 354] width 319 height 21
click at [780, 451] on div "Hospital" at bounding box center [850, 444] width 228 height 18
click at [780, 365] on input "85 selected No results found Sub Category Select All Auto Collision & Body Work…" at bounding box center [872, 354] width 319 height 21
click at [795, 474] on div "Imaging/Radiology" at bounding box center [850, 470] width 228 height 18
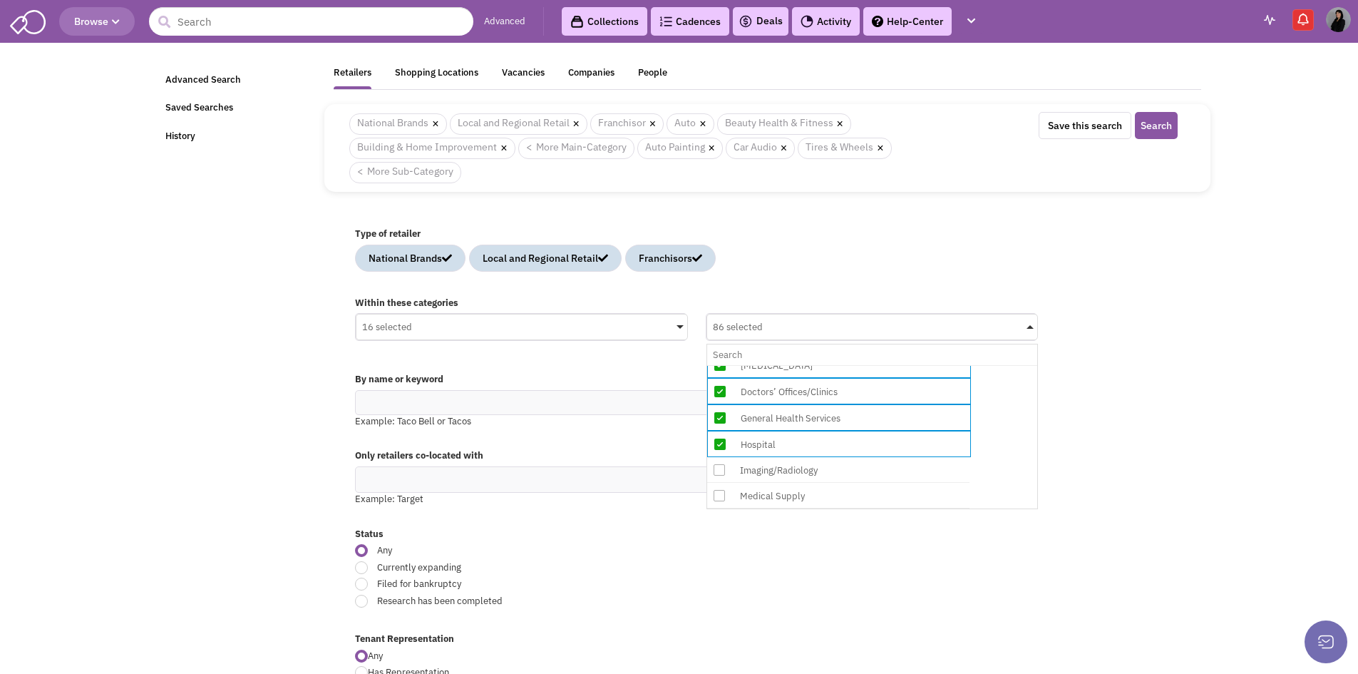
click at [795, 365] on input "86 selected No results found Sub Category Select All Auto Collision & Body Work…" at bounding box center [872, 354] width 319 height 21
click at [795, 494] on div "Medical Supply" at bounding box center [850, 497] width 228 height 18
click at [795, 365] on input "87 selected No results found Sub Category Select All Auto Collision & Body Work…" at bounding box center [872, 354] width 319 height 21
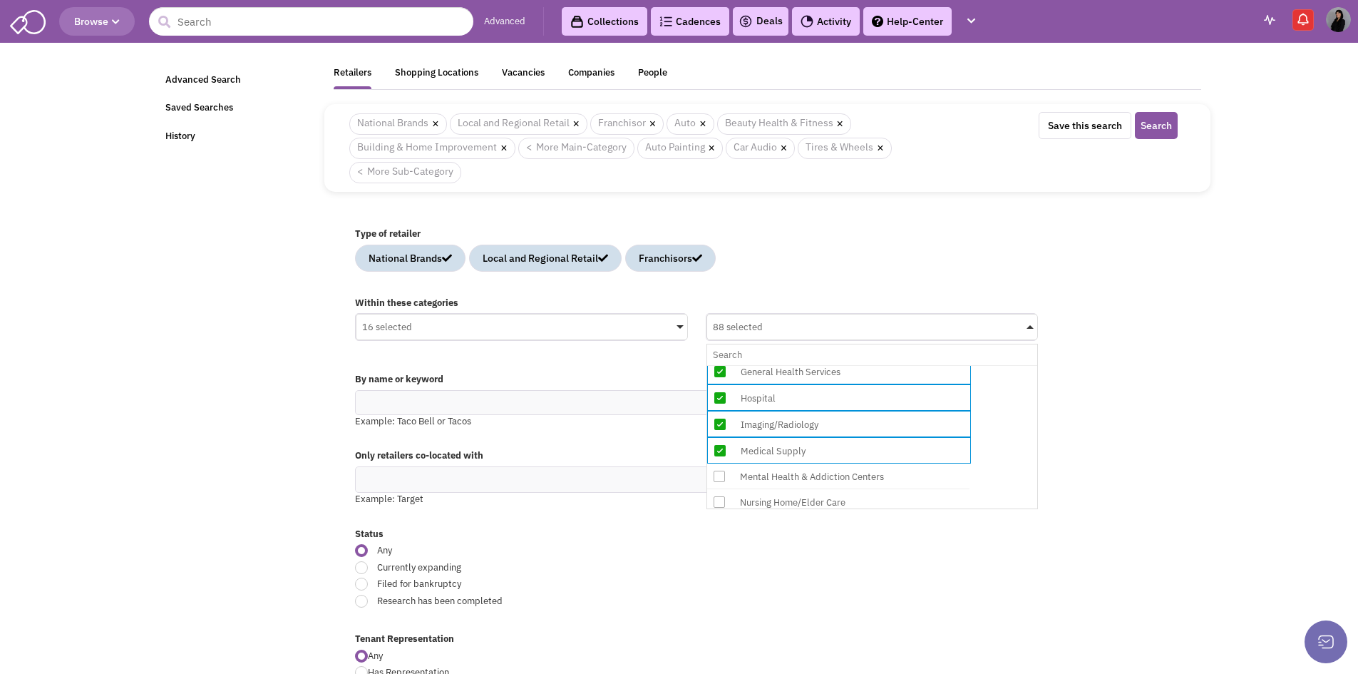
scroll to position [5348, 0]
click at [816, 453] on div "Mental Health & Addiction Centers" at bounding box center [850, 452] width 228 height 18
click at [816, 365] on input "88 selected No results found Sub Category Select All Auto Collision & Body Work…" at bounding box center [872, 354] width 319 height 21
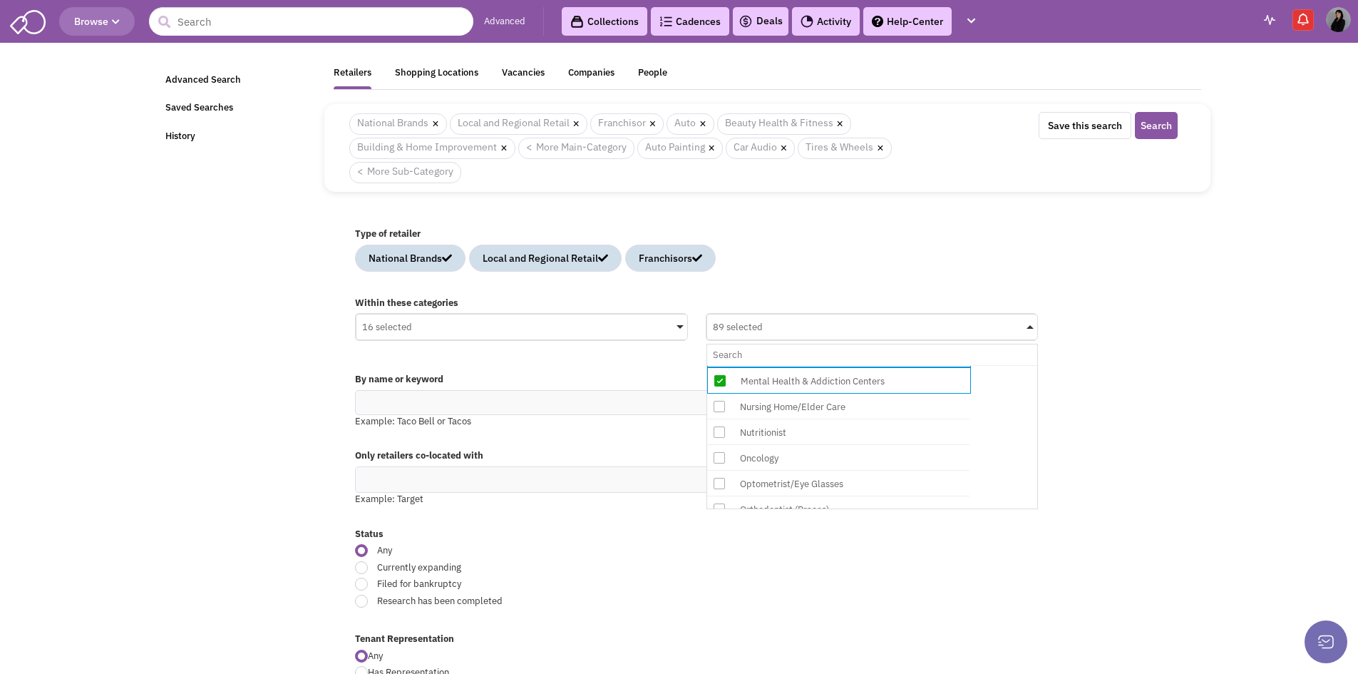
drag, startPoint x: 789, startPoint y: 435, endPoint x: 790, endPoint y: 453, distance: 18.6
click at [789, 435] on div "Nutritionist" at bounding box center [850, 433] width 228 height 18
click at [789, 365] on input "89 selected No results found Sub Category Select All Auto Collision & Body Work…" at bounding box center [872, 354] width 319 height 21
click at [791, 465] on div "Oncology" at bounding box center [850, 459] width 228 height 18
click at [791, 365] on input "90 selected No results found Sub Category Select All Auto Collision & Body Work…" at bounding box center [872, 354] width 319 height 21
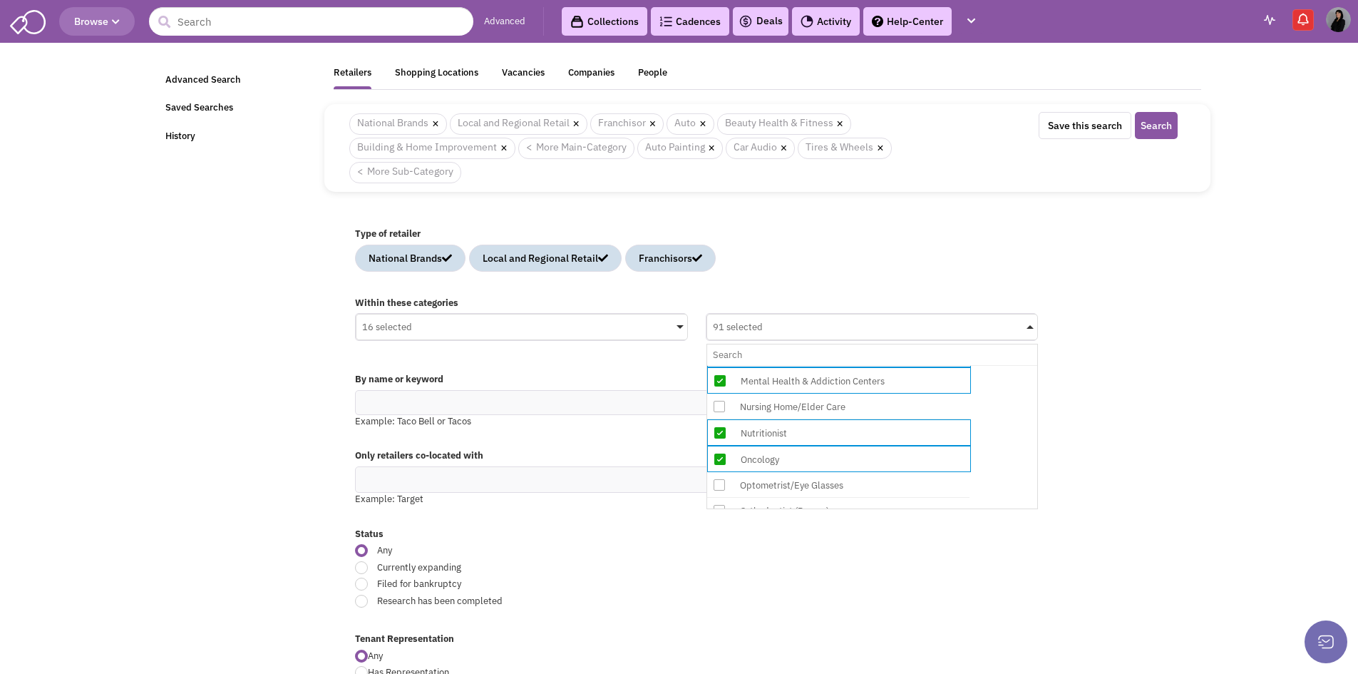
click at [791, 489] on div "Optometrist/Eye Glasses" at bounding box center [850, 485] width 228 height 18
click at [791, 365] on input "91 selected No results found Sub Category Select All Auto Collision & Body Work…" at bounding box center [872, 354] width 319 height 21
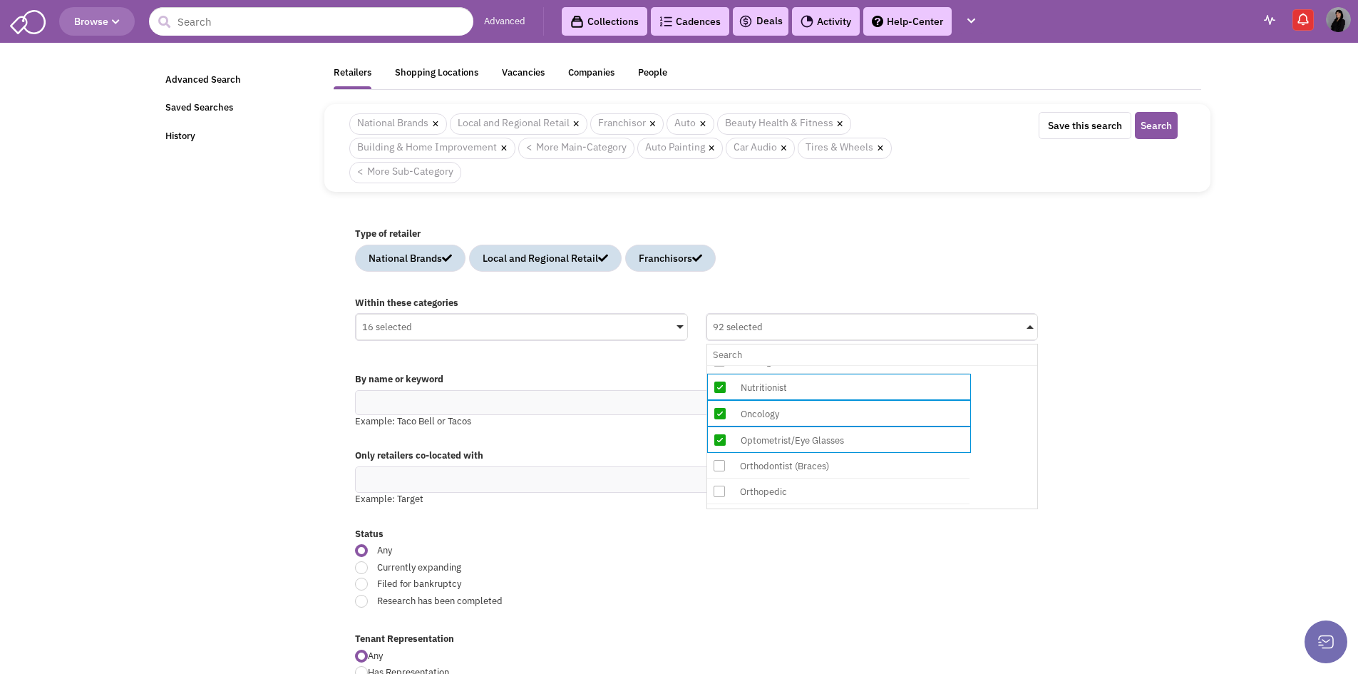
scroll to position [5490, 0]
click at [789, 443] on div "Orthodontist (Braces)" at bounding box center [850, 440] width 228 height 18
click at [789, 365] on input "92 selected No results found Sub Category Select All Auto Collision & Body Work…" at bounding box center [872, 354] width 319 height 21
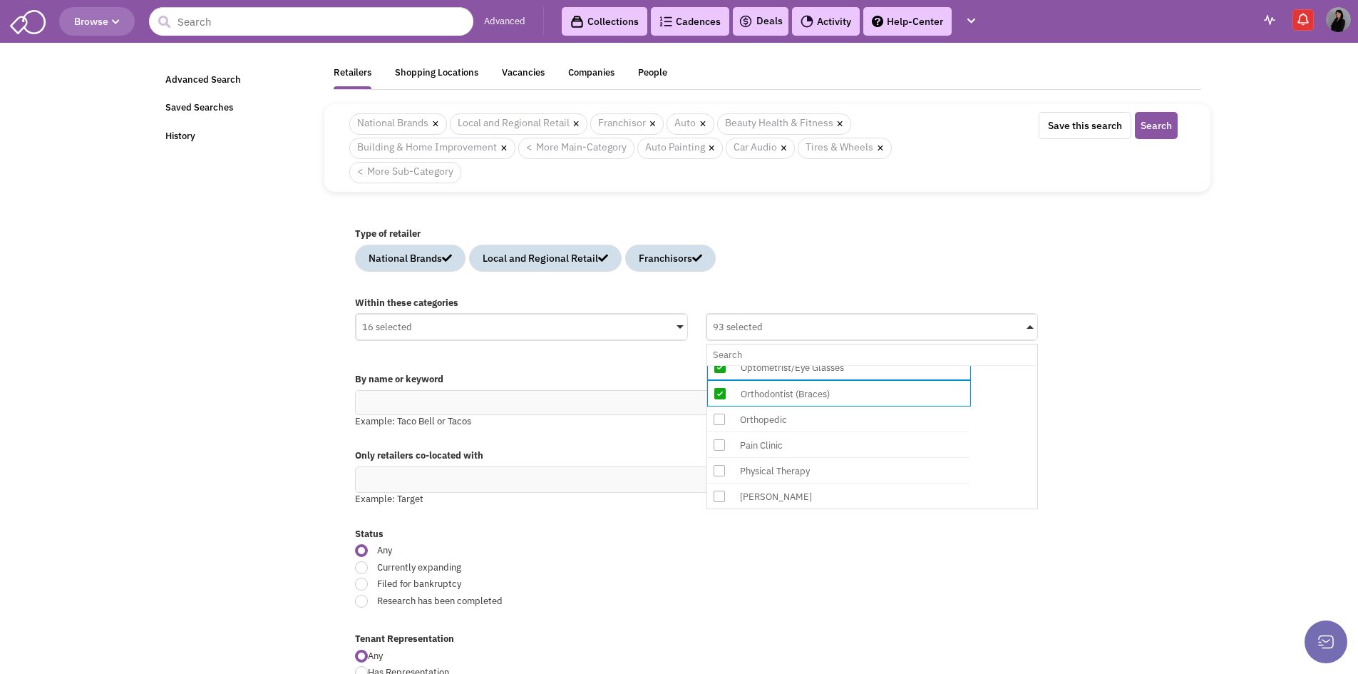
scroll to position [5562, 0]
drag, startPoint x: 782, startPoint y: 402, endPoint x: 784, endPoint y: 421, distance: 18.7
click at [782, 402] on div "Orthopedic" at bounding box center [850, 395] width 228 height 18
click at [782, 365] on input "93 selected No results found Sub Category Select All Auto Collision & Body Work…" at bounding box center [872, 354] width 319 height 21
click at [785, 427] on div "Pain Clinic" at bounding box center [850, 422] width 228 height 18
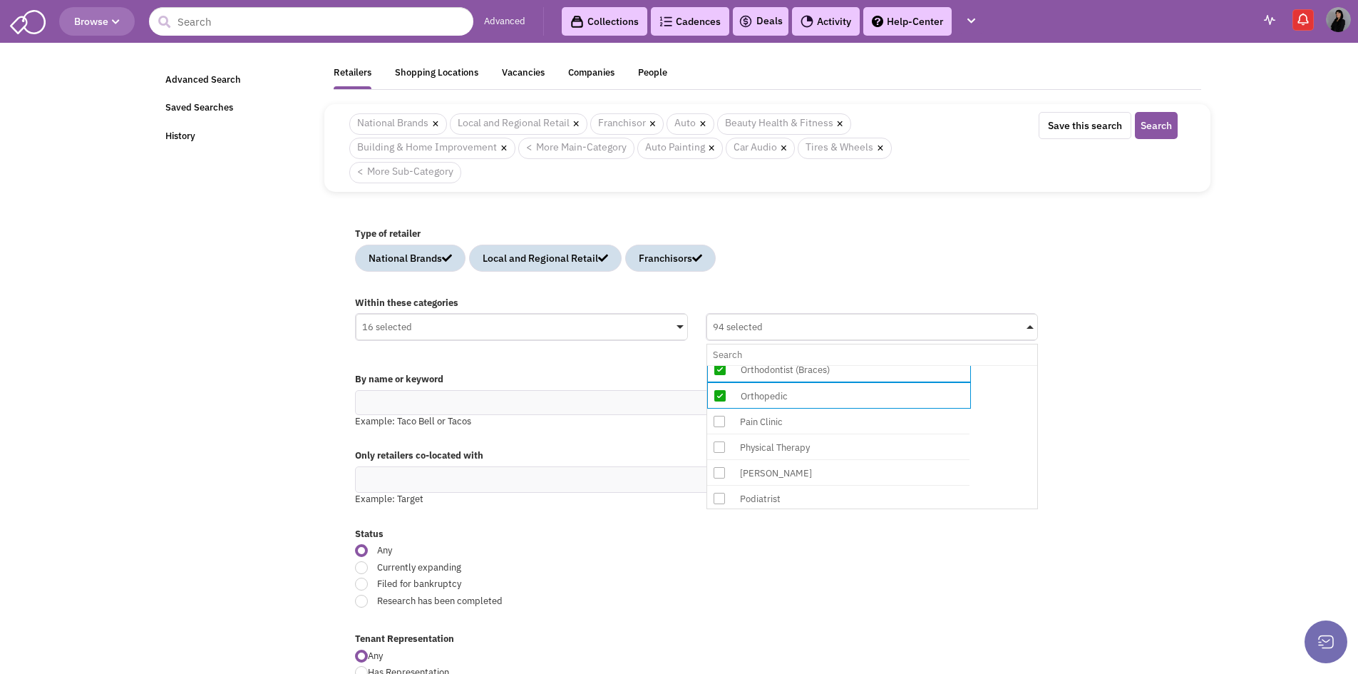
click at [785, 365] on input "94 selected No results found Sub Category Select All Auto Collision & Body Work…" at bounding box center [872, 354] width 319 height 21
click at [799, 458] on div "Physical Therapy" at bounding box center [838, 448] width 262 height 26
click at [799, 365] on input "95 selected No results found Sub Category Select All Auto Collision & Body Work…" at bounding box center [872, 354] width 319 height 21
click at [784, 434] on div "Podiatrist" at bounding box center [850, 429] width 228 height 18
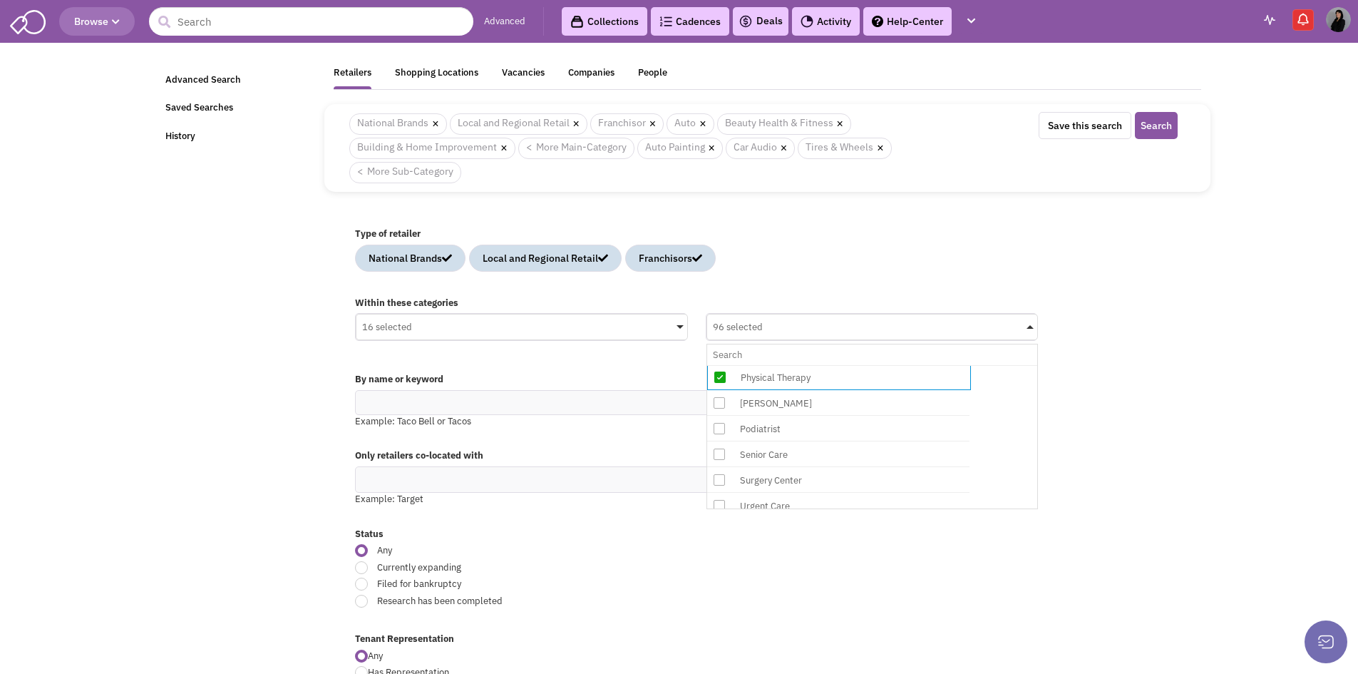
click at [784, 365] on input "96 selected No results found Sub Category Select All Auto Collision & Body Work…" at bounding box center [872, 354] width 319 height 21
click at [784, 415] on div "Surgery Center" at bounding box center [850, 410] width 228 height 18
click at [784, 365] on input "97 selected No results found Sub Category Select All Auto Collision & Body Work…" at bounding box center [872, 354] width 319 height 21
click at [788, 439] on div "Urgent Care" at bounding box center [850, 436] width 228 height 18
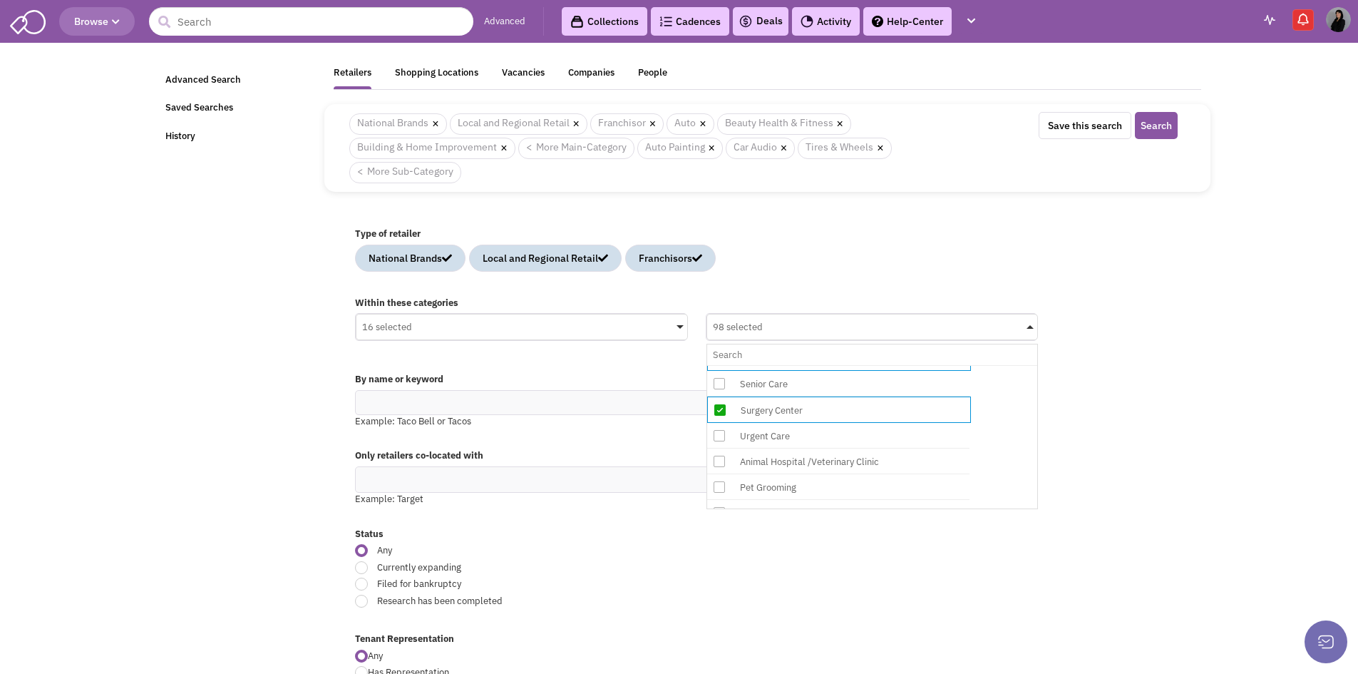
click at [788, 365] on input "98 selected No results found Sub Category Select All Auto Collision & Body Work…" at bounding box center [872, 354] width 319 height 21
click at [788, 471] on div "Animal Hospital /Veterinary Clinic" at bounding box center [850, 462] width 228 height 18
click at [788, 365] on input "99 selected No results found Sub Category Select All Auto Collision & Body Work…" at bounding box center [872, 354] width 319 height 21
click at [774, 417] on div "Pet Grooming" at bounding box center [850, 418] width 228 height 18
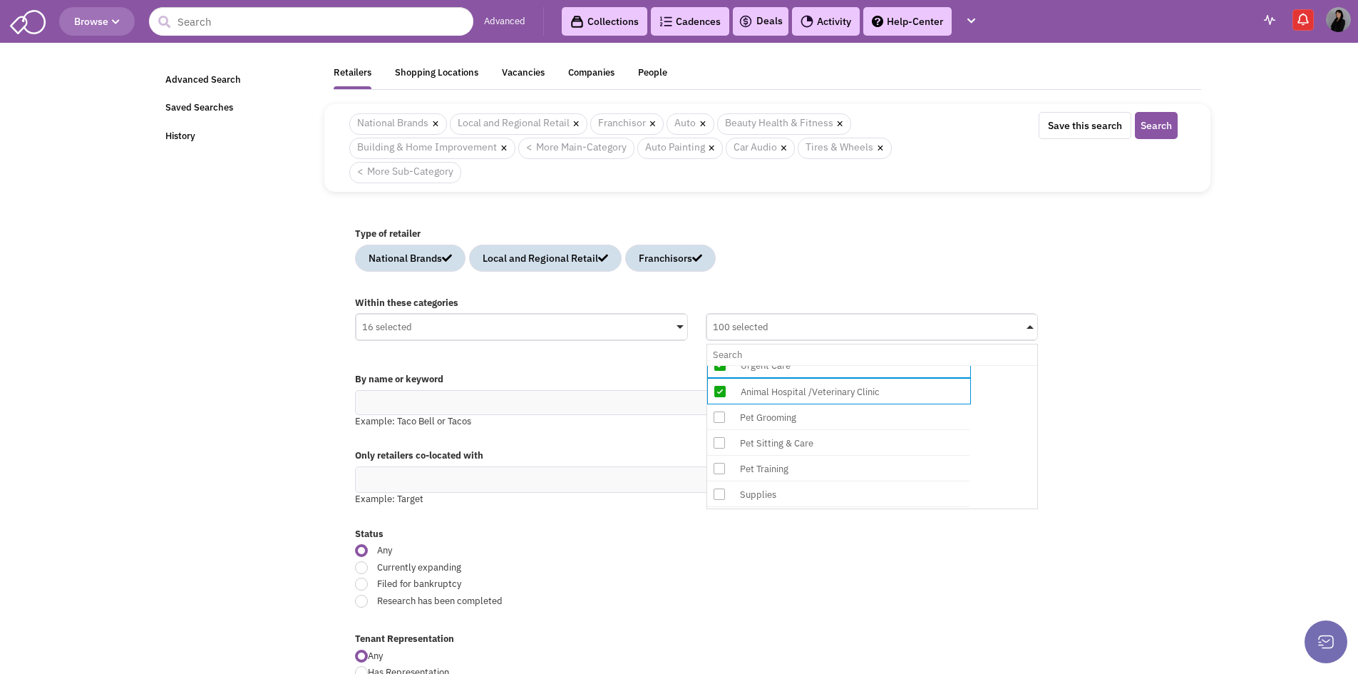
click at [774, 365] on input "100 selected No results found Sub Category Select All Auto Collision & Body Wor…" at bounding box center [872, 354] width 319 height 21
click at [779, 445] on div "Pet Sitting & Care" at bounding box center [850, 444] width 228 height 18
click at [779, 365] on input "101 selected No results found Sub Category Select All Auto Collision & Body Wor…" at bounding box center [872, 354] width 319 height 21
click at [783, 468] on div "Pet Training" at bounding box center [850, 470] width 228 height 18
click at [783, 365] on input "102 selected No results found Sub Category Select All Auto Collision & Body Wor…" at bounding box center [872, 354] width 319 height 21
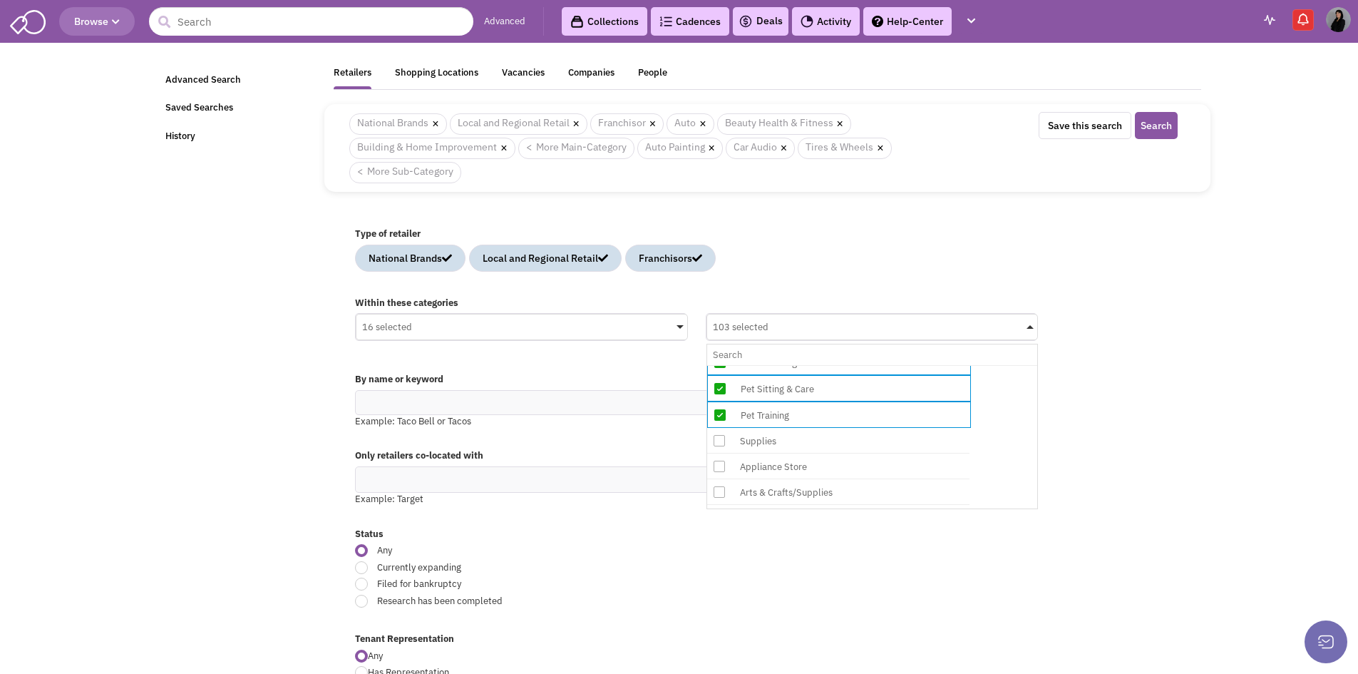
scroll to position [5847, 0]
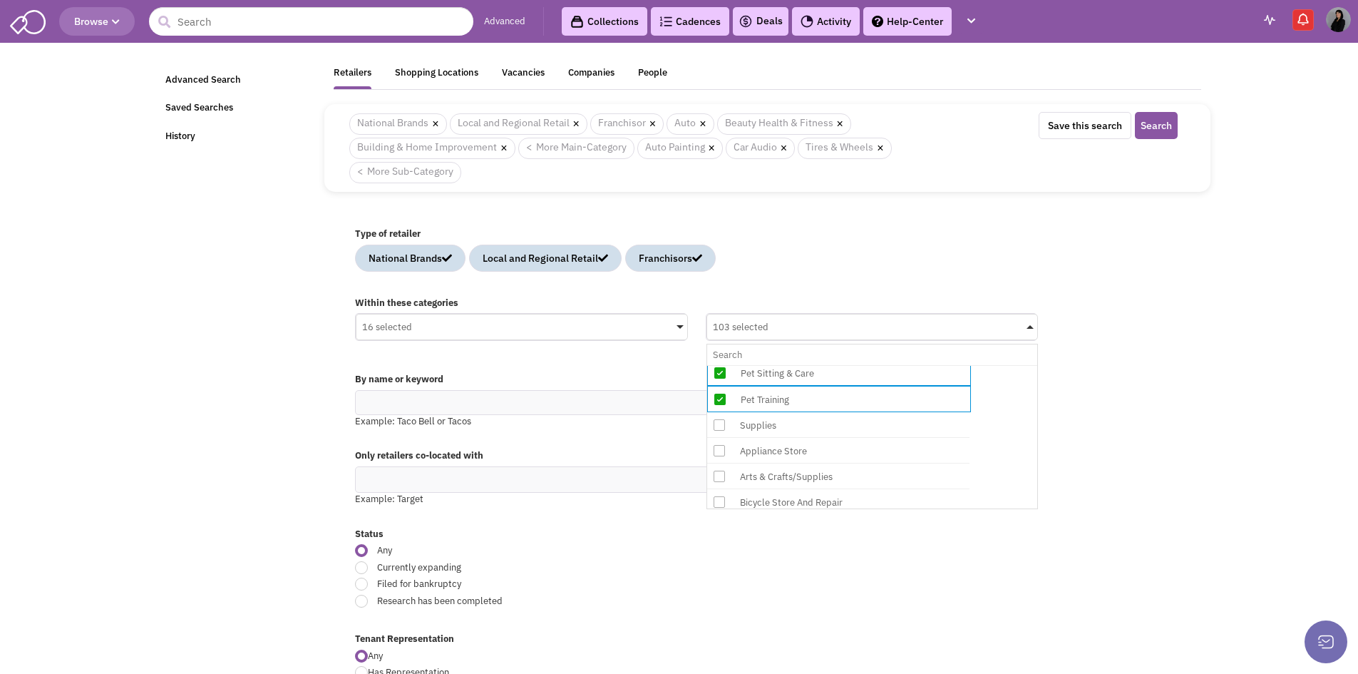
click at [774, 429] on div "Supplies" at bounding box center [850, 425] width 228 height 18
click at [774, 365] on input "103 selected No results found Sub Category Select All Auto Collision & Body Wor…" at bounding box center [872, 354] width 319 height 21
click at [787, 458] on div "Appliance Store" at bounding box center [850, 452] width 228 height 18
click at [787, 365] on input "104 selected No results found Sub Category Select All Auto Collision & Body Wor…" at bounding box center [872, 354] width 319 height 21
click at [794, 478] on div "Arts & Crafts/Supplies" at bounding box center [850, 478] width 228 height 18
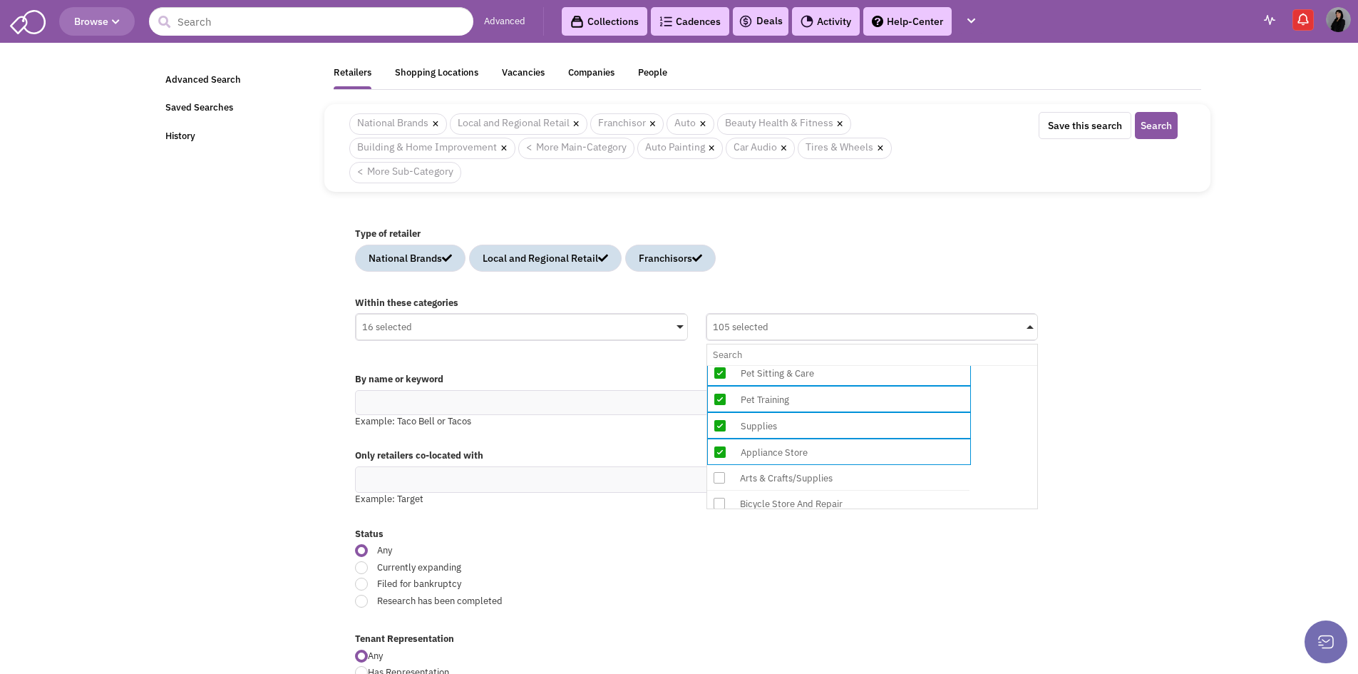
click at [794, 365] on input "105 selected No results found Sub Category Select All Auto Collision & Body Wor…" at bounding box center [872, 354] width 319 height 21
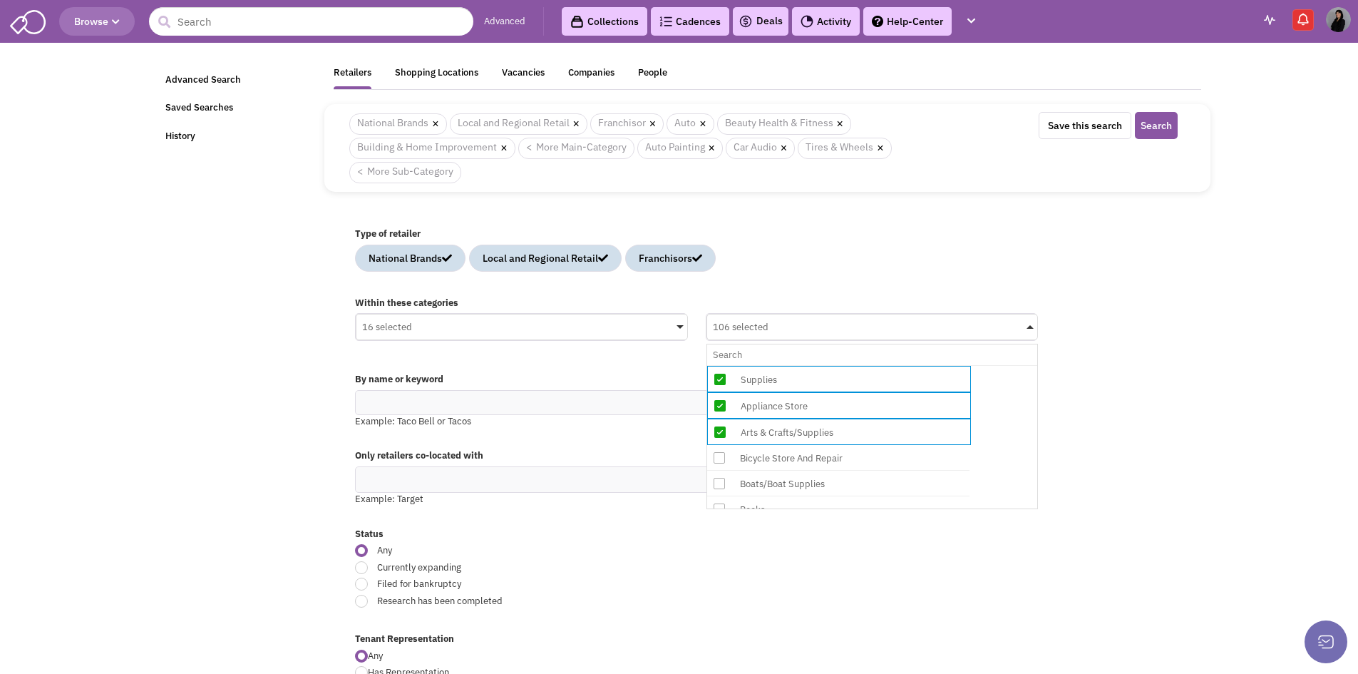
scroll to position [5918, 0]
click at [782, 434] on div "Bicycle Store And Repair" at bounding box center [850, 433] width 228 height 18
click at [782, 365] on input "106 selected No results found Sub Category Select All Auto Collision & Body Wor…" at bounding box center [872, 354] width 319 height 21
click at [781, 462] on div "Boats/Boat Supplies" at bounding box center [850, 460] width 228 height 18
click at [781, 365] on input "107 selected No results found Sub Category Select All Auto Collision & Body Wor…" at bounding box center [872, 354] width 319 height 21
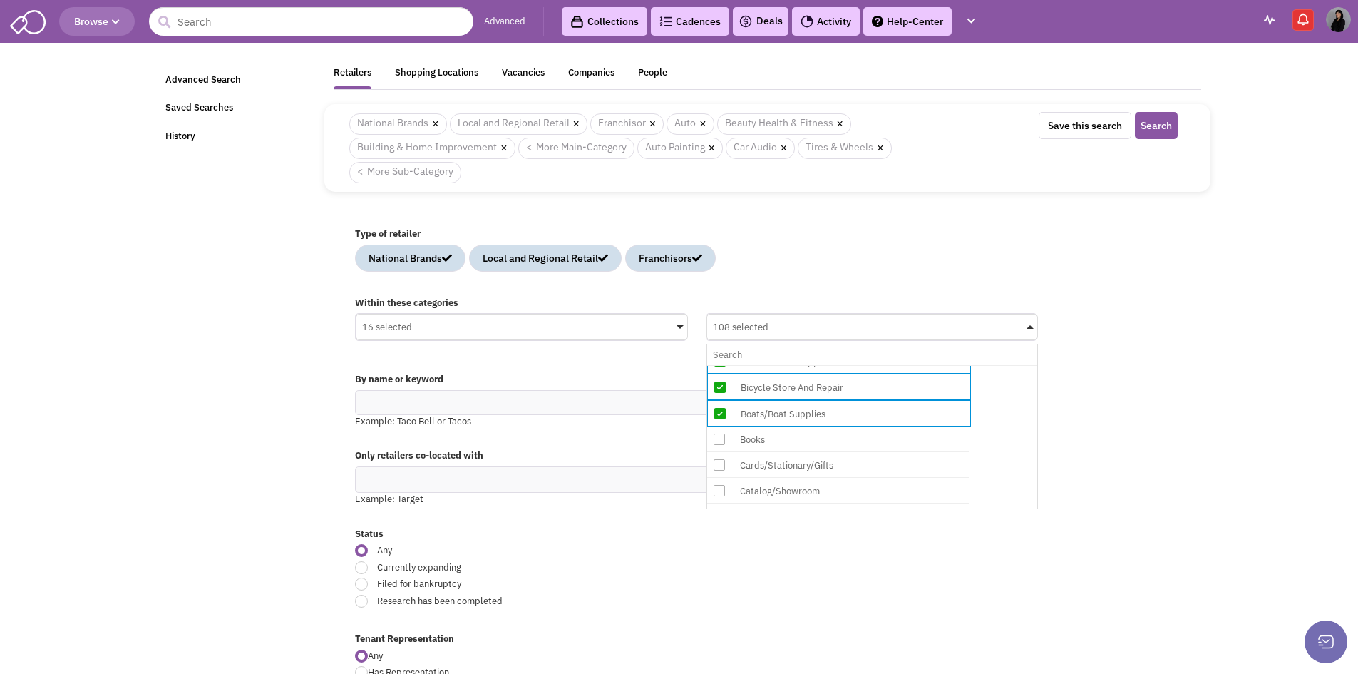
scroll to position [5989, 0]
click at [785, 414] on div "Books" at bounding box center [850, 415] width 228 height 18
click at [785, 365] on input "108 selected No results found Sub Category Select All Auto Collision & Body Wor…" at bounding box center [872, 354] width 319 height 21
click at [812, 439] on div "Cards/Stationary/Gifts" at bounding box center [850, 441] width 228 height 18
click at [812, 365] on input "109 selected No results found Sub Category Select All Auto Collision & Body Wor…" at bounding box center [872, 354] width 319 height 21
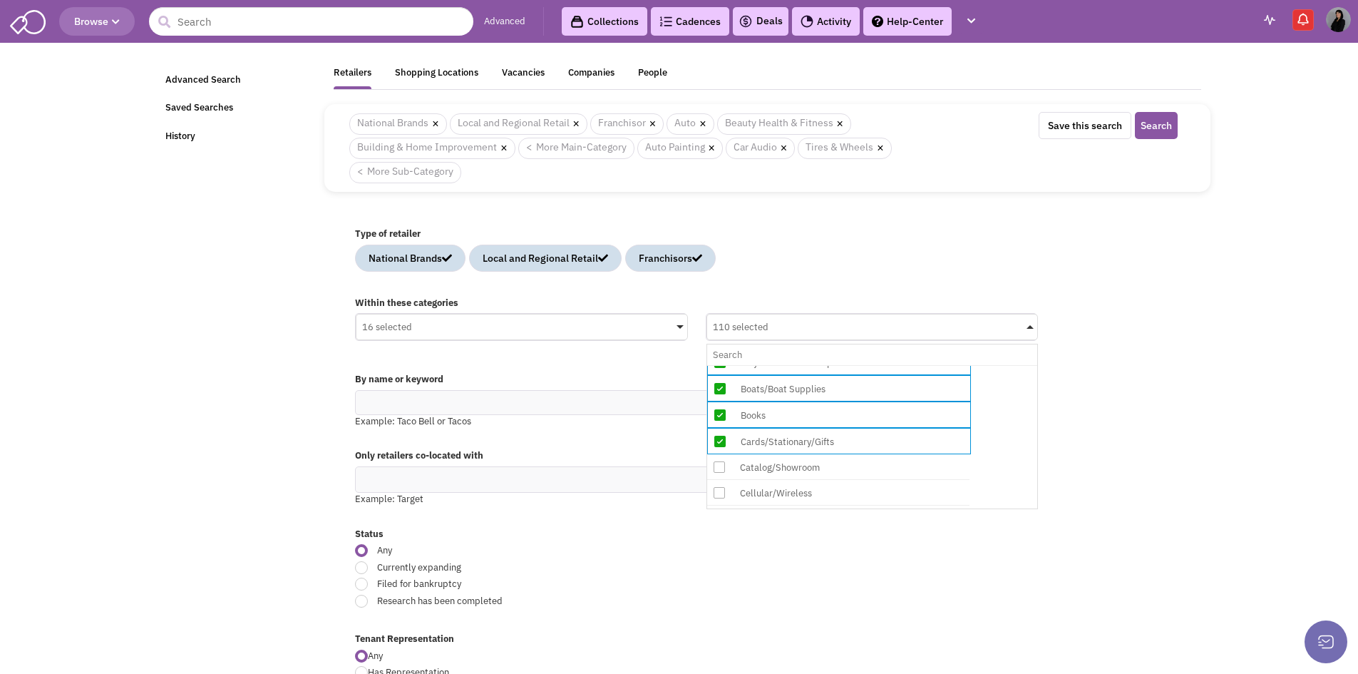
click at [788, 466] on div "Catalog/Showroom" at bounding box center [850, 467] width 228 height 18
click at [788, 365] on input "110 selected No results found Sub Category Select All Auto Collision & Body Wor…" at bounding box center [872, 354] width 319 height 21
click at [781, 491] on div "Cellular/Wireless" at bounding box center [850, 494] width 228 height 18
click at [781, 365] on input "111 selected No results found Sub Category Select All Auto Collision & Body Wor…" at bounding box center [872, 354] width 319 height 21
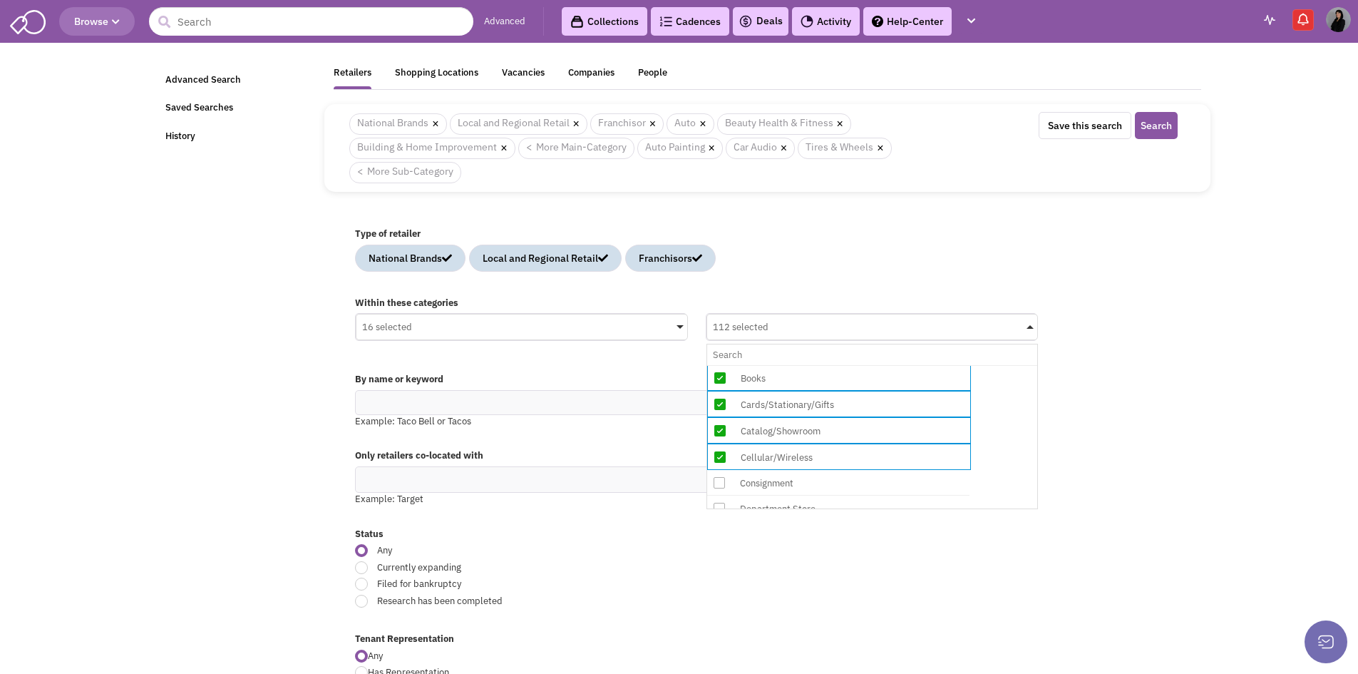
scroll to position [6061, 0]
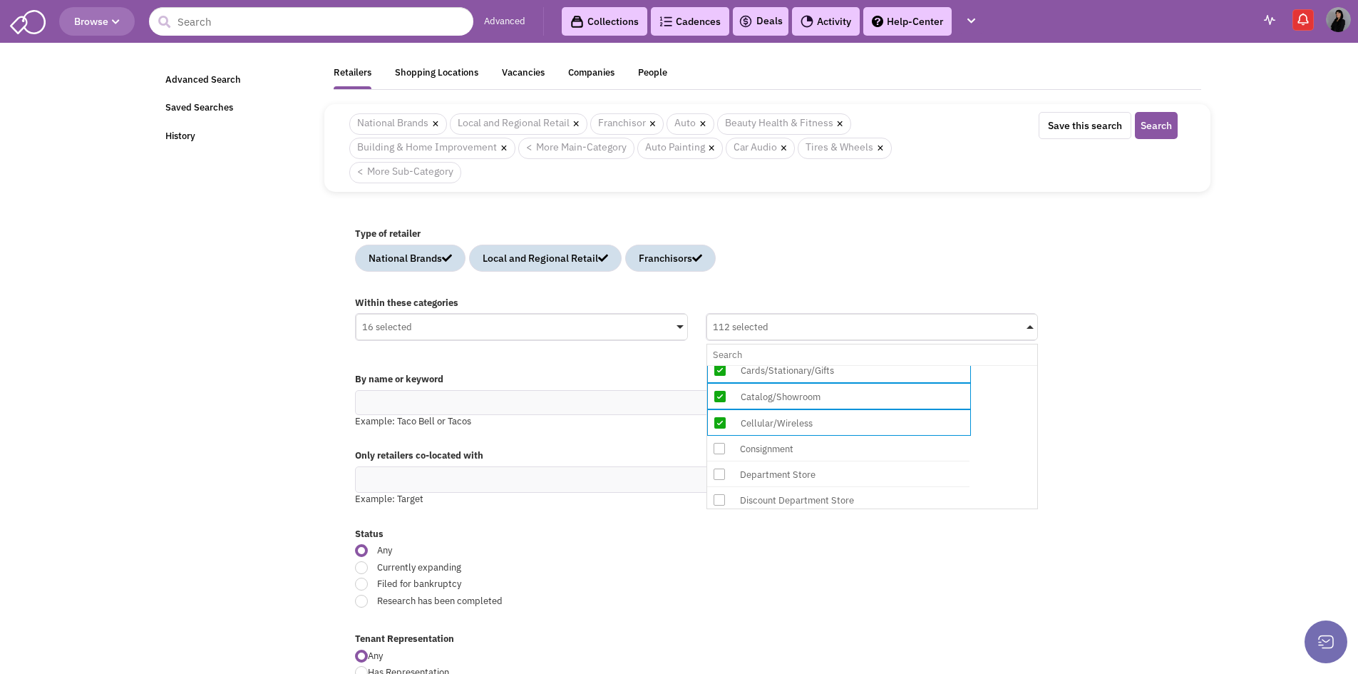
click at [801, 458] on div "Consignment" at bounding box center [838, 449] width 262 height 26
click at [801, 365] on input "112 selected No results found Sub Category Select All Auto Collision & Body Wor…" at bounding box center [872, 354] width 319 height 21
click at [800, 478] on div "Department Store" at bounding box center [850, 475] width 228 height 18
click at [800, 365] on input "113 selected No results found Sub Category Select All Auto Collision & Body Wor…" at bounding box center [872, 354] width 319 height 21
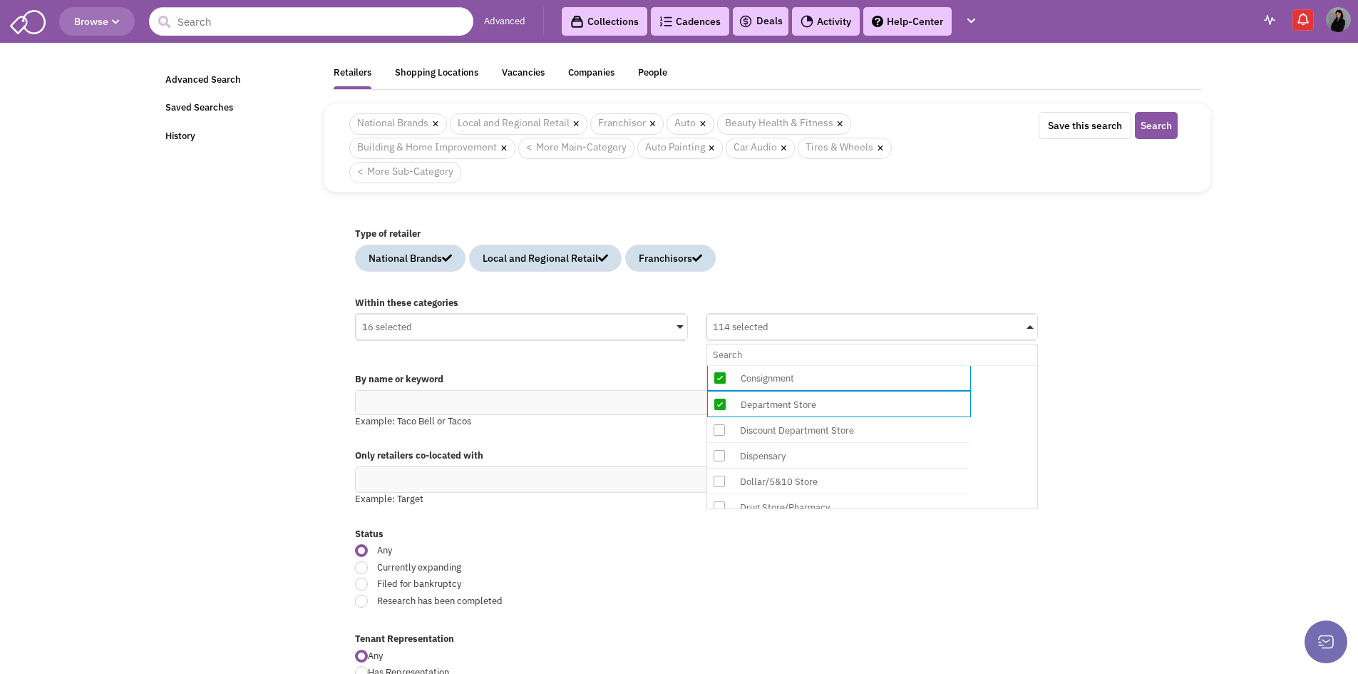
click at [794, 436] on div "Discount Department Store" at bounding box center [850, 430] width 228 height 18
click at [794, 365] on input "114 selected No results found Sub Category Select All Auto Collision & Body Wor…" at bounding box center [872, 354] width 319 height 21
click at [775, 470] on div "Dollar/5&10 Store" at bounding box center [838, 482] width 262 height 26
click at [775, 365] on input "115 selected No results found Sub Category Select All Auto Collision & Body Wor…" at bounding box center [872, 354] width 319 height 21
click at [788, 462] on div "Dispensary" at bounding box center [850, 457] width 228 height 18
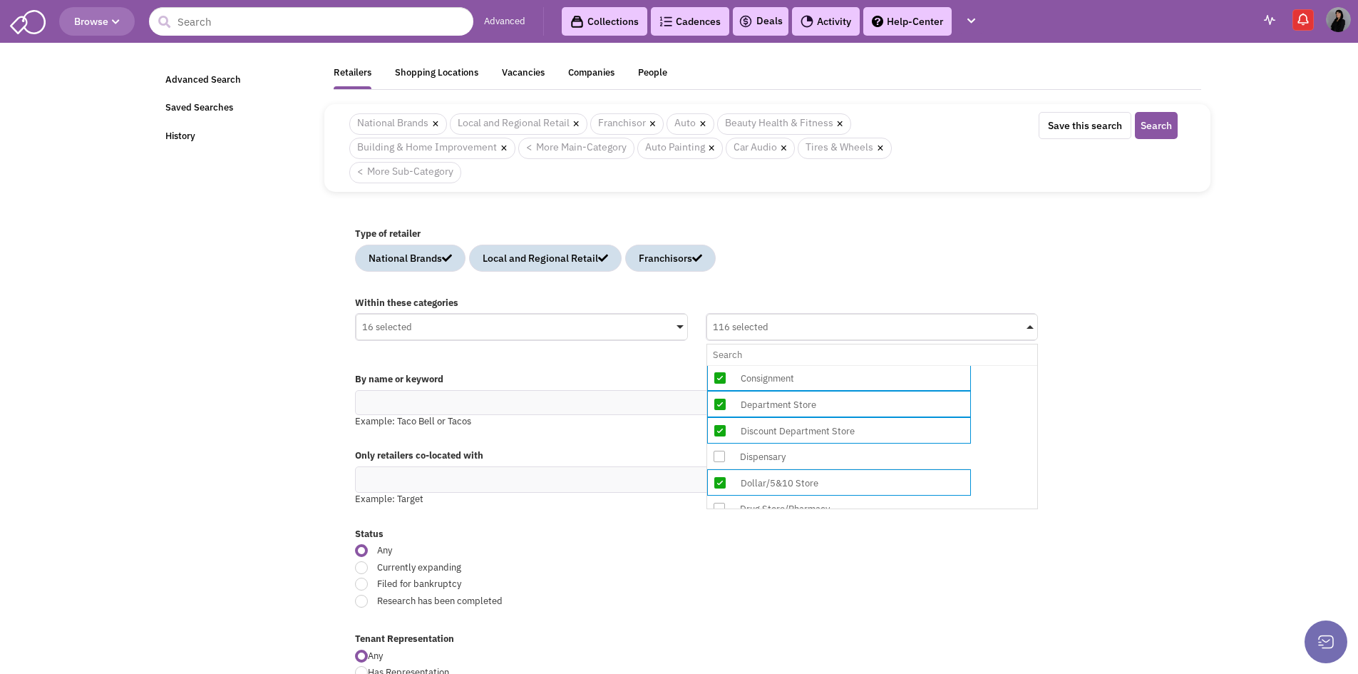
click at [788, 365] on input "116 selected No results found Sub Category Select All Auto Collision & Body Wor…" at bounding box center [872, 354] width 319 height 21
click at [793, 485] on div "Dollar/5&10 Store" at bounding box center [851, 484] width 228 height 18
click at [793, 365] on input "117 selected No results found Sub Category Select All Auto Collision & Body Wor…" at bounding box center [872, 354] width 319 height 21
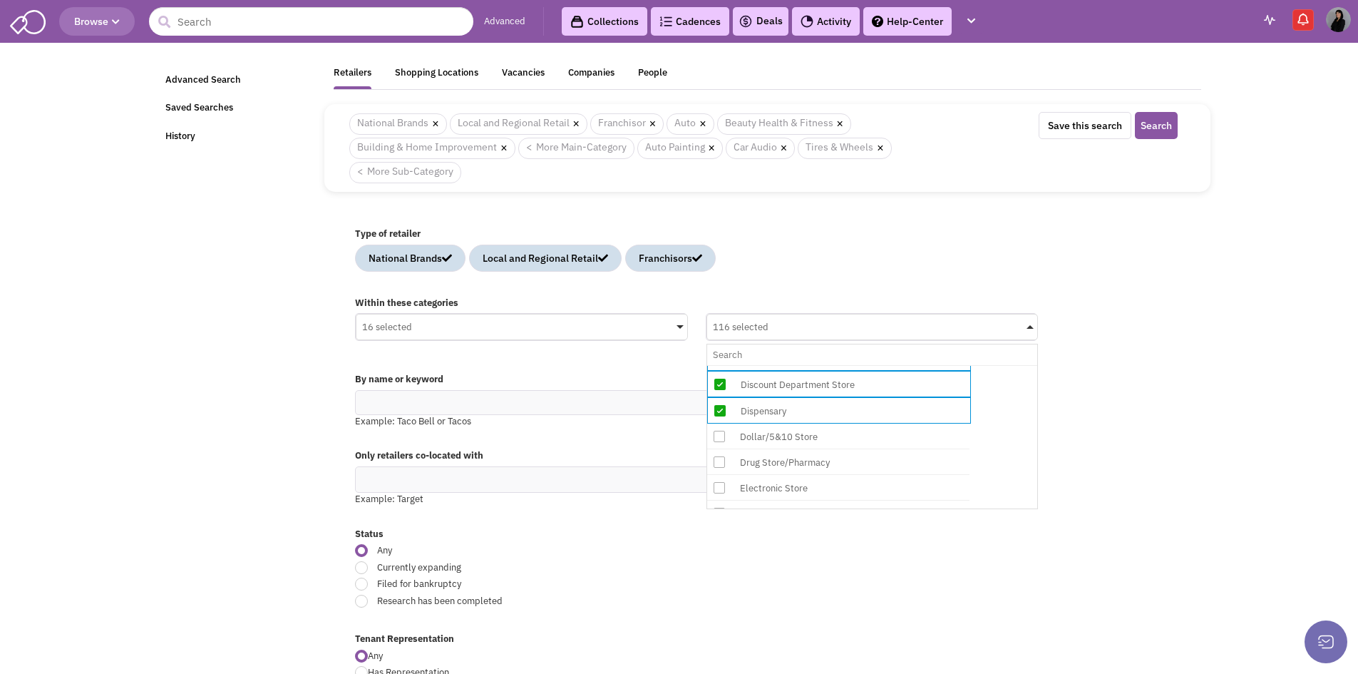
scroll to position [6203, 0]
click at [796, 441] on div "Drug Store/Pharmacy" at bounding box center [850, 438] width 228 height 18
click at [796, 365] on input "116 selected No results found Sub Category Select All Auto Collision & Body Wor…" at bounding box center [872, 354] width 319 height 21
click at [794, 467] on div "Electronic Store" at bounding box center [850, 464] width 228 height 18
click at [794, 365] on input "117 selected No results found Sub Category Select All Auto Collision & Body Wor…" at bounding box center [872, 354] width 319 height 21
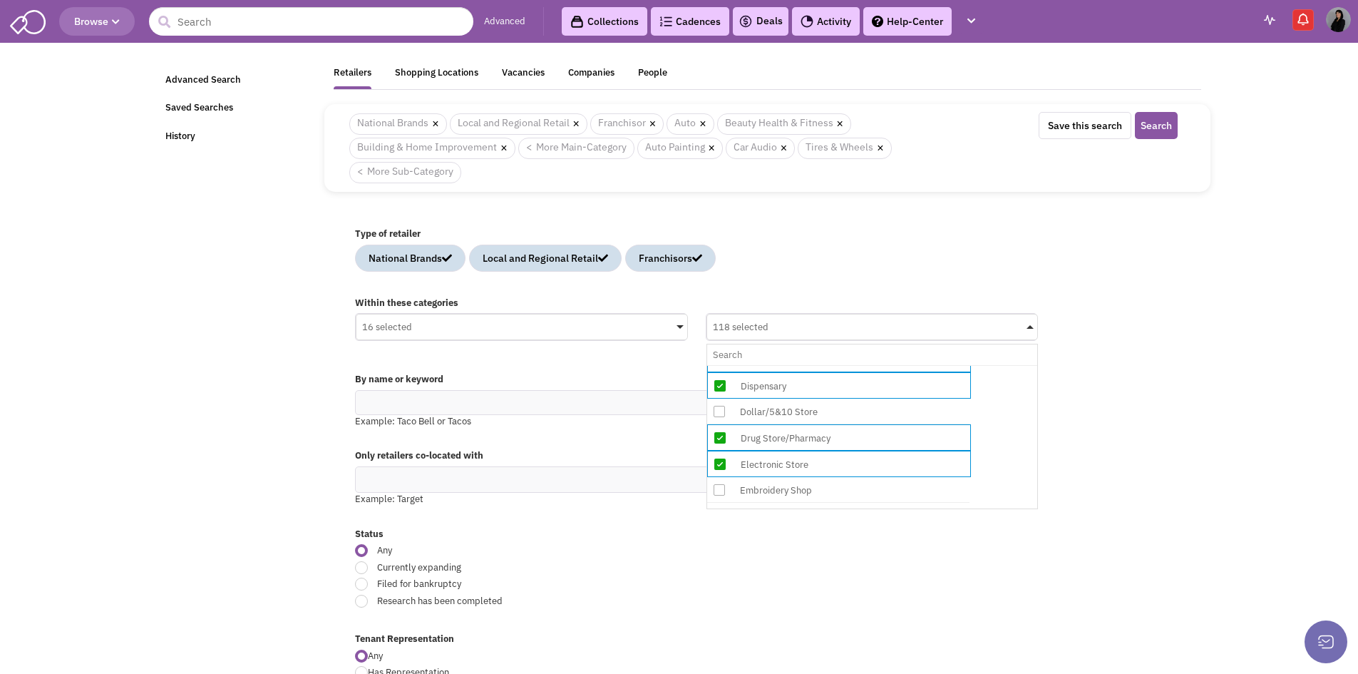
click at [820, 486] on div "Embroidery Shop" at bounding box center [850, 490] width 228 height 18
click at [820, 365] on input "118 selected No results found Sub Category Select All Auto Collision & Body Wor…" at bounding box center [872, 354] width 319 height 21
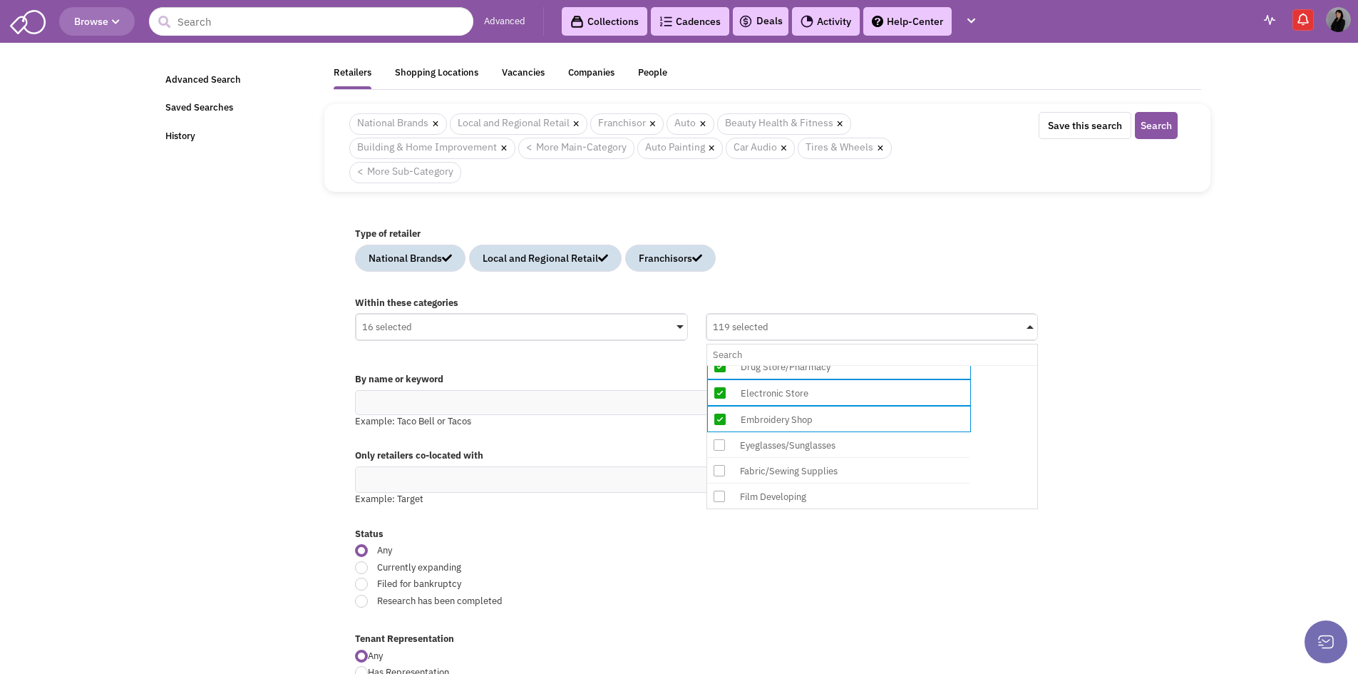
click at [821, 447] on div "Eyeglasses/Sunglasses" at bounding box center [850, 445] width 228 height 18
click at [821, 365] on input "119 selected No results found Sub Category Select All Auto Collision & Body Wor…" at bounding box center [872, 354] width 319 height 21
click at [821, 475] on div "Fabric/Sewing Supplies" at bounding box center [850, 472] width 228 height 18
click at [821, 365] on input "120 selected No results found Sub Category Select All Auto Collision & Body Wor…" at bounding box center [872, 354] width 319 height 21
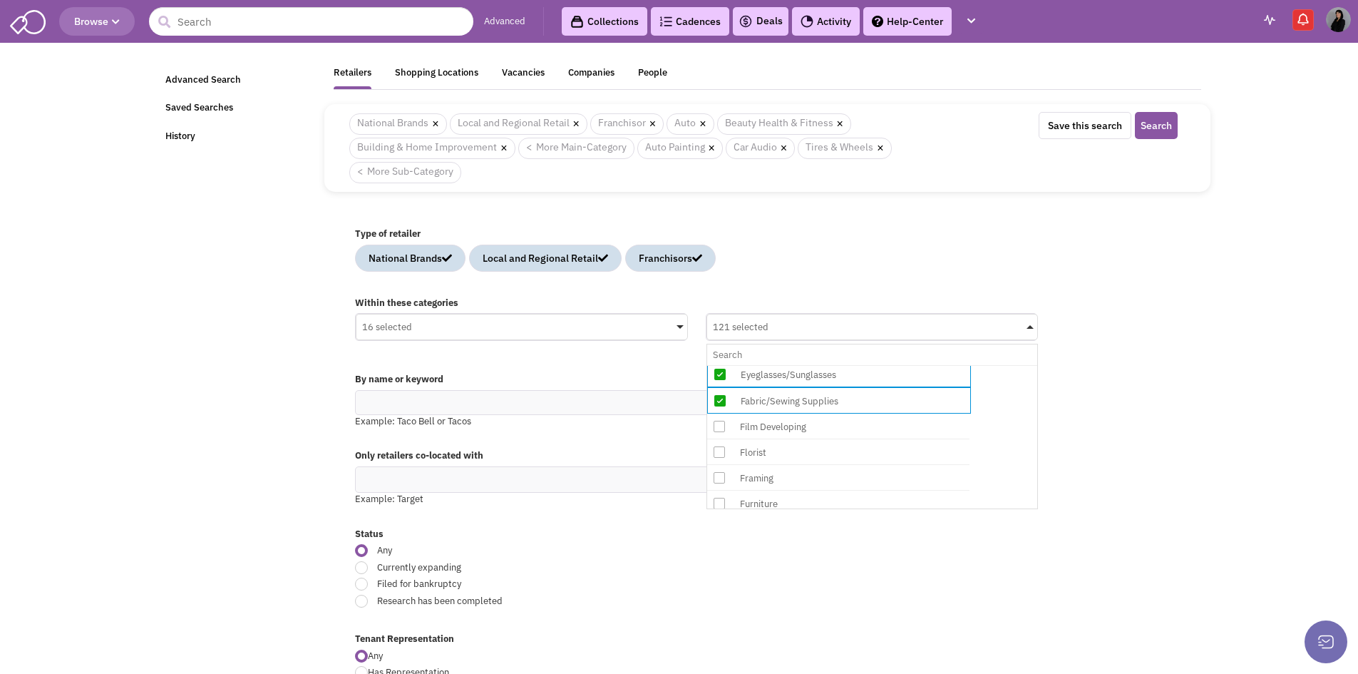
click at [808, 425] on div "Film Developing" at bounding box center [850, 427] width 228 height 18
click at [808, 365] on input "121 selected No results found Sub Category Select All Auto Collision & Body Wor…" at bounding box center [872, 354] width 319 height 21
click at [803, 451] on div "Florist" at bounding box center [850, 453] width 228 height 18
click at [803, 365] on input "122 selected No results found Sub Category Select All Auto Collision & Body Wor…" at bounding box center [872, 354] width 319 height 21
click at [804, 480] on div "Framing" at bounding box center [850, 480] width 228 height 18
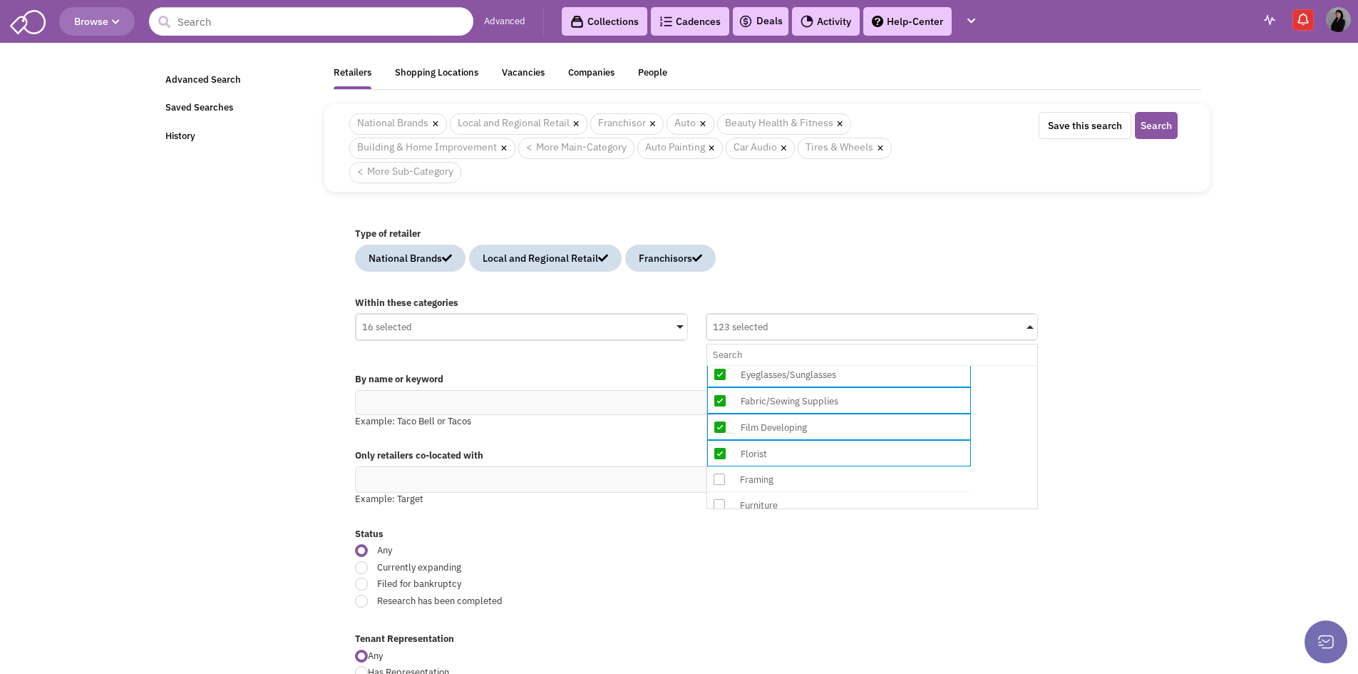
click at [804, 365] on input "123 selected No results found Sub Category Select All Auto Collision & Body Wor…" at bounding box center [872, 354] width 319 height 21
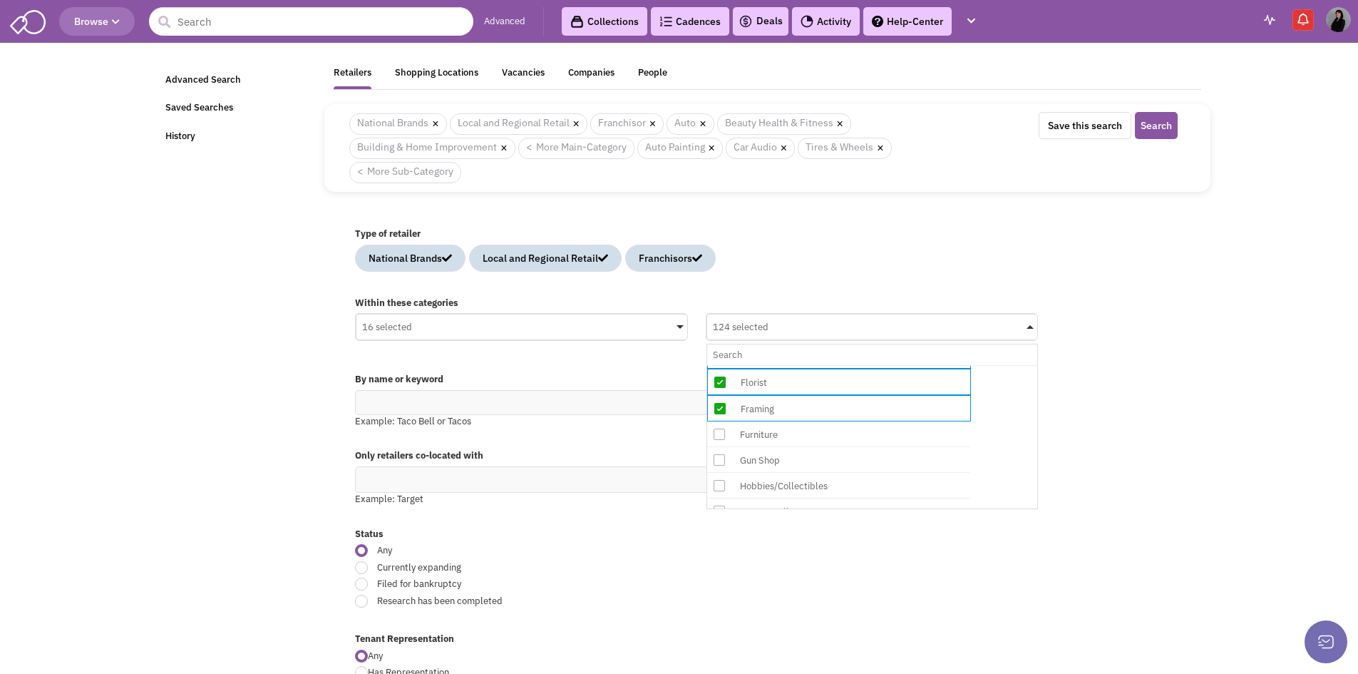
click at [789, 449] on div "Gun Shop" at bounding box center [838, 460] width 262 height 26
click at [789, 365] on input "124 selected No results found Sub Category Select All Auto Collision & Body Wor…" at bounding box center [872, 354] width 319 height 21
click at [788, 434] on div "Furniture" at bounding box center [850, 435] width 228 height 18
click at [788, 365] on input "125 selected No results found Sub Category Select All Auto Collision & Body Wor…" at bounding box center [872, 354] width 319 height 21
click at [796, 463] on div "Gun Shop" at bounding box center [851, 462] width 228 height 18
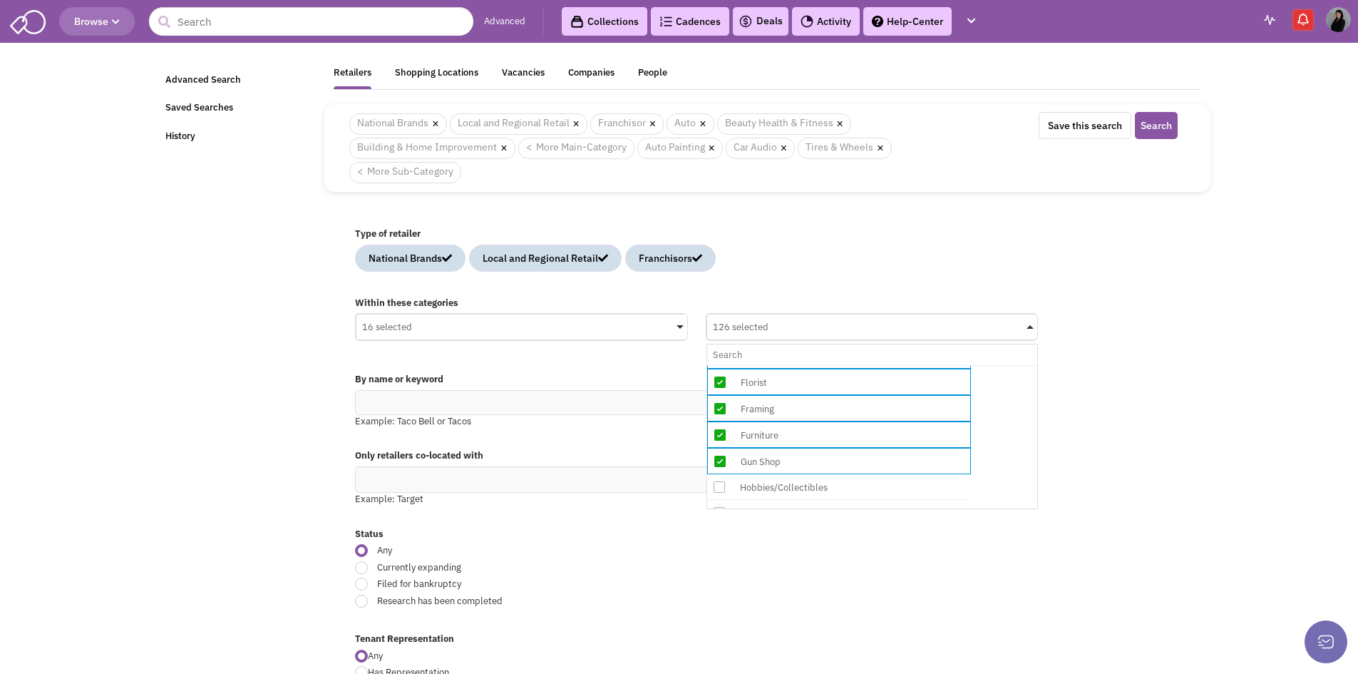
click at [796, 365] on input "126 selected No results found Sub Category Select All Auto Collision & Body Wor…" at bounding box center [872, 354] width 319 height 21
click at [808, 486] on div "Hobbies/Collectibles" at bounding box center [850, 487] width 228 height 18
click at [808, 365] on input "125 selected No results found Sub Category Select All Auto Collision & Body Wor…" at bounding box center [872, 354] width 319 height 21
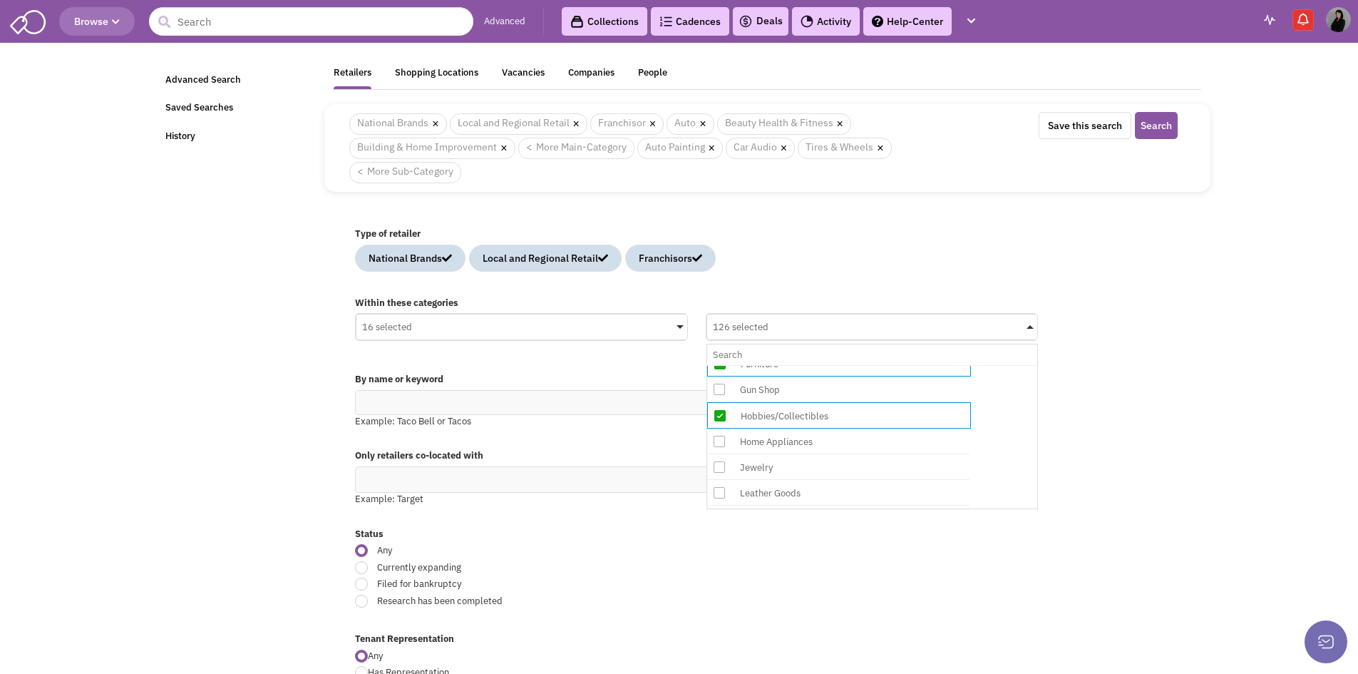
click at [790, 444] on div "Home Appliances" at bounding box center [850, 442] width 228 height 18
click at [790, 365] on input "126 selected No results found Sub Category Select All Auto Collision & Body Wor…" at bounding box center [872, 354] width 319 height 21
click at [788, 464] on div "Jewelry" at bounding box center [850, 468] width 228 height 18
click at [788, 365] on input "127 selected No results found Sub Category Select All Auto Collision & Body Wor…" at bounding box center [872, 354] width 319 height 21
click at [790, 495] on div "Leather Goods" at bounding box center [850, 495] width 228 height 18
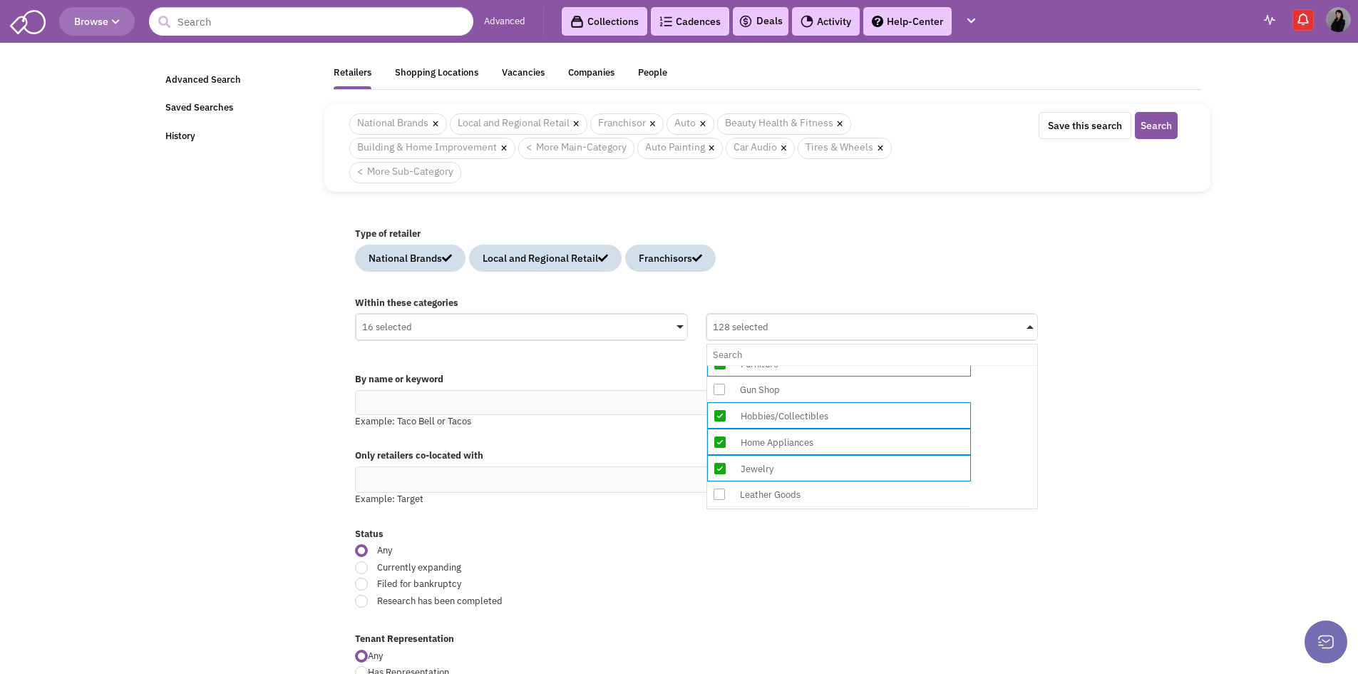
click at [790, 365] on input "128 selected No results found Sub Category Select All Auto Collision & Body Wor…" at bounding box center [872, 354] width 319 height 21
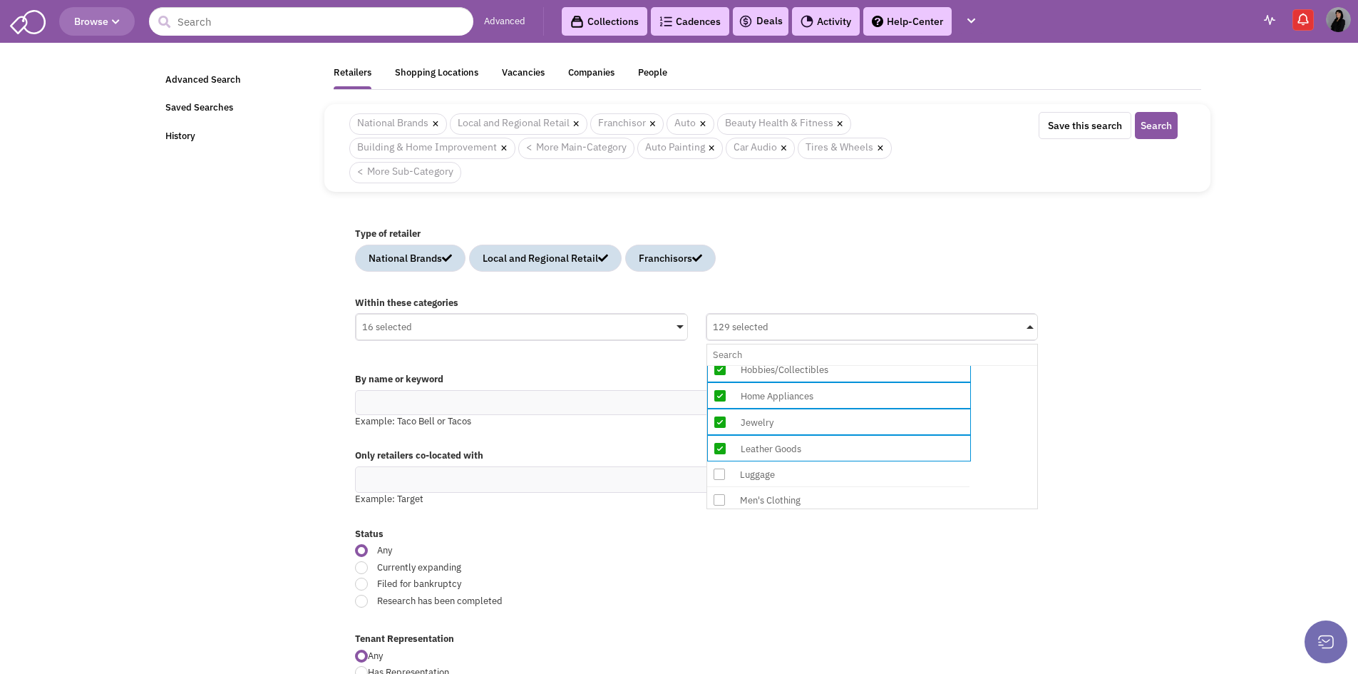
scroll to position [6560, 0]
click at [797, 451] on div "Luggage" at bounding box center [850, 450] width 228 height 18
click at [797, 365] on input "129 selected No results found Sub Category Select All Auto Collision & Body Wor…" at bounding box center [872, 354] width 319 height 21
click at [796, 472] on div "Men's Clothing" at bounding box center [850, 476] width 228 height 18
click at [796, 365] on input "130 selected No results found Sub Category Select All Auto Collision & Body Wor…" at bounding box center [872, 354] width 319 height 21
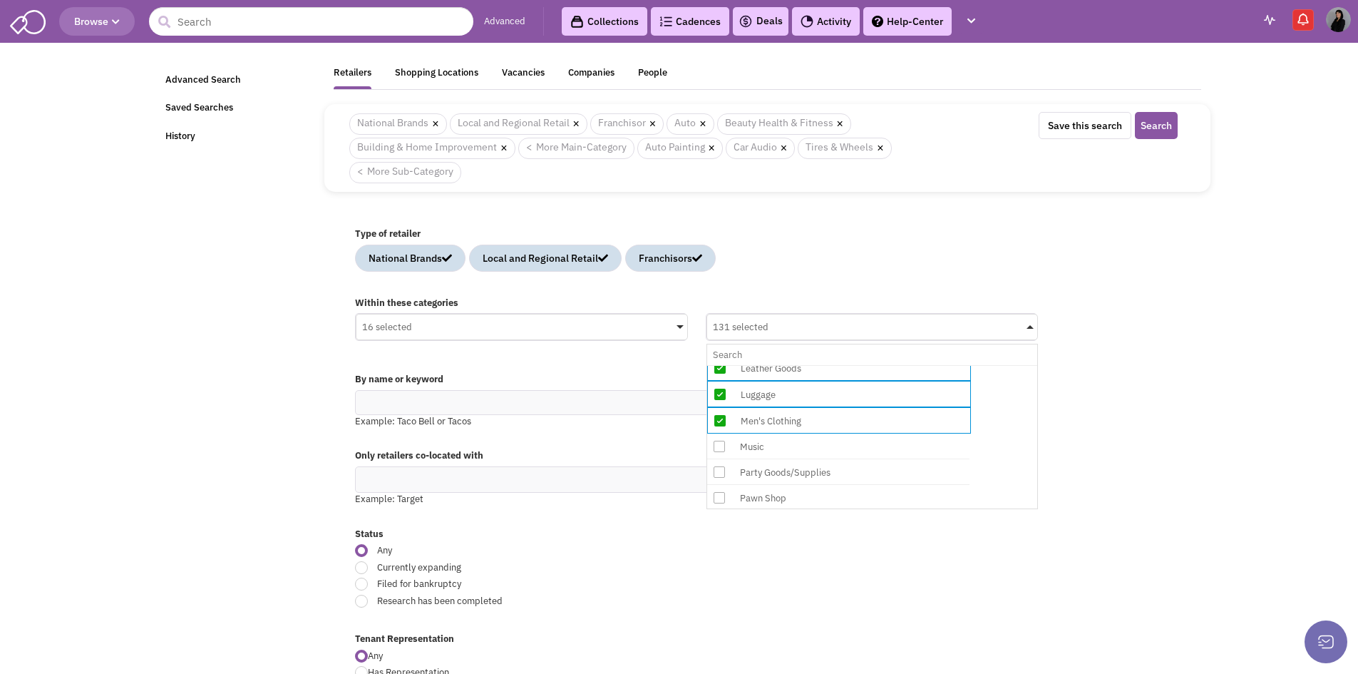
scroll to position [6631, 0]
click at [781, 434] on div "Music" at bounding box center [850, 431] width 228 height 18
click at [781, 365] on input "131 selected No results found Sub Category Select All Auto Collision & Body Wor…" at bounding box center [872, 354] width 319 height 21
click at [794, 459] on div "Party Goods/Supplies" at bounding box center [850, 457] width 228 height 18
click at [794, 365] on input "132 selected No results found Sub Category Select All Auto Collision & Body Wor…" at bounding box center [872, 354] width 319 height 21
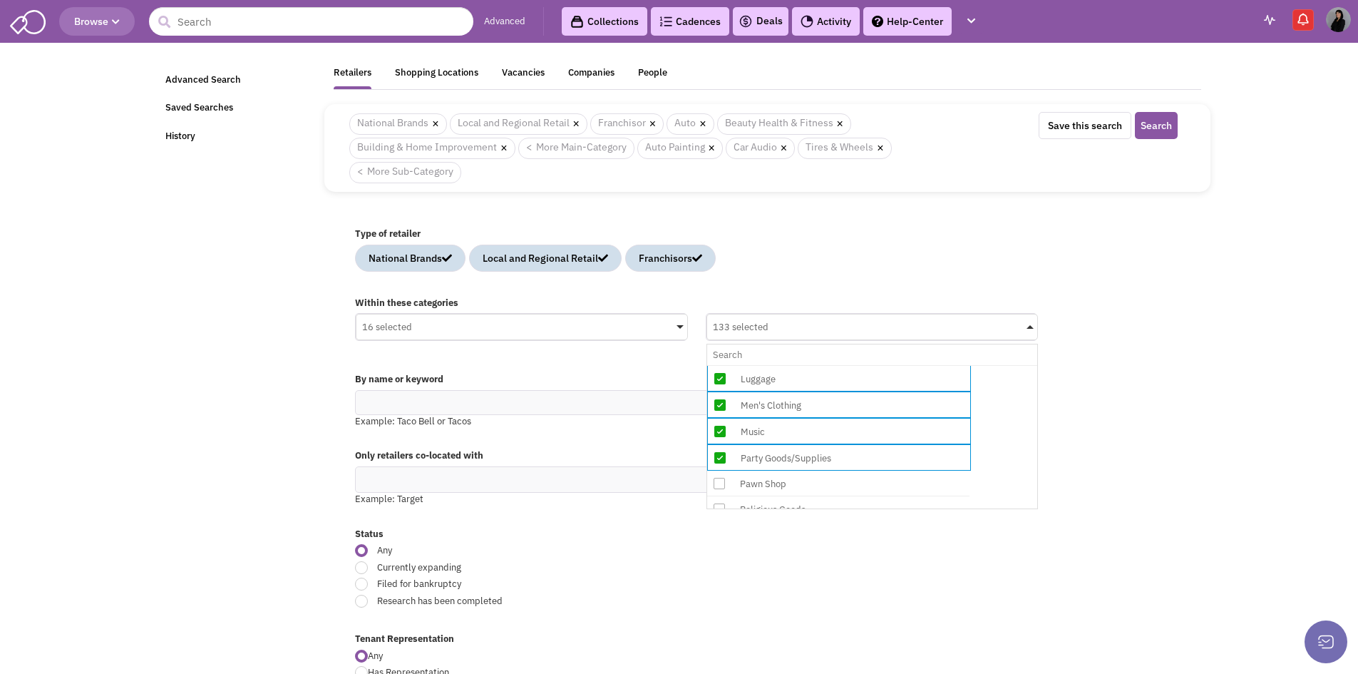
click at [789, 490] on div "Pawn Shop" at bounding box center [850, 484] width 228 height 18
click at [789, 365] on input "133 selected No results found Sub Category Select All Auto Collision & Body Wor…" at bounding box center [872, 354] width 319 height 21
click at [789, 486] on div "Pawn Shop" at bounding box center [851, 485] width 228 height 18
click at [789, 365] on input "134 selected No results found Sub Category Select All Auto Collision & Body Wor…" at bounding box center [872, 354] width 319 height 21
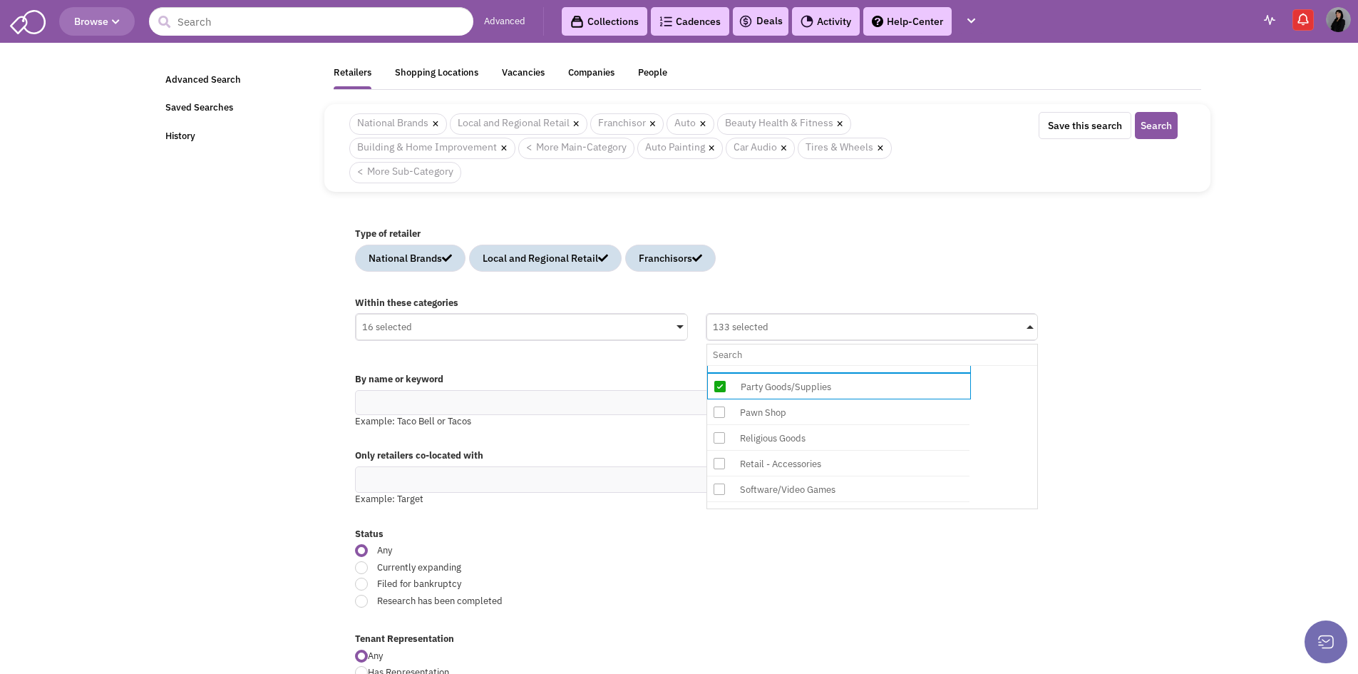
click at [795, 466] on div "Retail - Accessories" at bounding box center [850, 464] width 228 height 18
click at [795, 365] on input "133 selected No results found Sub Category Select All Auto Collision & Body Wor…" at bounding box center [872, 354] width 319 height 21
click at [798, 494] on div "Software/Video Games" at bounding box center [850, 490] width 228 height 18
click at [798, 365] on input "134 selected No results found Sub Category Select All Auto Collision & Body Wor…" at bounding box center [872, 354] width 319 height 21
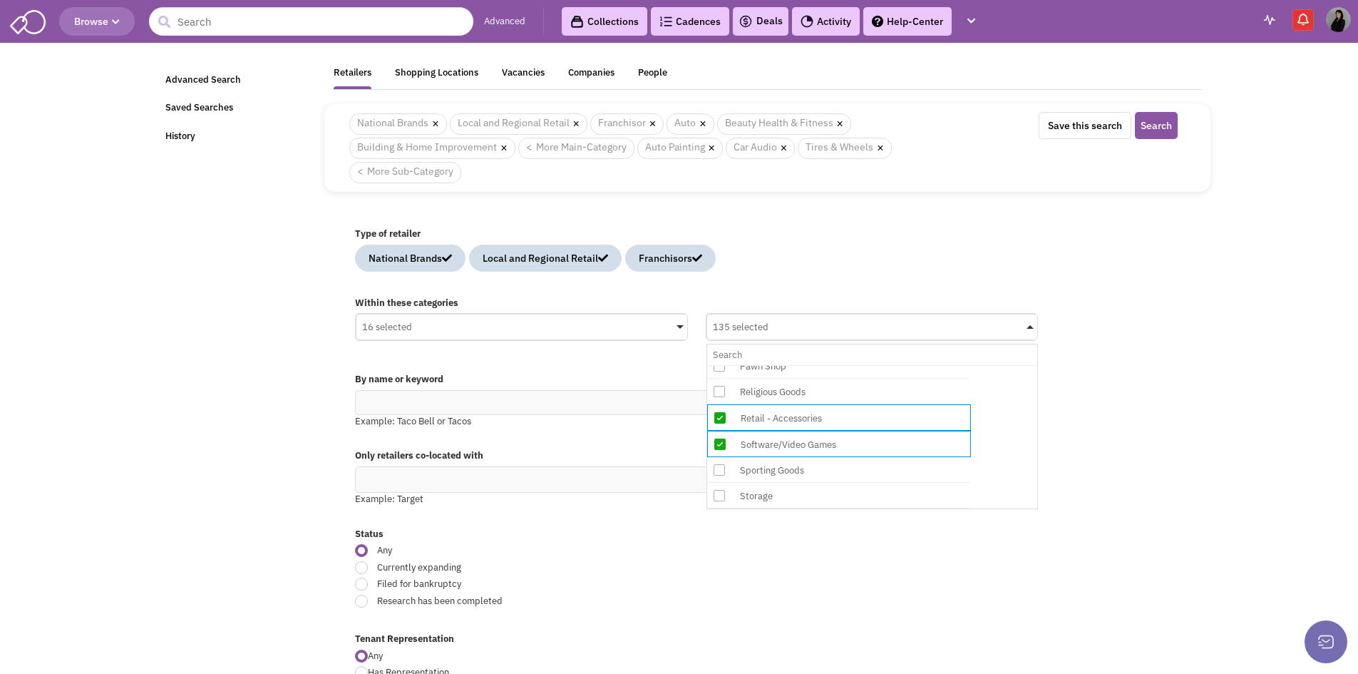
scroll to position [6774, 0]
click at [800, 442] on div "Sporting Goods" at bounding box center [850, 445] width 228 height 18
click at [800, 365] on input "135 selected No results found Sub Category Select All Auto Collision & Body Wor…" at bounding box center [872, 354] width 319 height 21
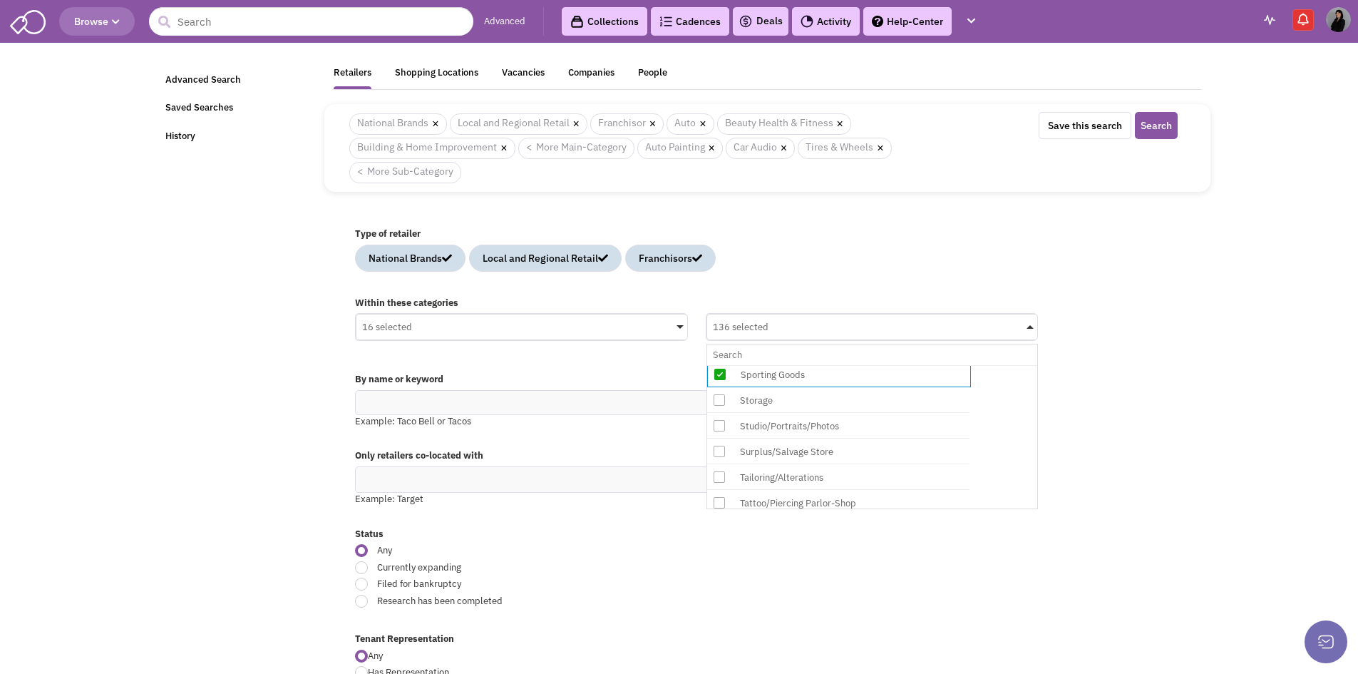
click at [797, 481] on div "Tailoring/Alterations" at bounding box center [850, 477] width 228 height 18
click at [797, 365] on input "136 selected No results found Sub Category Select All Auto Collision & Body Wor…" at bounding box center [872, 354] width 319 height 21
click at [794, 429] on div "Studio/Portraits/Photos" at bounding box center [850, 426] width 228 height 18
click at [794, 365] on input "137 selected No results found Sub Category Select All Auto Collision & Body Wor…" at bounding box center [872, 354] width 319 height 21
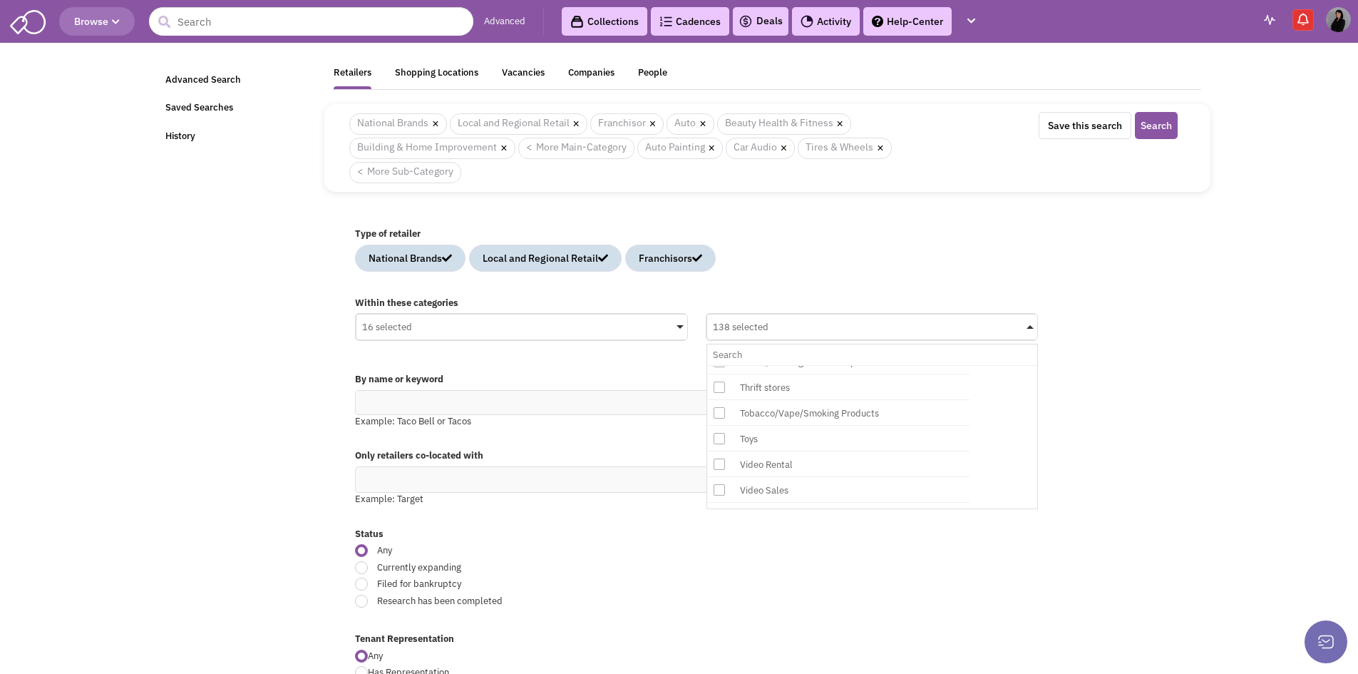
click at [779, 387] on div "Thrift stores" at bounding box center [850, 388] width 228 height 18
click at [779, 365] on input "138 selected No results found Sub Category Select All Auto Collision & Body Wor…" at bounding box center [872, 354] width 319 height 21
click at [789, 495] on div "Travel Agency" at bounding box center [850, 496] width 228 height 18
click at [789, 365] on input "139 selected No results found Sub Category Select All Auto Collision & Body Wor…" at bounding box center [872, 354] width 319 height 21
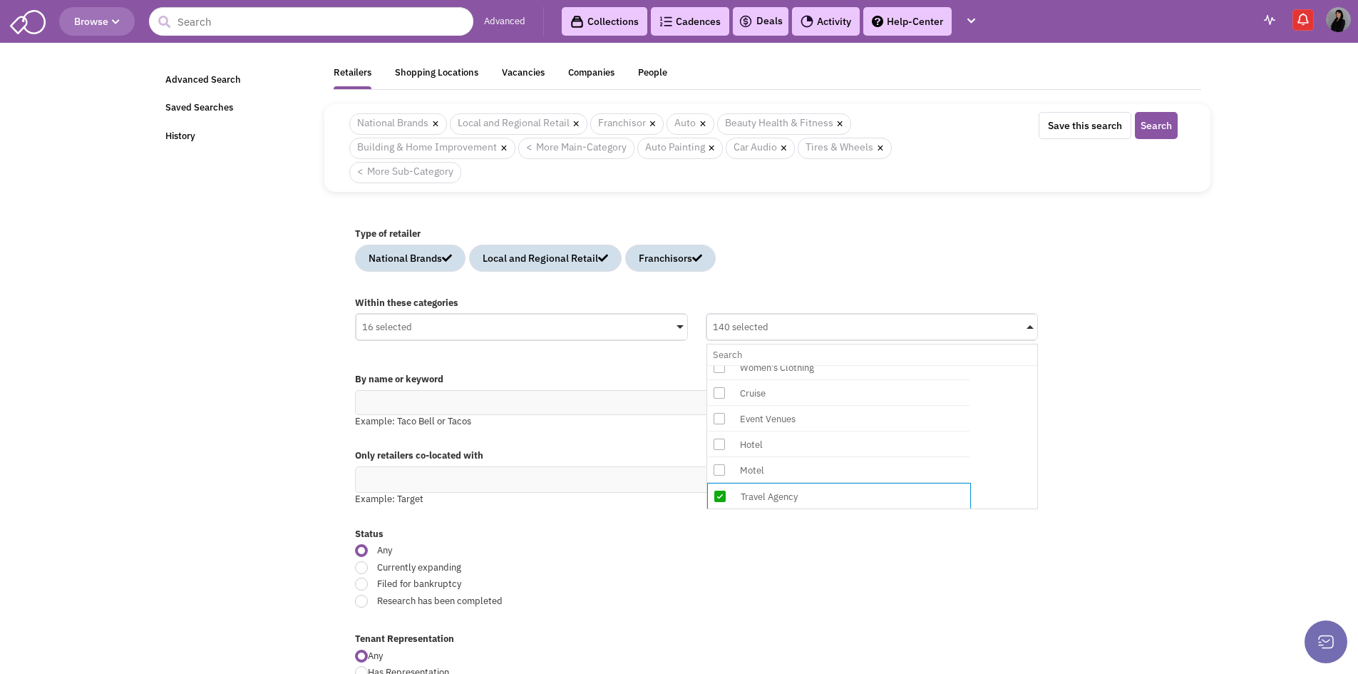
scroll to position [7091, 0]
click at [787, 443] on div "Women's Clothing" at bounding box center [850, 439] width 228 height 18
click at [787, 365] on input "140 selected No results found Sub Category Select All Auto Collision & Body Wor…" at bounding box center [872, 354] width 319 height 21
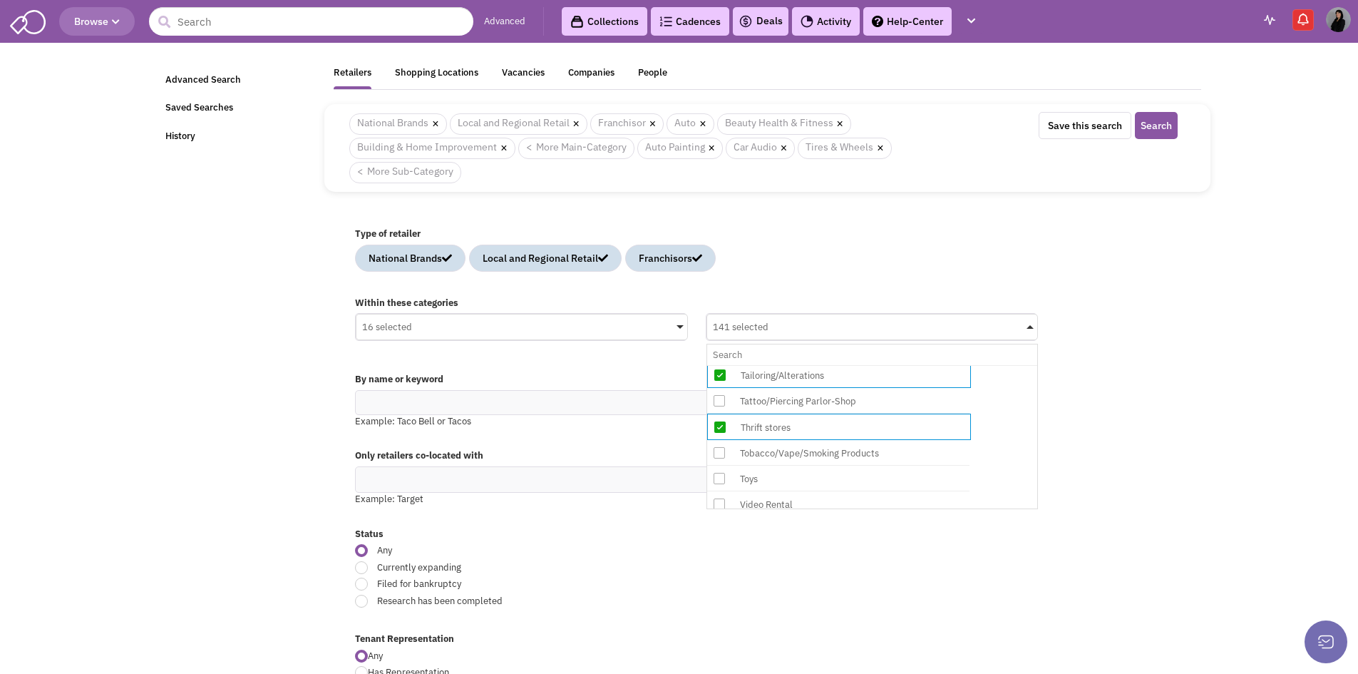
click at [1189, 419] on div "By name or keyword Example: Taco Bell or Tacos" at bounding box center [768, 404] width 844 height 76
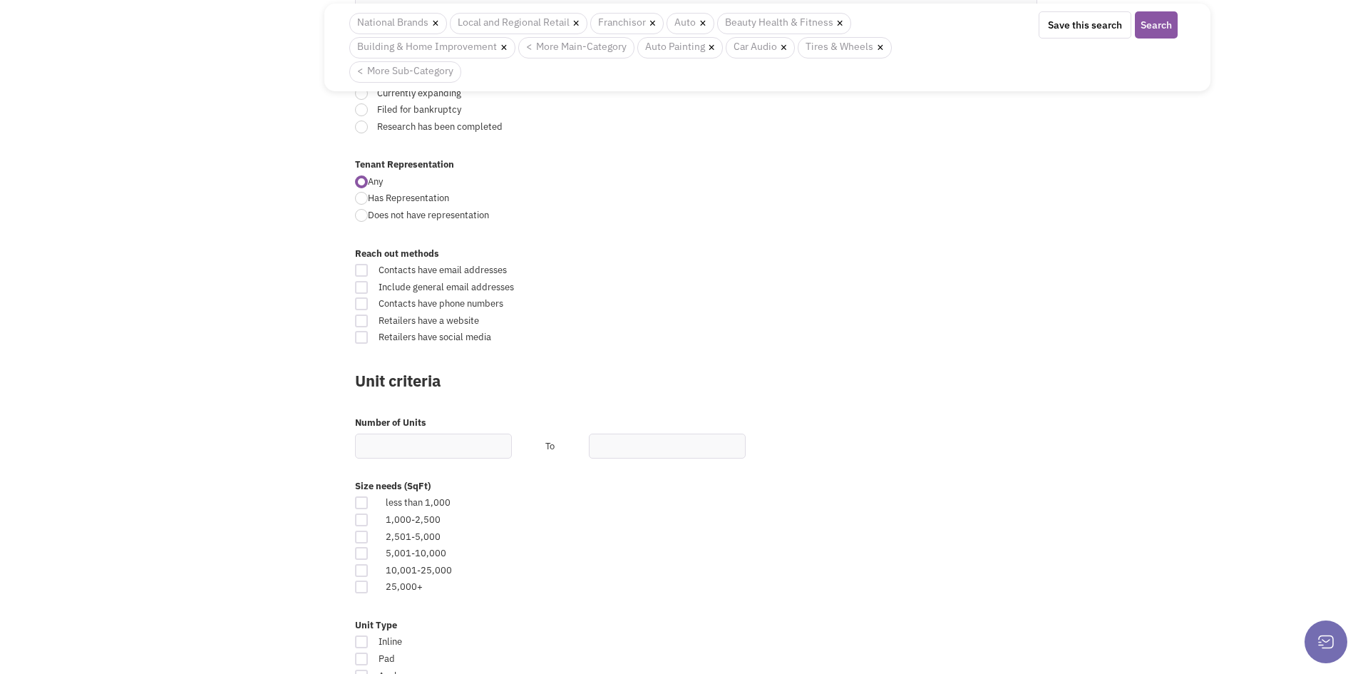
scroll to position [499, 0]
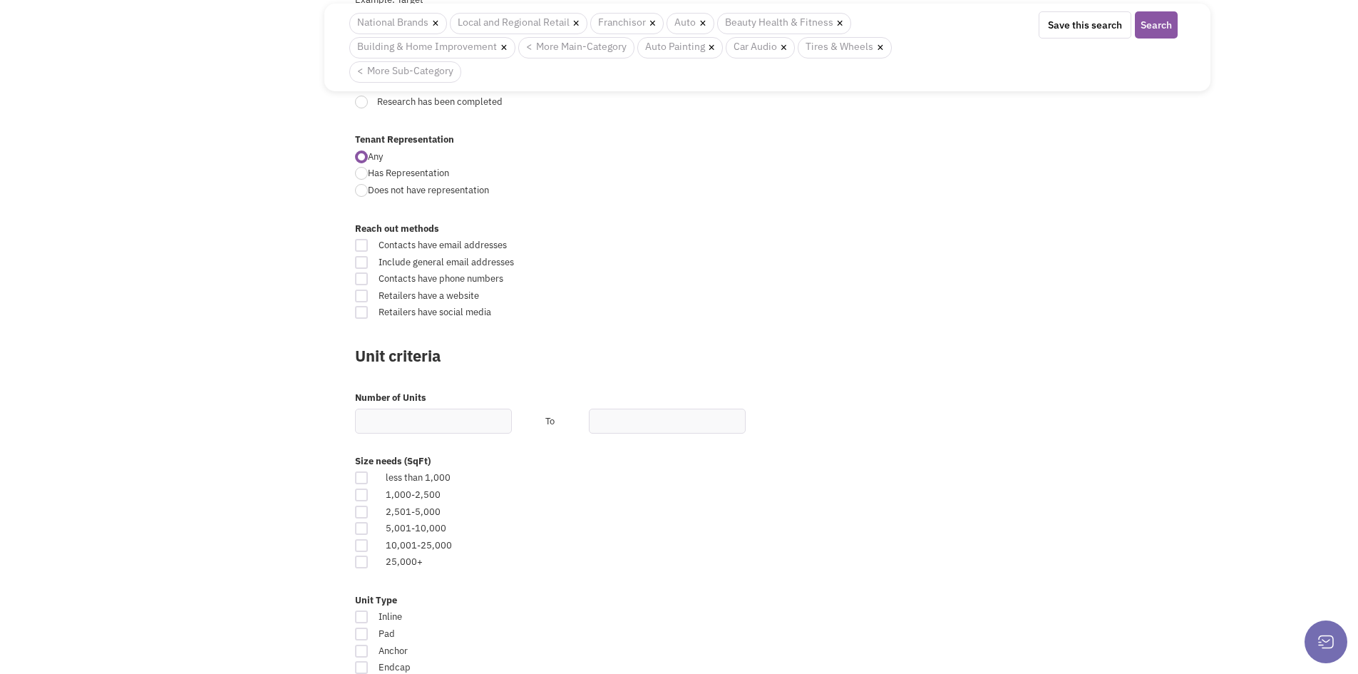
click at [359, 511] on div at bounding box center [361, 512] width 13 height 13
click at [369, 511] on input "checkbox" at bounding box center [373, 512] width 9 height 9
checkbox input "true"
click at [361, 532] on div at bounding box center [361, 528] width 13 height 13
click at [369, 532] on input "checkbox" at bounding box center [373, 529] width 9 height 9
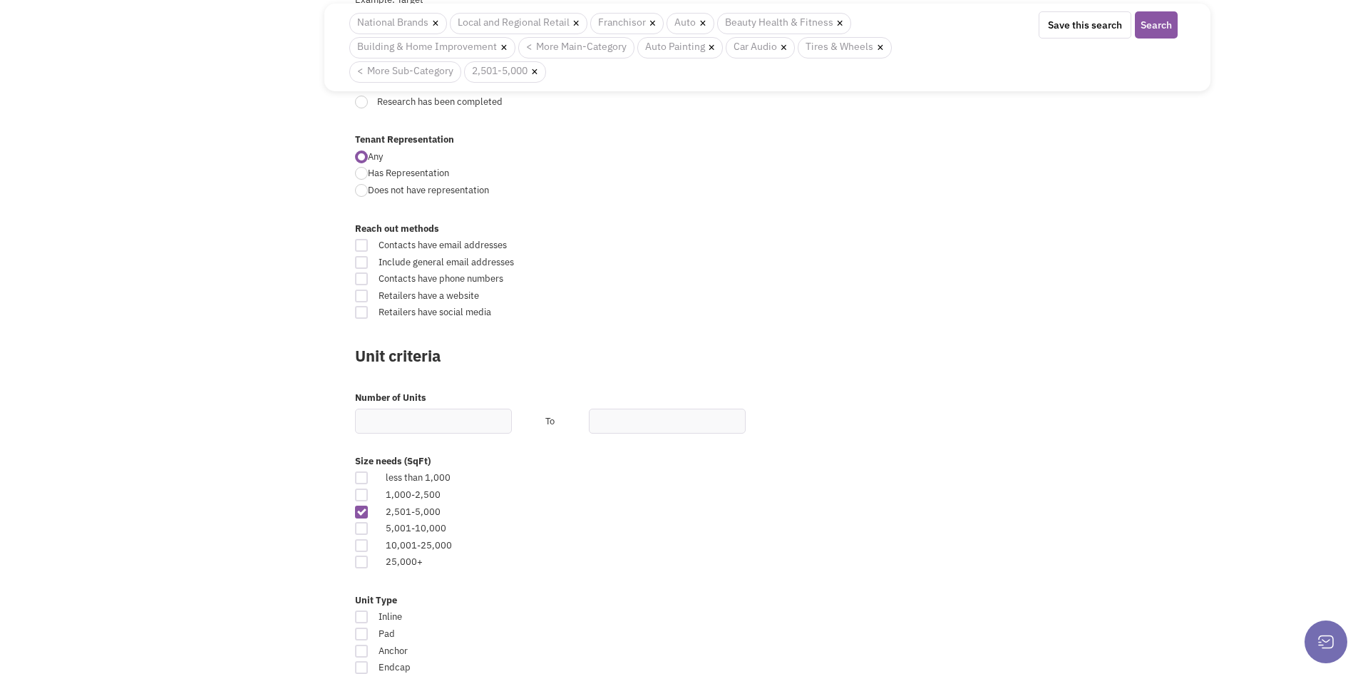
checkbox input "true"
click at [362, 546] on div at bounding box center [361, 545] width 13 height 13
click at [369, 546] on input "checkbox" at bounding box center [373, 546] width 9 height 9
click at [368, 547] on div at bounding box center [361, 545] width 13 height 13
click at [369, 547] on input "checkbox" at bounding box center [373, 546] width 9 height 9
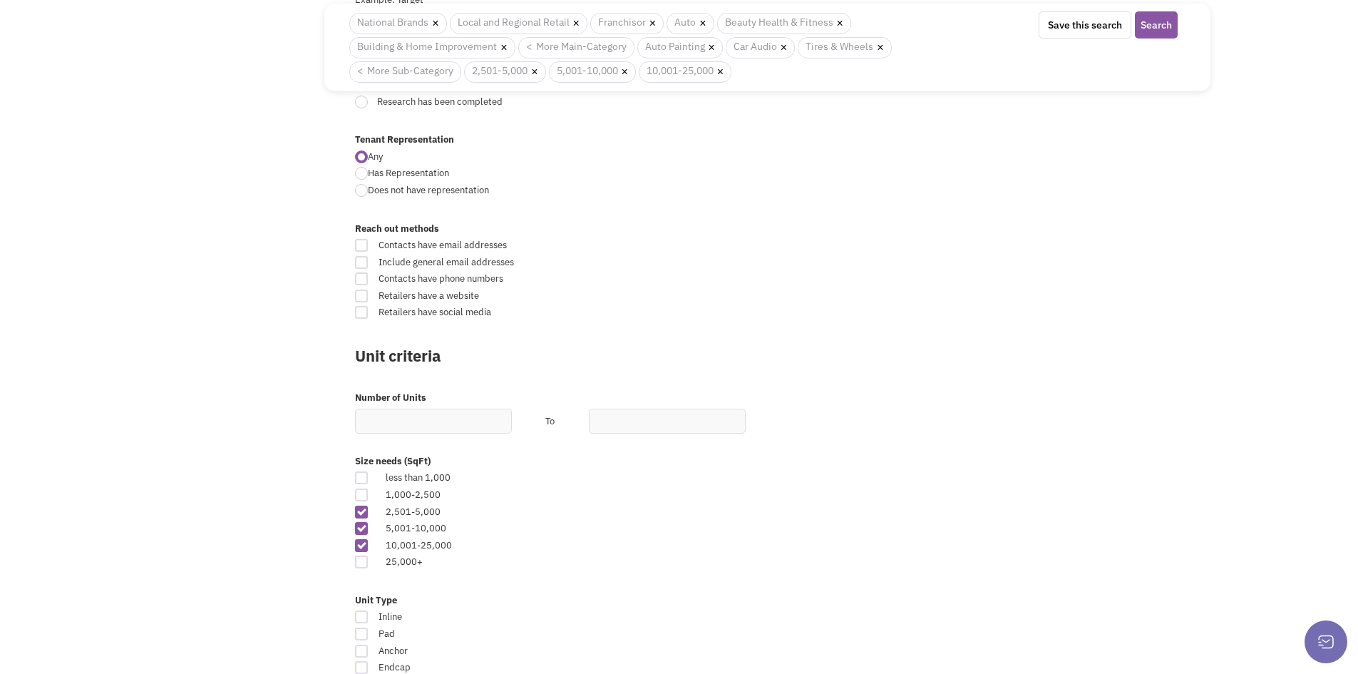
checkbox input "false"
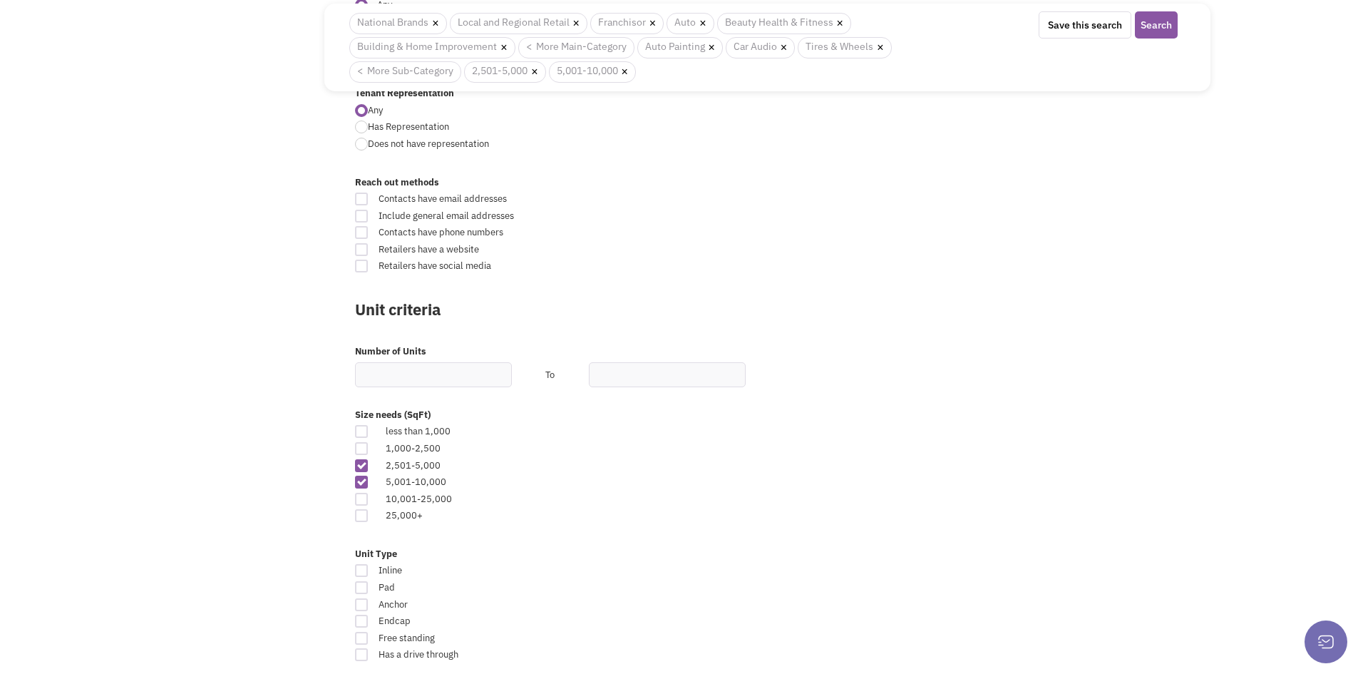
scroll to position [570, 0]
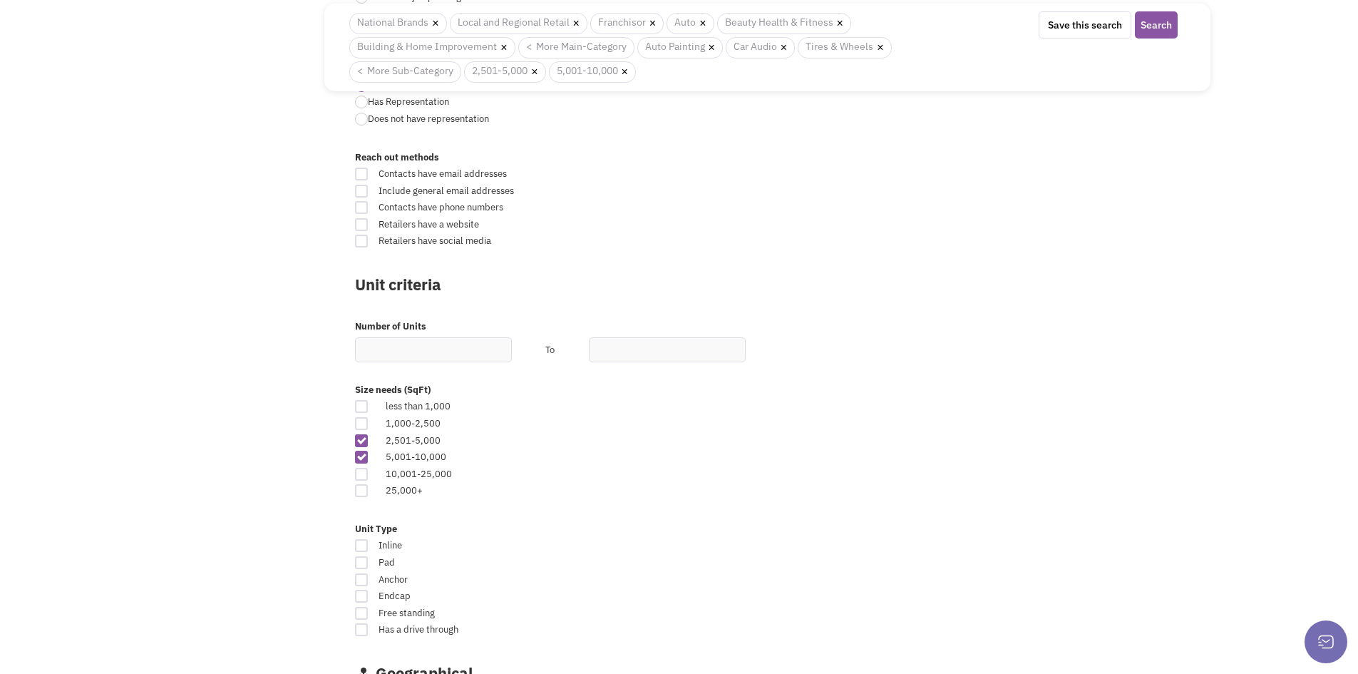
click at [363, 609] on div at bounding box center [361, 613] width 13 height 13
click at [815, 610] on input "Free standing" at bounding box center [819, 614] width 9 height 9
checkbox input "true"
click at [359, 596] on div at bounding box center [361, 596] width 13 height 13
click at [815, 596] on input "Endcap" at bounding box center [819, 597] width 9 height 9
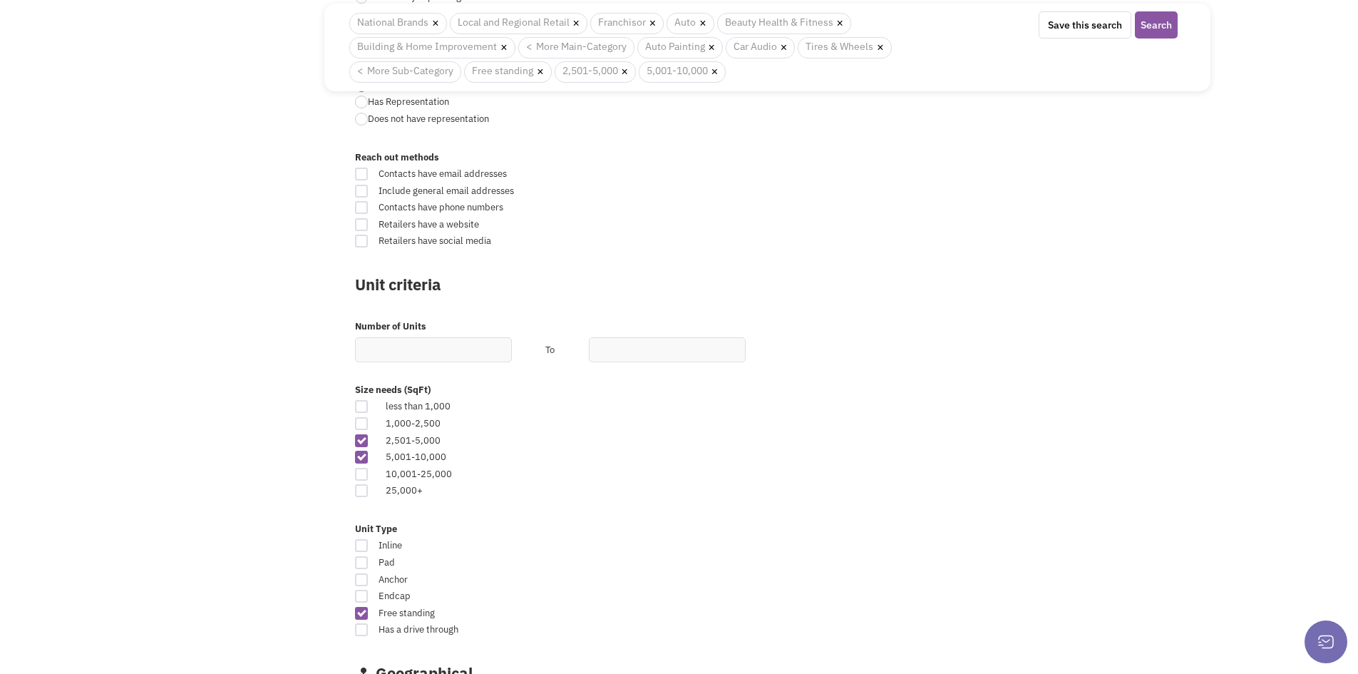
checkbox input "true"
click at [362, 545] on div at bounding box center [361, 545] width 13 height 13
click at [815, 545] on input "Inline" at bounding box center [819, 546] width 9 height 9
checkbox input "true"
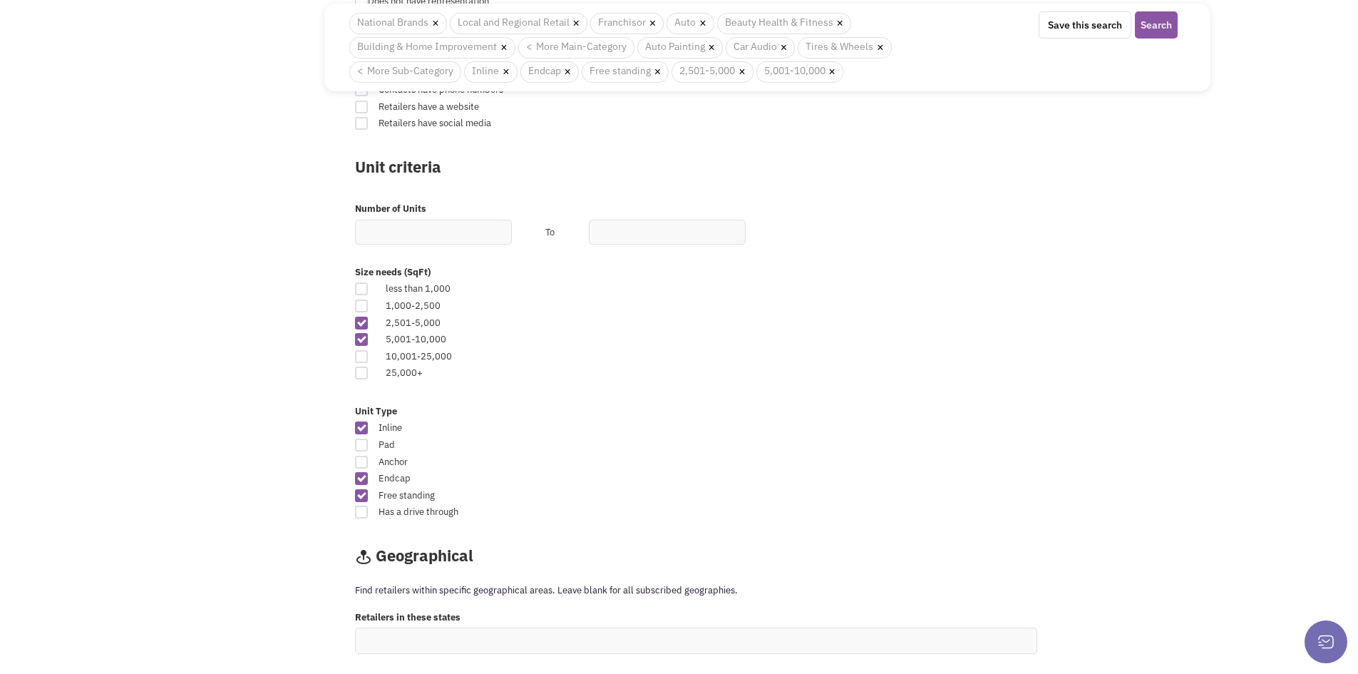
scroll to position [713, 0]
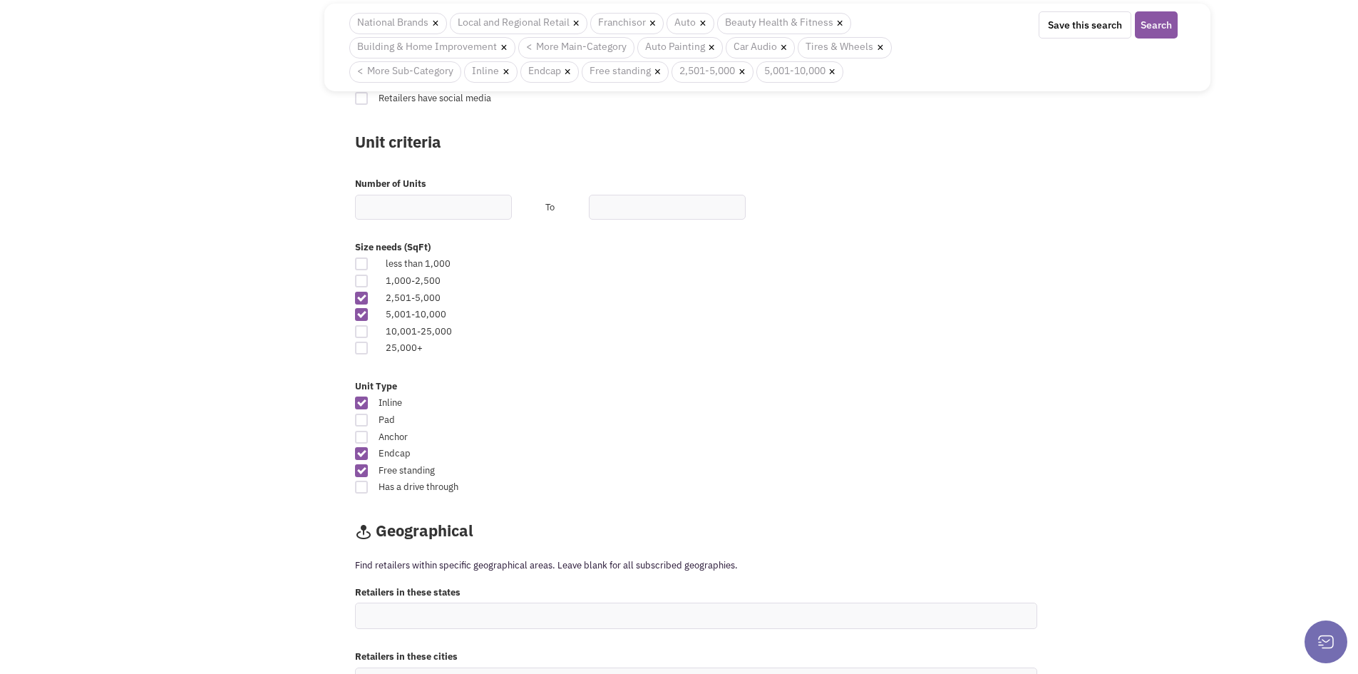
click at [390, 432] on span "Anchor" at bounding box center [592, 438] width 446 height 14
click at [815, 434] on input "Anchor" at bounding box center [819, 438] width 9 height 9
checkbox input "true"
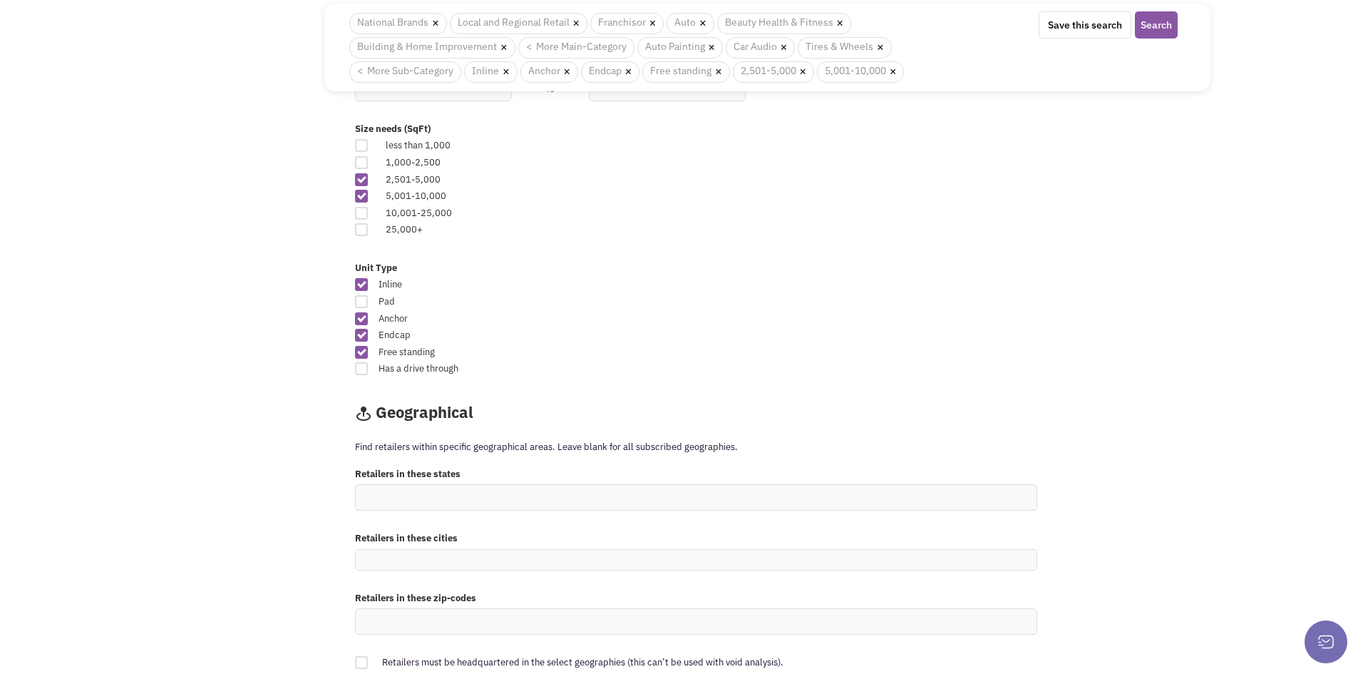
scroll to position [856, 0]
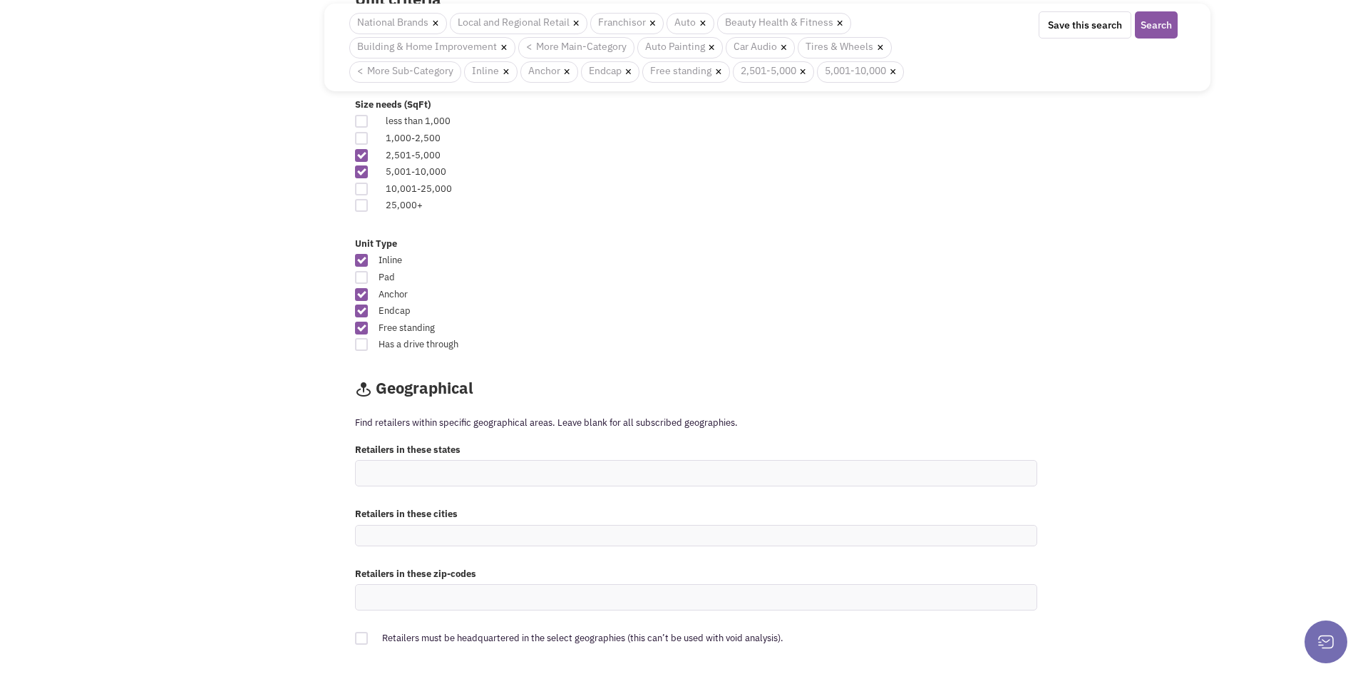
click at [445, 471] on ul at bounding box center [696, 473] width 681 height 25
click at [0, 0] on select at bounding box center [0, 0] width 0 height 0
click at [416, 479] on ul at bounding box center [696, 473] width 681 height 25
click at [0, 0] on select at bounding box center [0, 0] width 0 height 0
click at [497, 468] on ul at bounding box center [696, 473] width 681 height 25
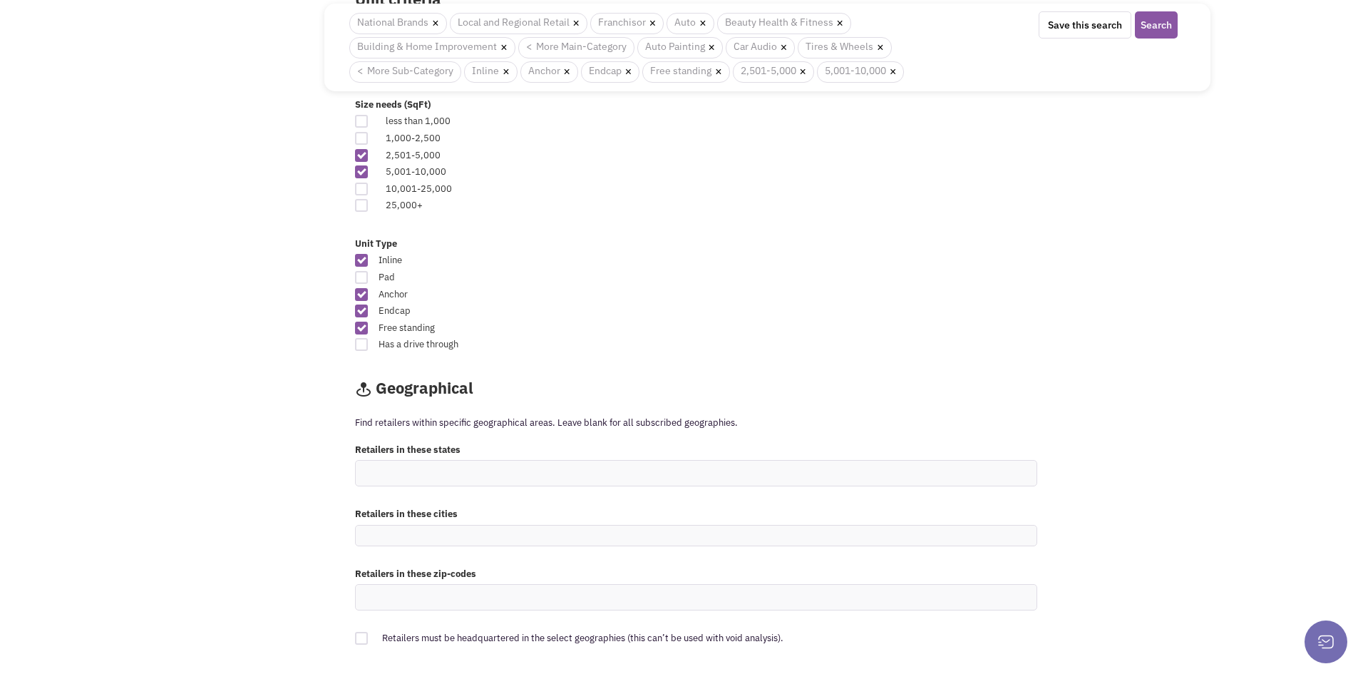
click at [0, 0] on select at bounding box center [0, 0] width 0 height 0
click at [491, 471] on ul at bounding box center [696, 473] width 681 height 25
click at [0, 0] on select at bounding box center [0, 0] width 0 height 0
type input "FL"
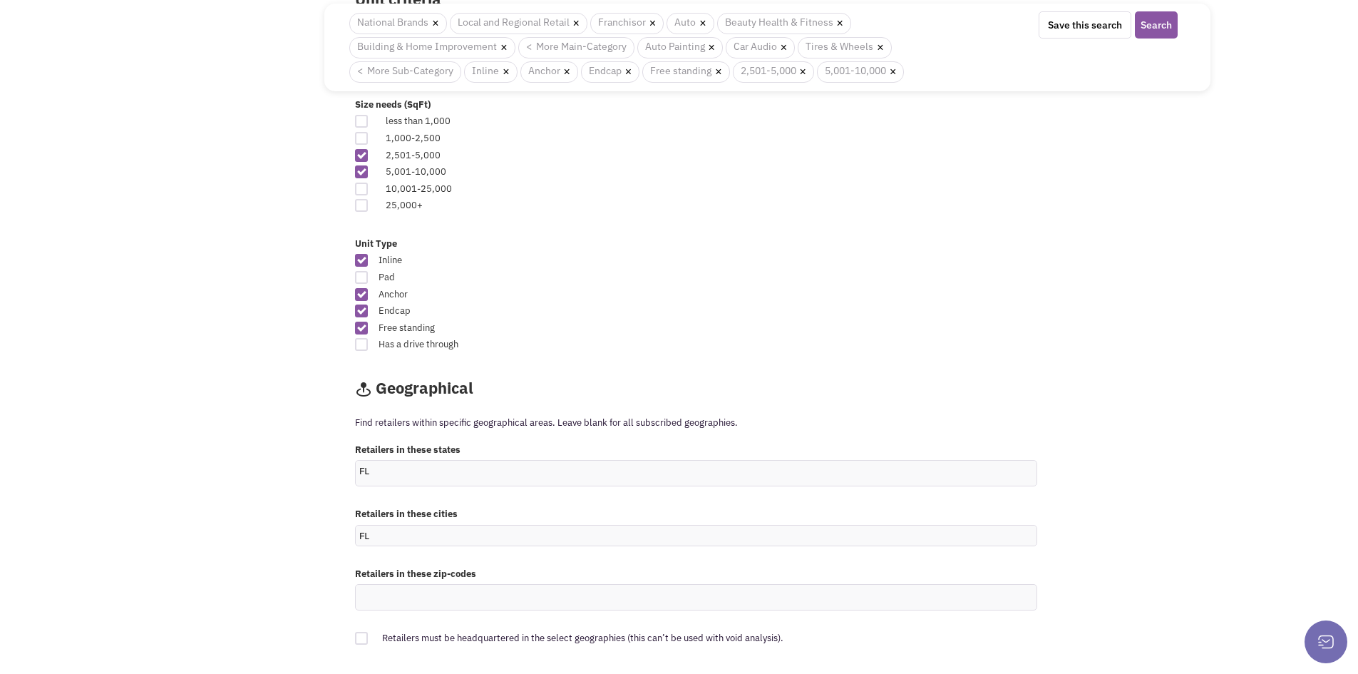
type input "FL"
drag, startPoint x: 404, startPoint y: 538, endPoint x: 311, endPoint y: 532, distance: 92.9
click at [311, 532] on div "Retailsphere Support Message Send Advanced Search Saved Searches History Retail…" at bounding box center [680, 88] width 1070 height 1794
click at [386, 536] on input "FL" at bounding box center [374, 536] width 31 height 14
type input "F"
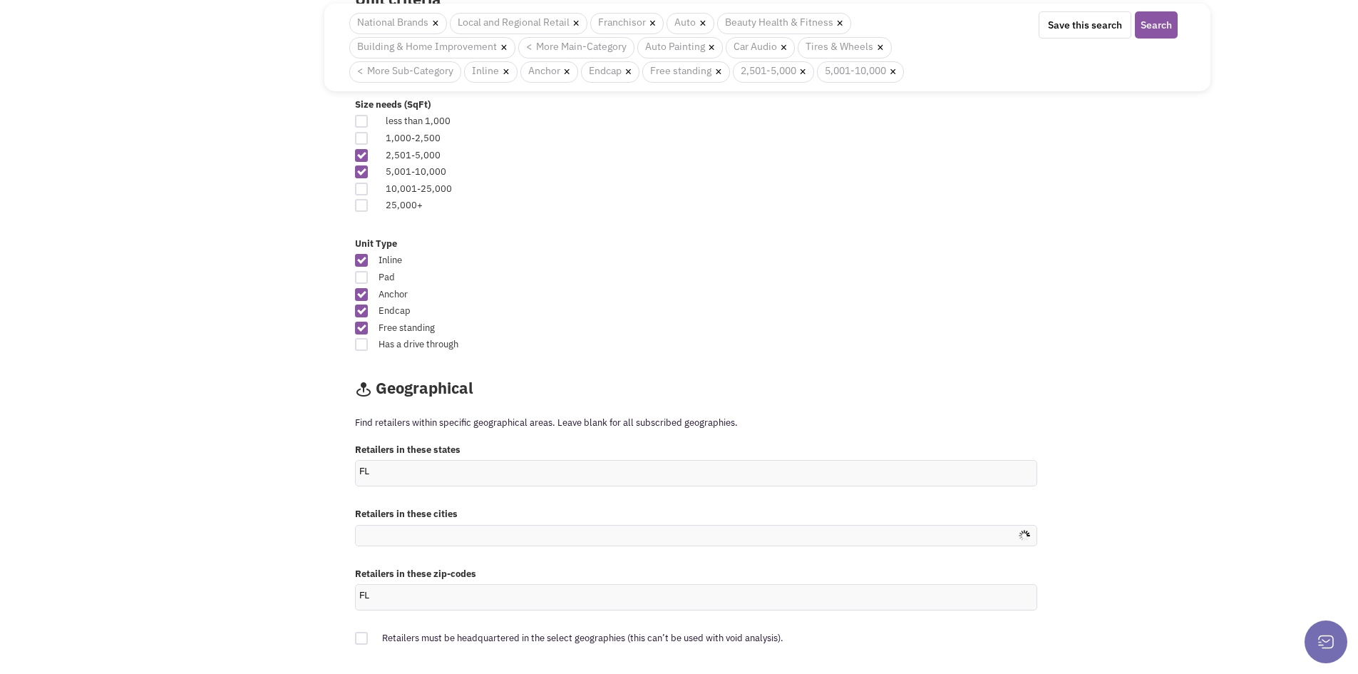
click at [272, 542] on div "Retailsphere Support Message Send Advanced Search Saved Searches History Retail…" at bounding box center [680, 88] width 1070 height 1794
click at [386, 599] on input "FL" at bounding box center [374, 595] width 31 height 14
click at [220, 550] on div "Retailsphere Support Message Send Advanced Search Saved Searches History Retail…" at bounding box center [680, 88] width 1070 height 1794
click at [428, 488] on div "Retailers in these states [GEOGRAPHIC_DATA]" at bounding box center [768, 468] width 844 height 65
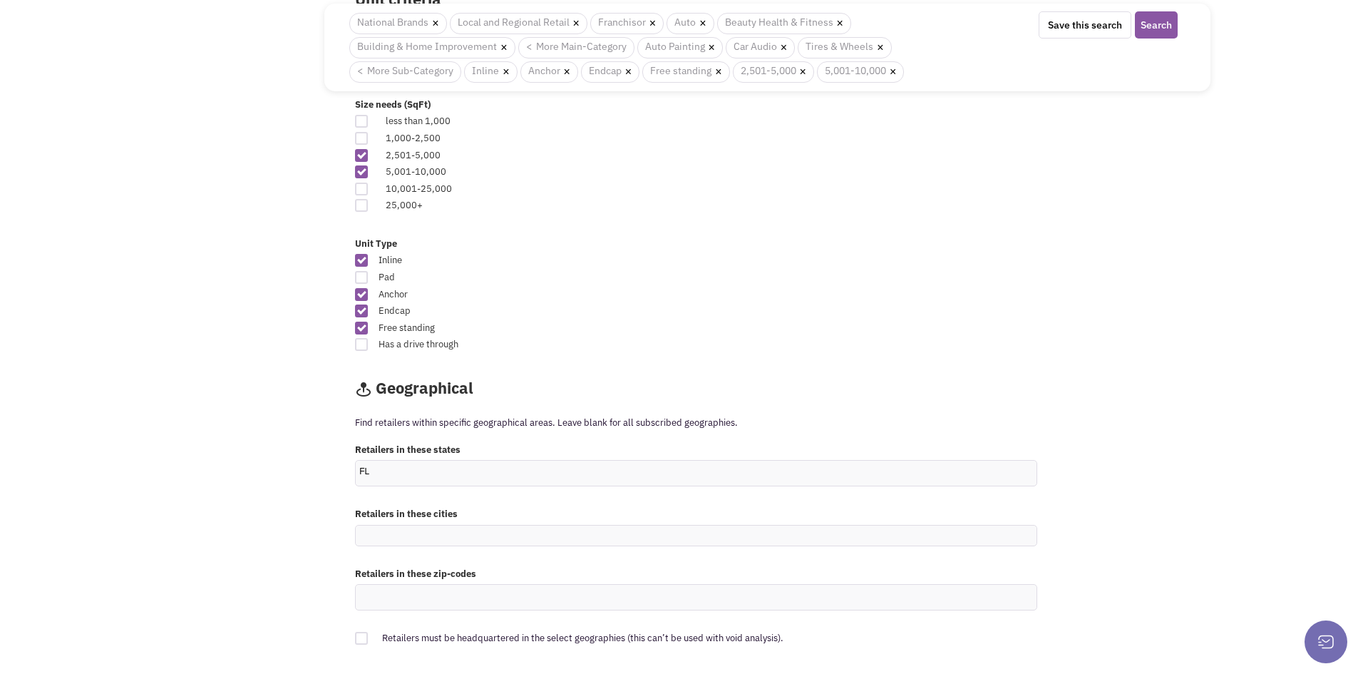
click at [425, 478] on ul "FL" at bounding box center [696, 473] width 681 height 25
click at [0, 0] on select "FL" at bounding box center [0, 0] width 0 height 0
click at [272, 473] on div "Retailsphere Support Message Send Advanced Search Saved Searches History Retail…" at bounding box center [680, 88] width 1070 height 1794
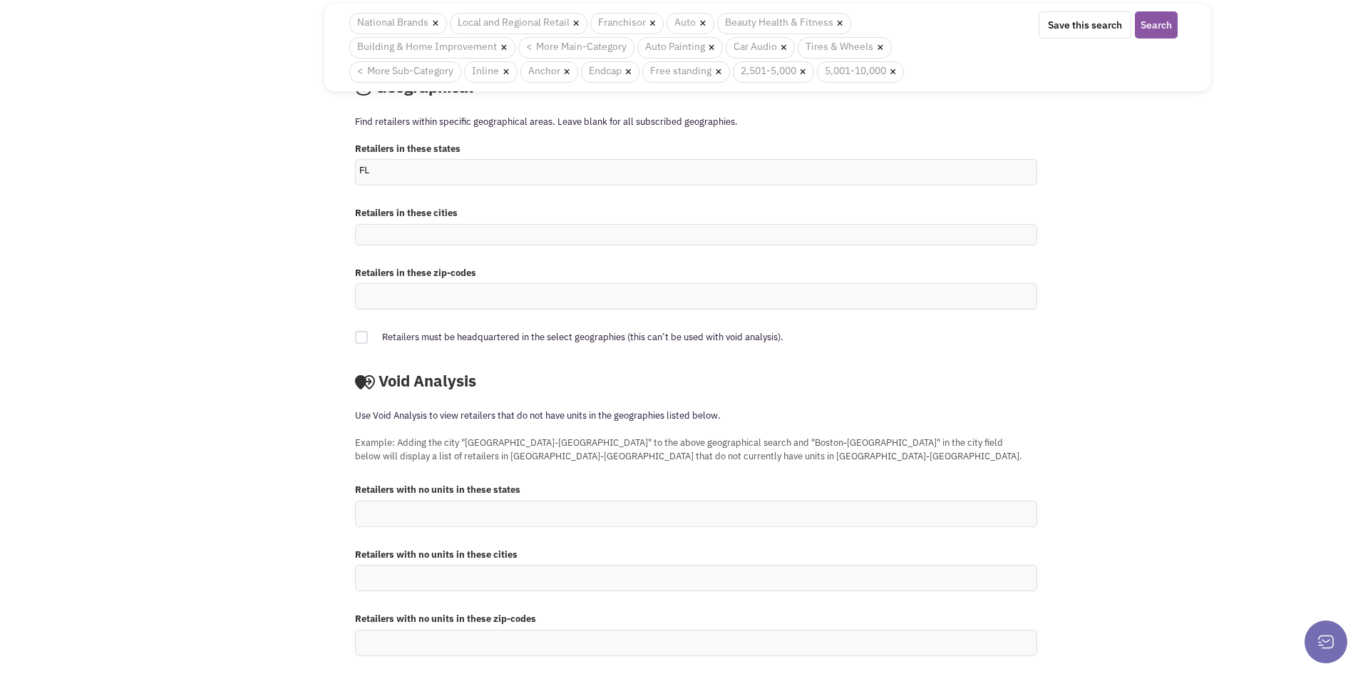
scroll to position [1167, 0]
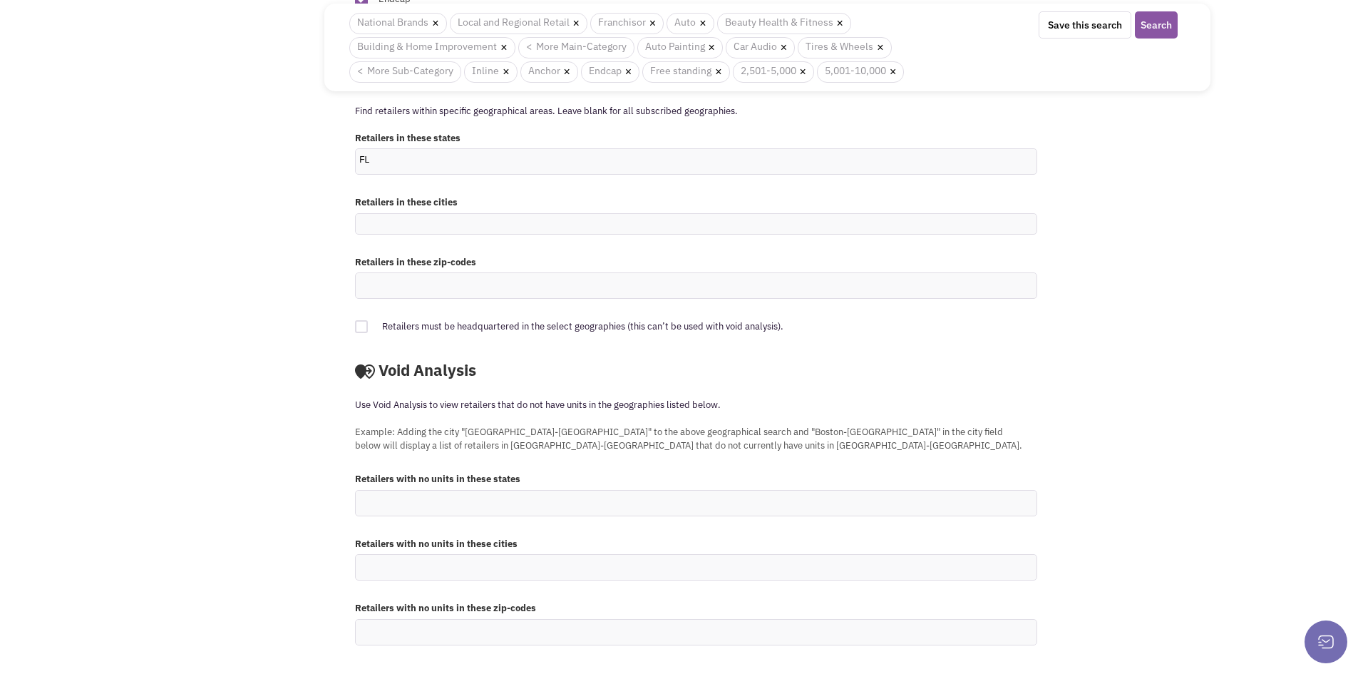
click at [1140, 486] on div "Retailers with no units in these states" at bounding box center [768, 475] width 844 height 112
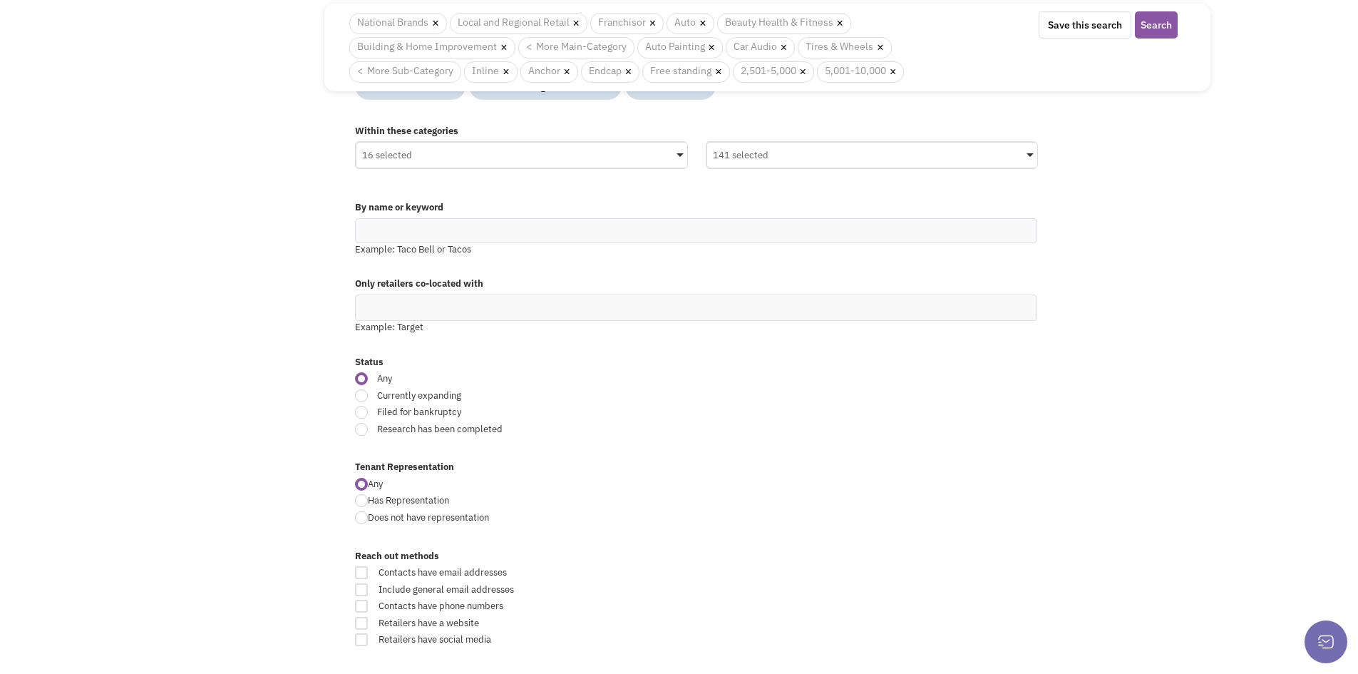
scroll to position [26, 0]
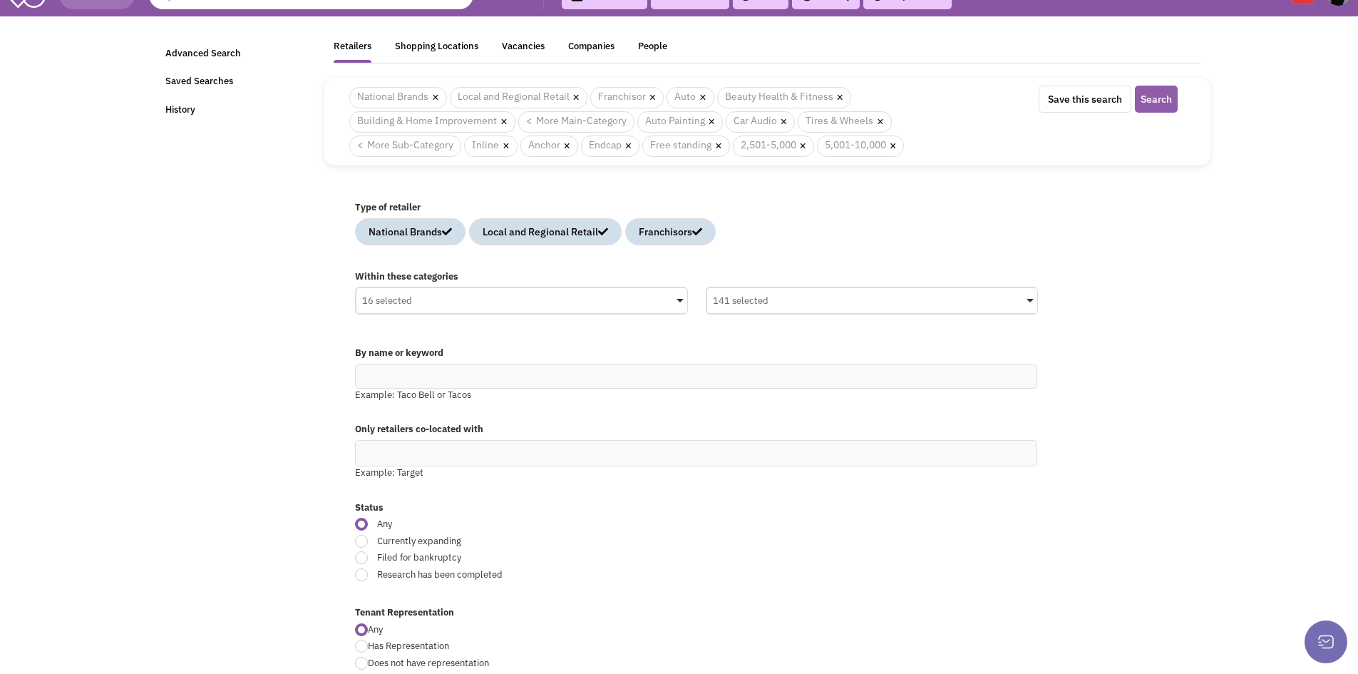
click at [1165, 93] on button "Search" at bounding box center [1156, 99] width 43 height 27
